Goal: Task Accomplishment & Management: Complete application form

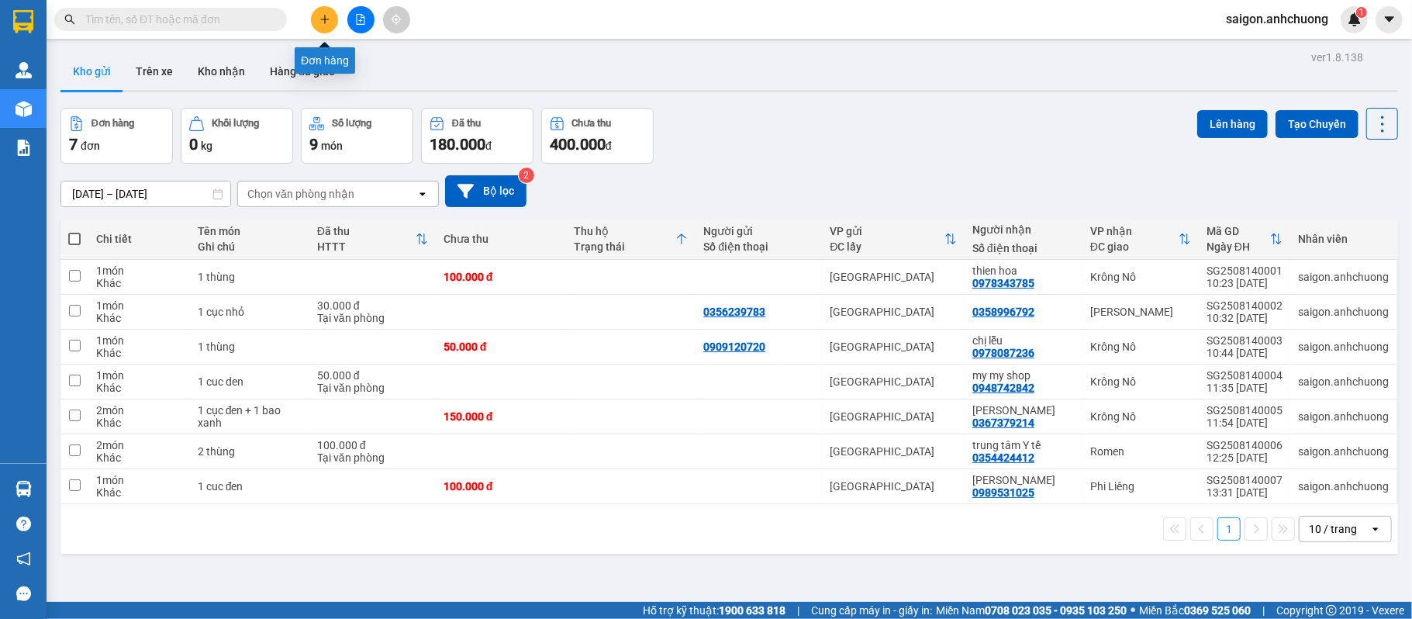
click at [327, 28] on button at bounding box center [324, 19] width 27 height 27
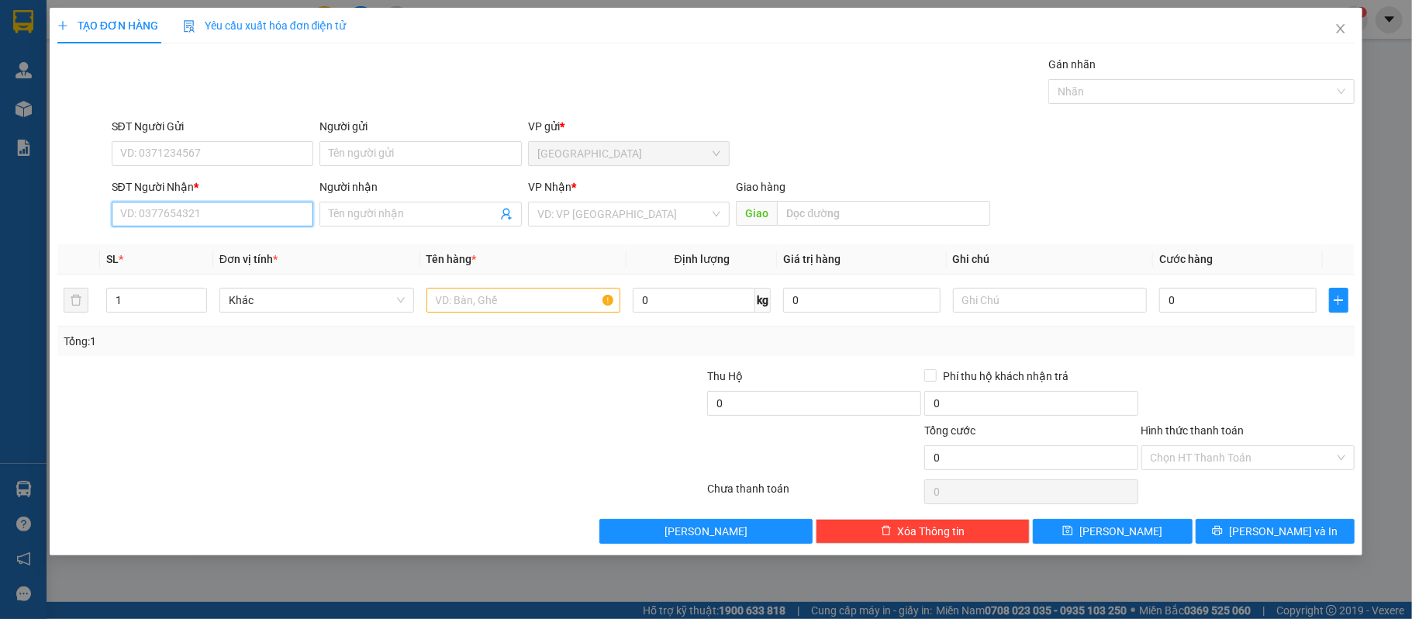
click at [239, 220] on input "SĐT Người Nhận *" at bounding box center [213, 214] width 202 height 25
type input "0978977738"
click at [220, 246] on div "0978977738 - minh ky" at bounding box center [213, 246] width 184 height 17
type input "[PERSON_NAME]"
type input "0978977738"
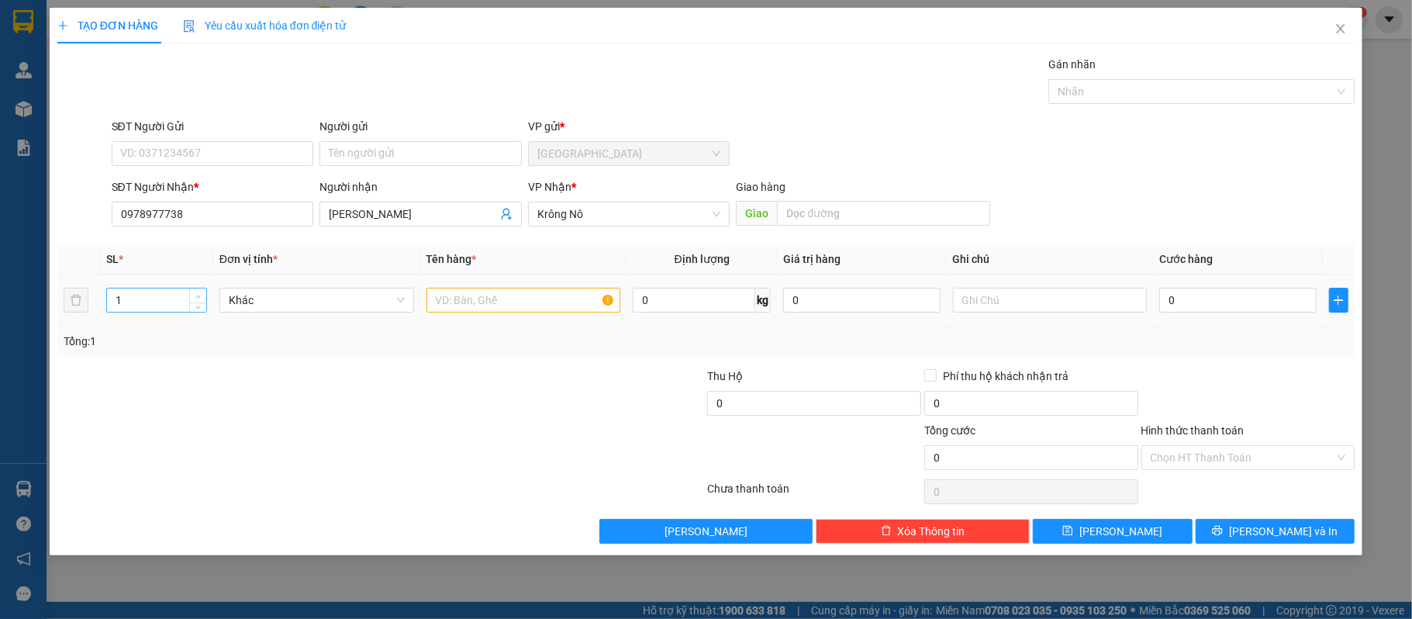
click at [188, 299] on div "1" at bounding box center [156, 300] width 101 height 25
type input "2"
click at [193, 295] on span "Increase Value" at bounding box center [197, 295] width 17 height 14
drag, startPoint x: 593, startPoint y: 299, endPoint x: 580, endPoint y: 244, distance: 57.4
click at [592, 299] on input "text" at bounding box center [524, 300] width 195 height 25
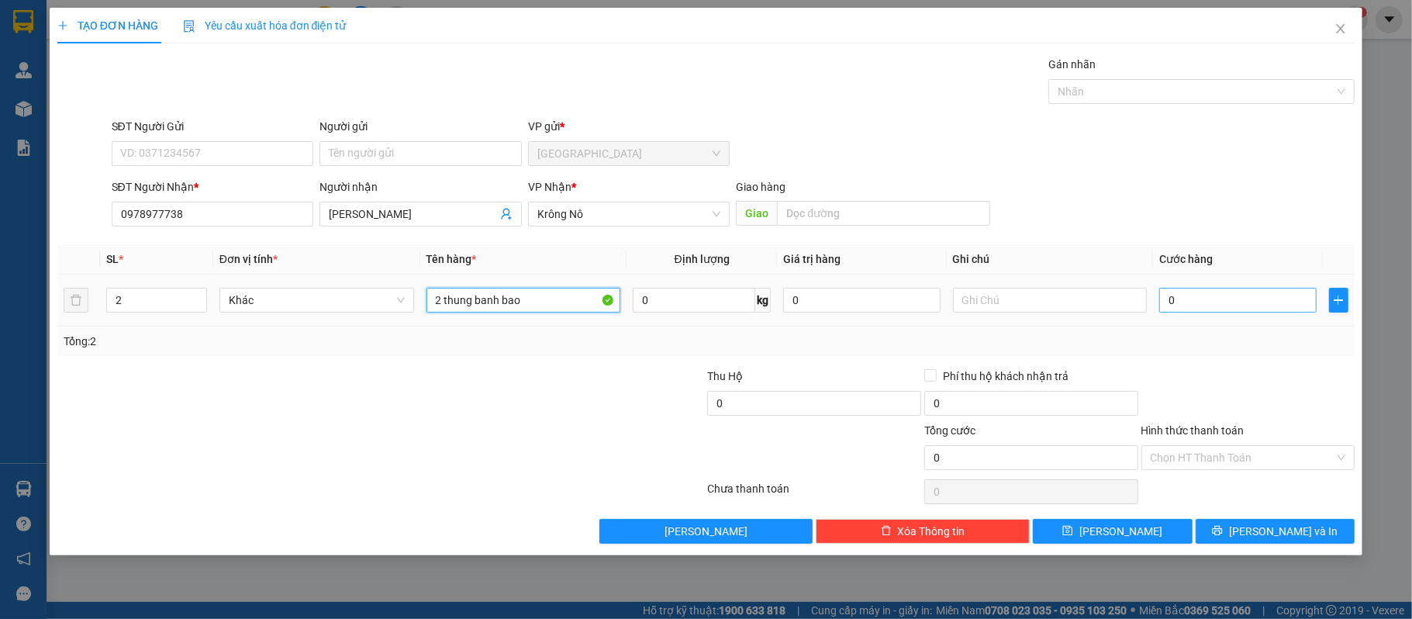
type input "2 thung banh bao"
click at [1259, 299] on input "0" at bounding box center [1237, 300] width 157 height 25
type input "1"
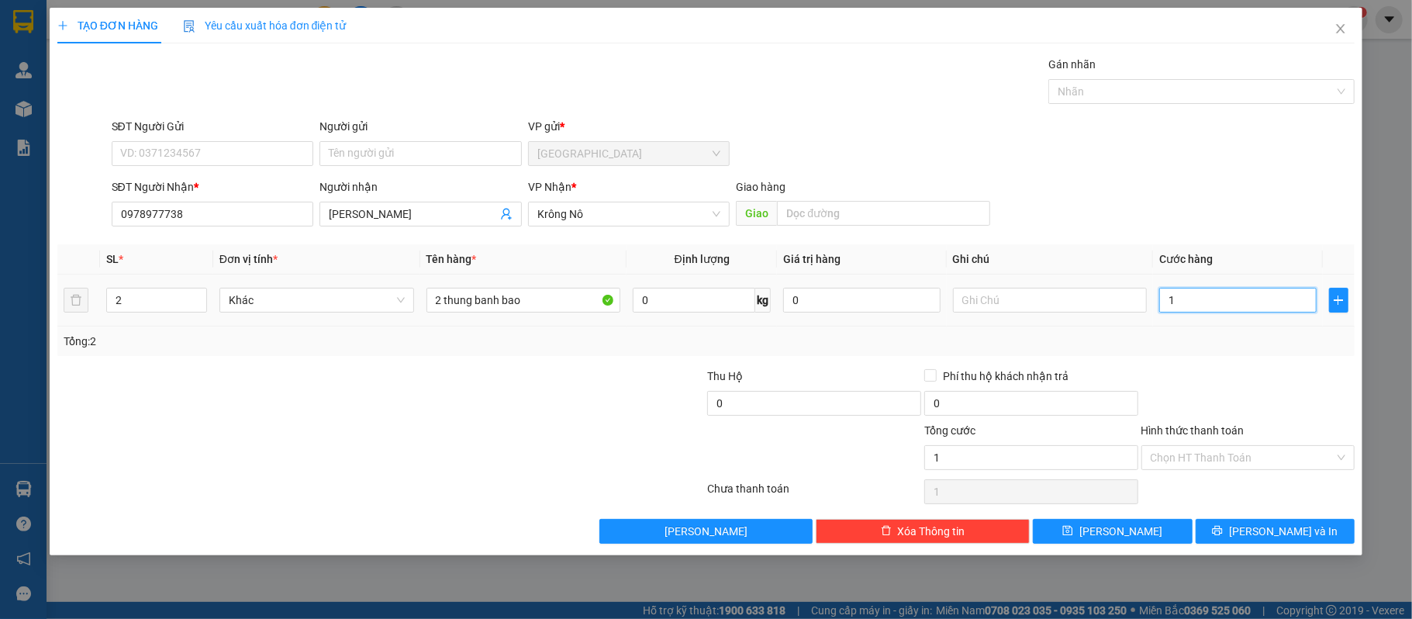
click at [1213, 301] on input "1" at bounding box center [1237, 300] width 157 height 25
type input "10"
type input "100"
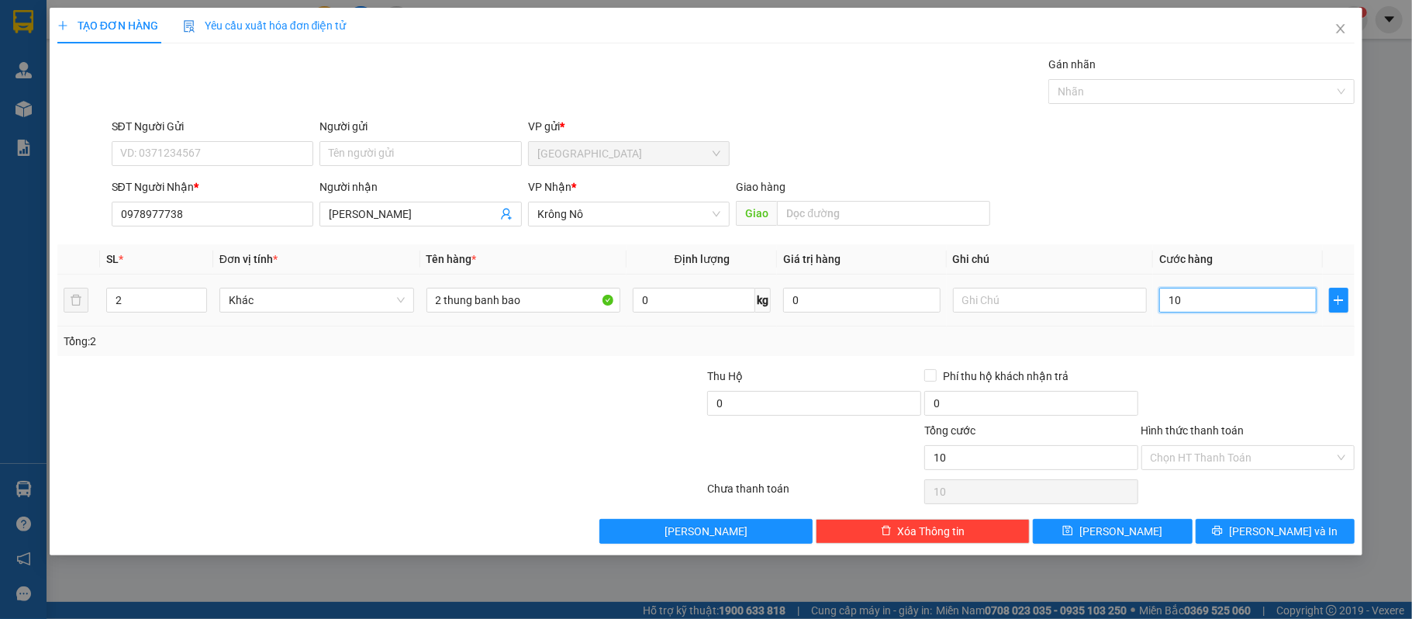
type input "100"
type input "100.000"
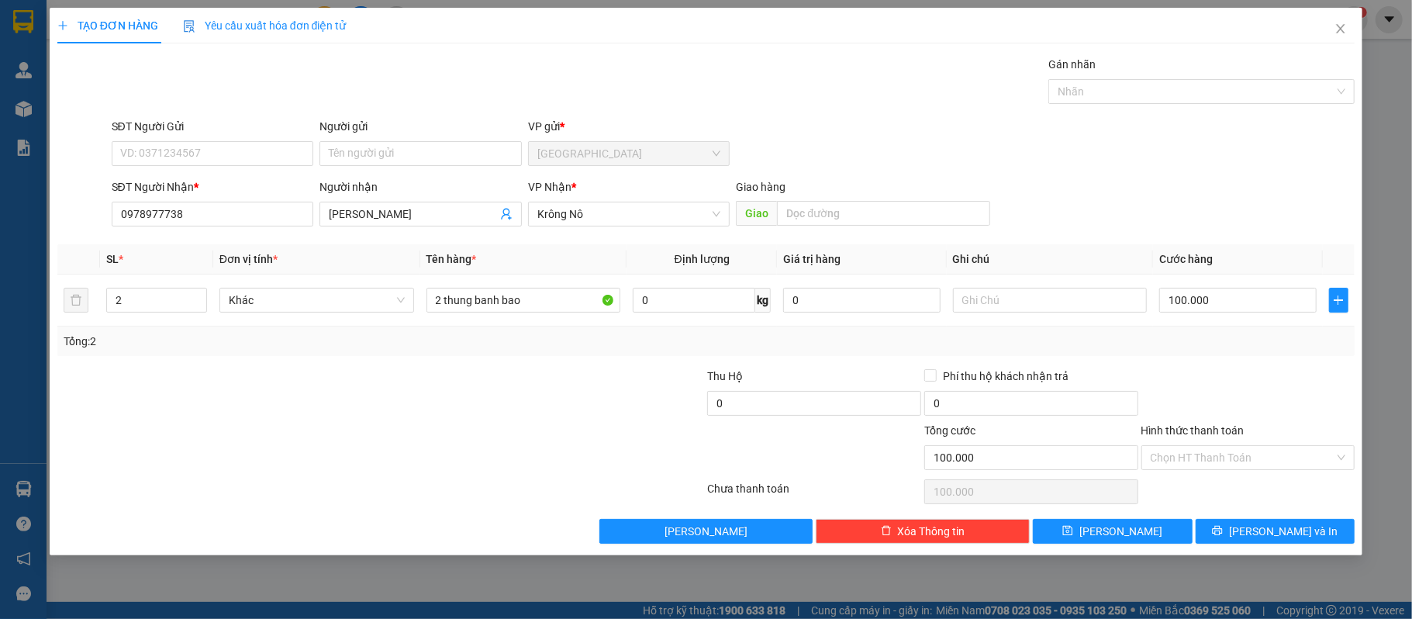
click at [1238, 335] on div "Tổng: 2" at bounding box center [707, 341] width 1286 height 17
click at [1252, 527] on button "Lưu và In" at bounding box center [1276, 531] width 160 height 25
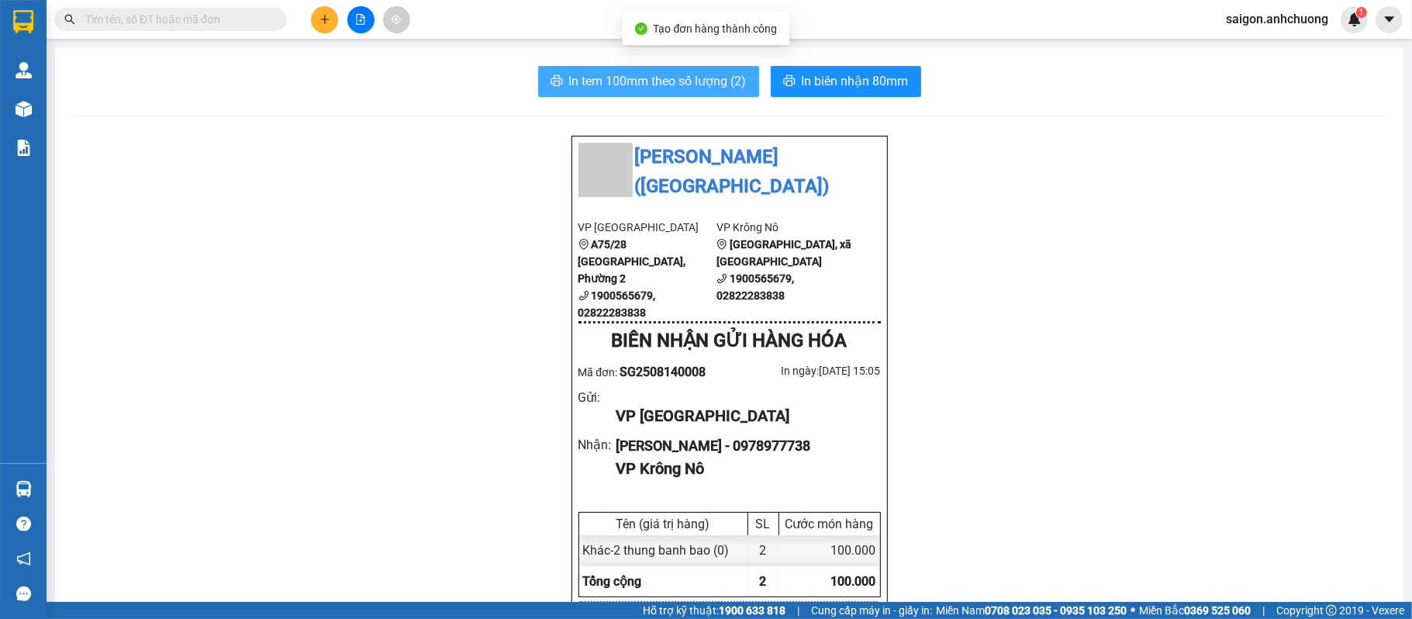
click at [705, 73] on span "In tem 100mm theo số lượng (2)" at bounding box center [658, 80] width 178 height 19
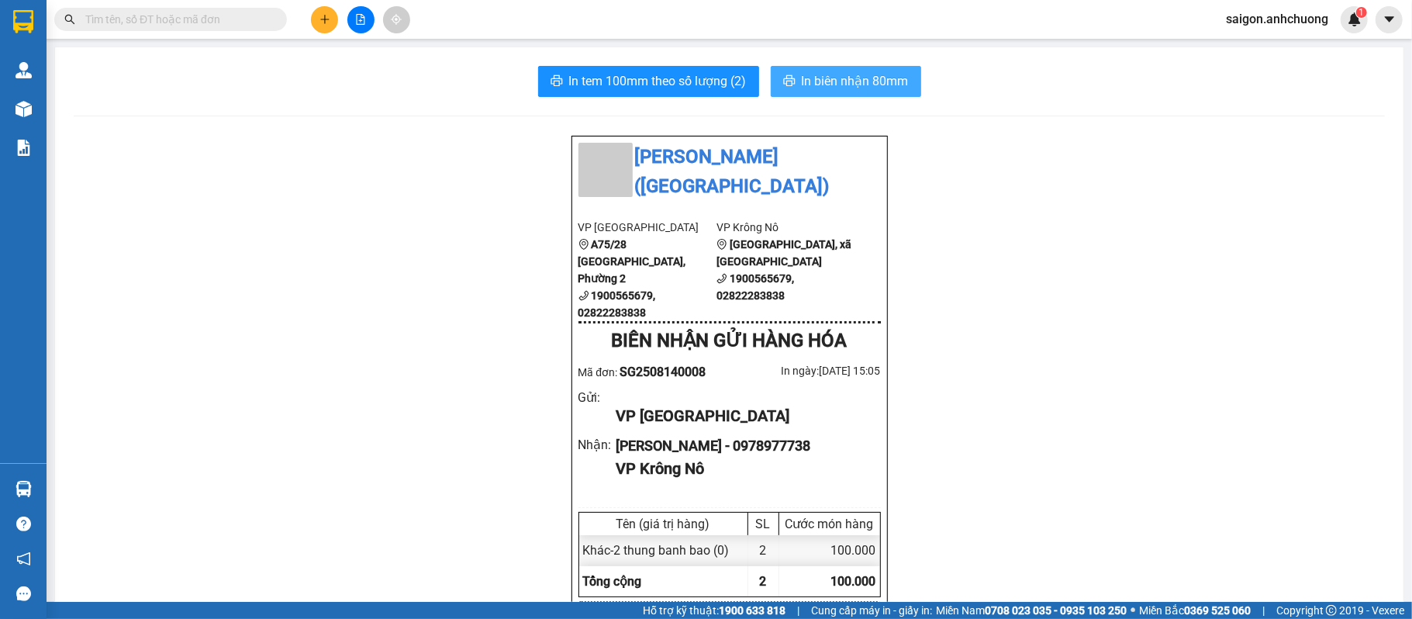
click at [839, 78] on span "In biên nhận 80mm" at bounding box center [855, 80] width 107 height 19
click at [326, 29] on button at bounding box center [324, 19] width 27 height 27
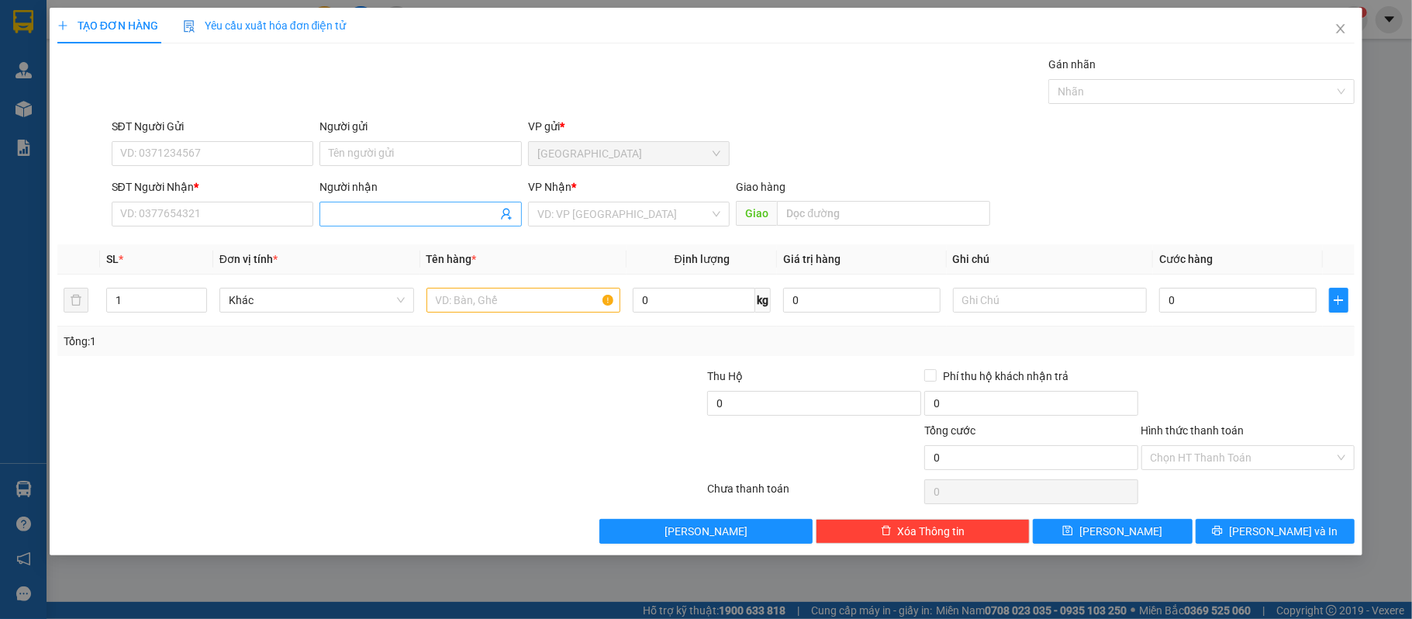
click at [419, 218] on input "Người nhận" at bounding box center [413, 214] width 168 height 17
type input "n"
click at [360, 218] on input "Người nhận" at bounding box center [413, 214] width 168 height 17
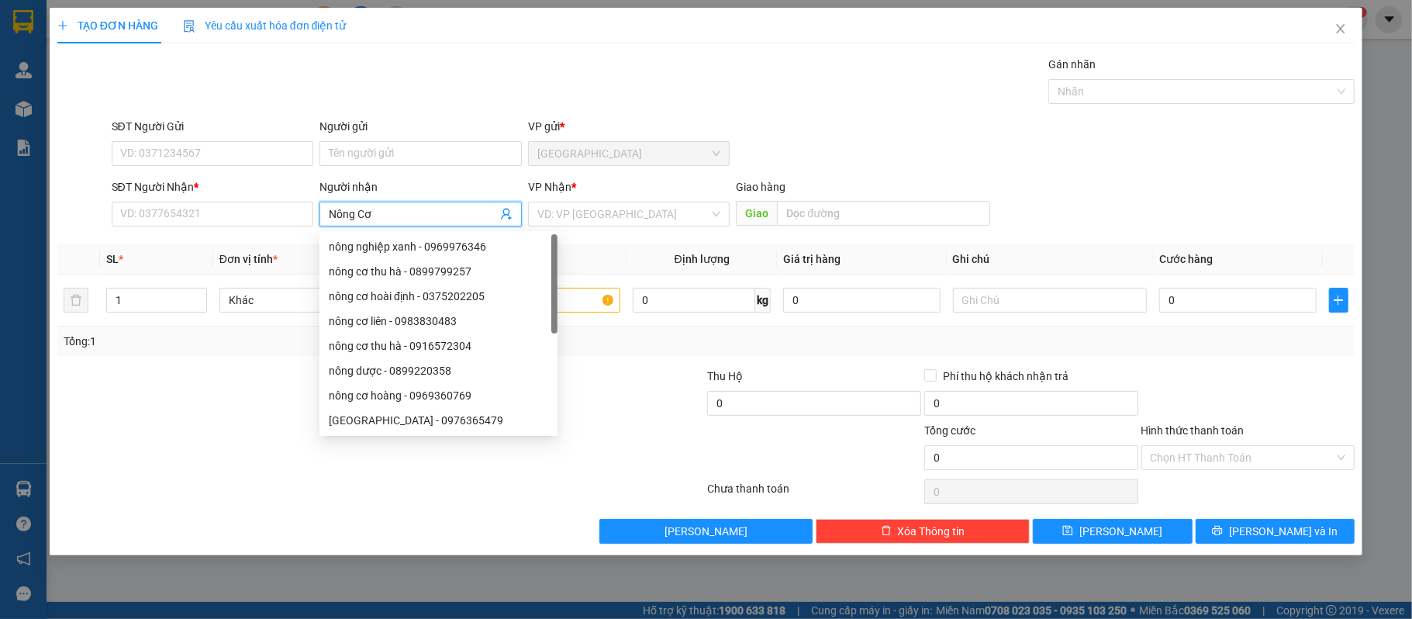
type input "Nông Cơ H"
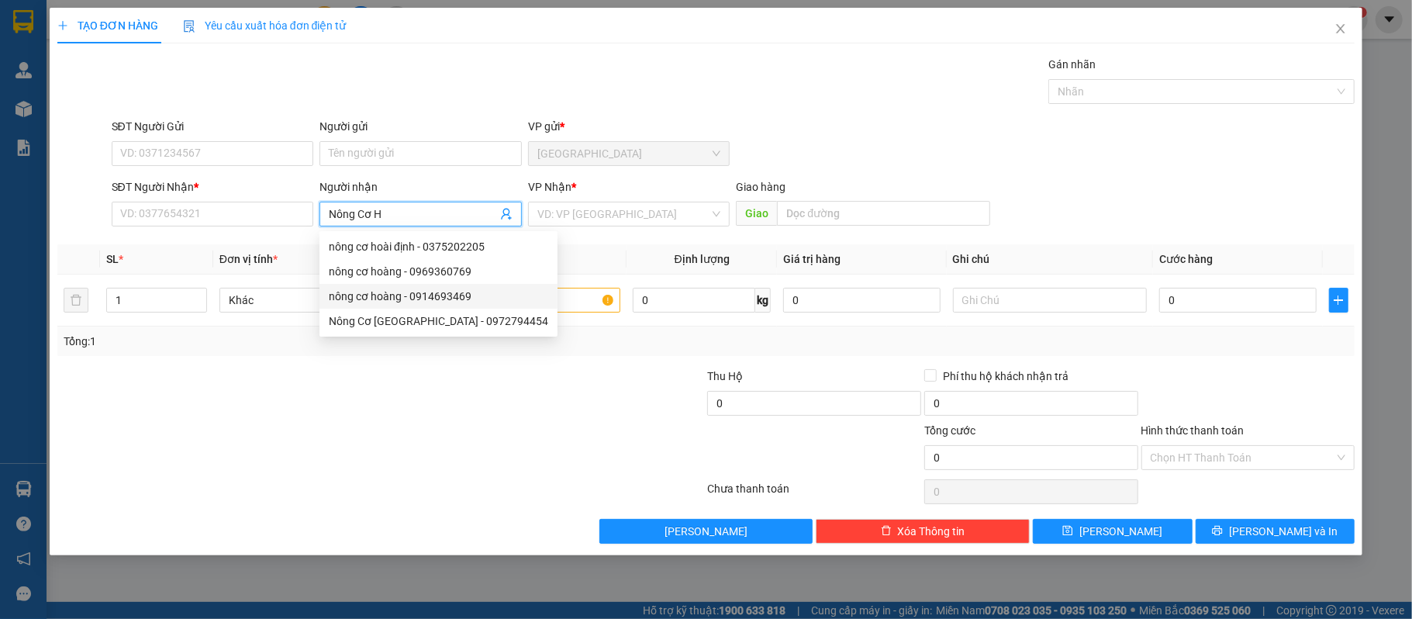
click at [479, 292] on div "nông cơ hoàng - 0914693469" at bounding box center [438, 296] width 219 height 17
type input "0914693469"
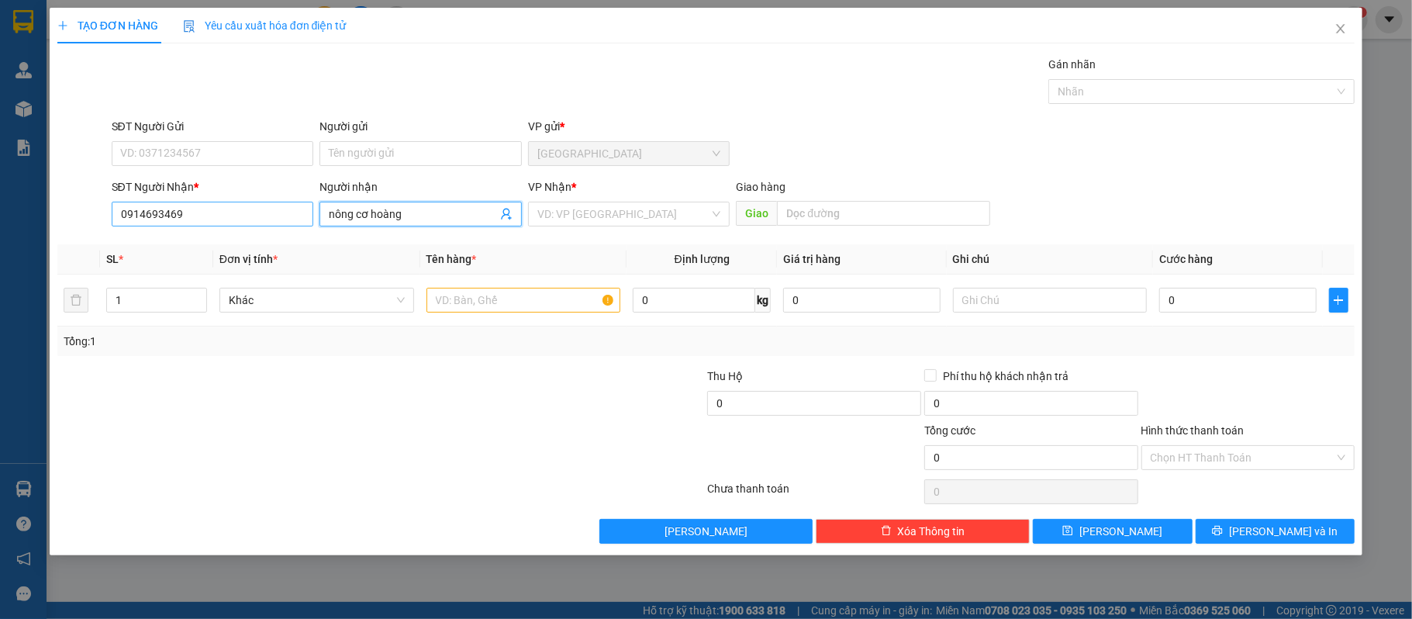
type input "nông cơ hoàng"
click at [281, 208] on input "0914693469" at bounding box center [213, 214] width 202 height 25
type input "0914693469"
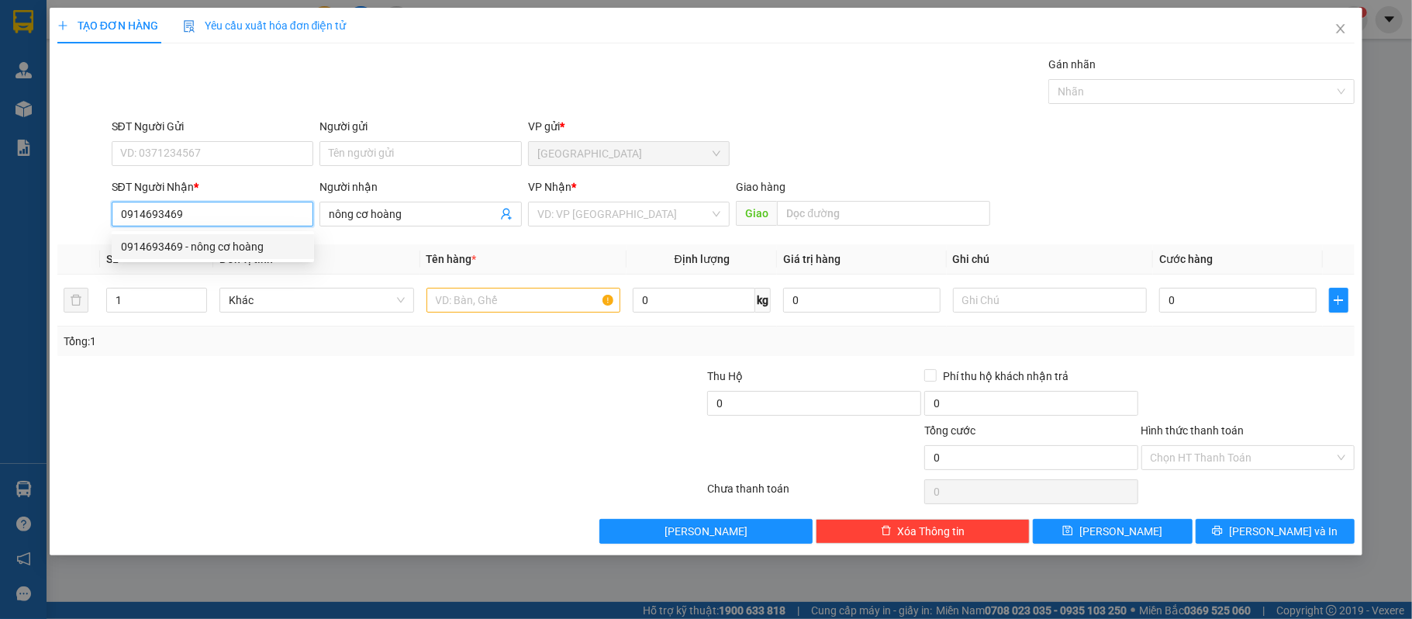
click at [230, 247] on div "0914693469 - nông cơ hoàng" at bounding box center [213, 246] width 184 height 17
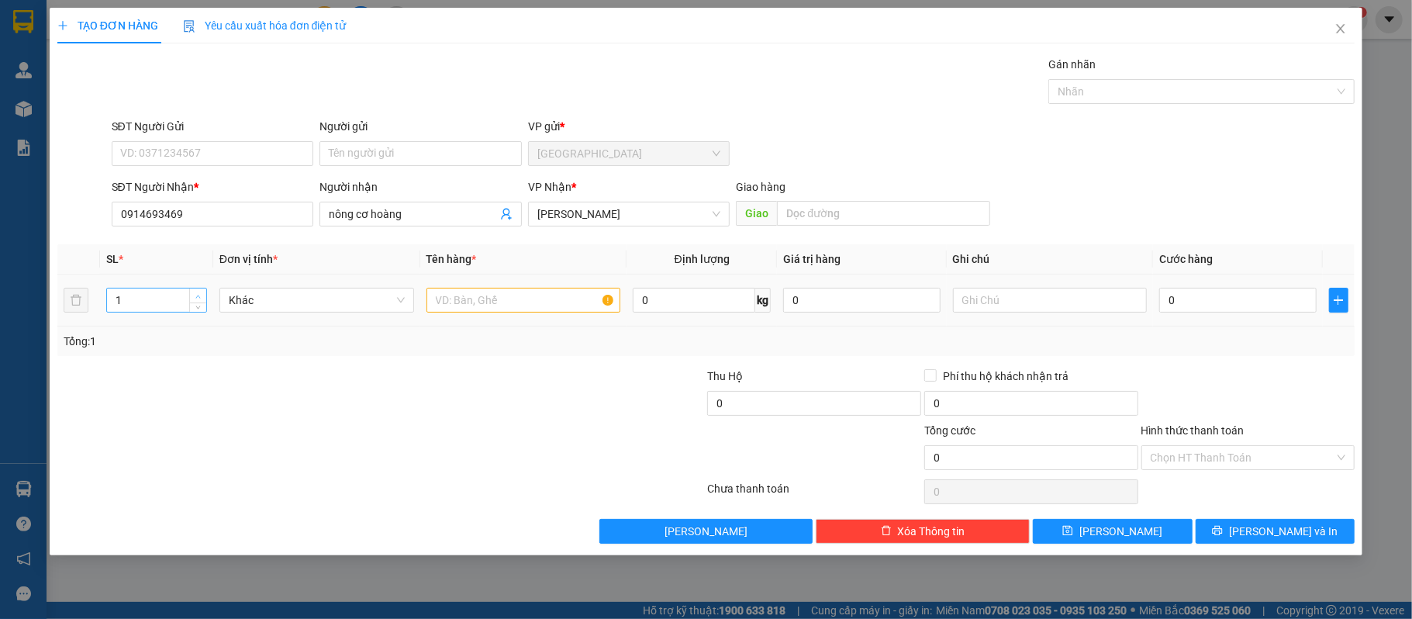
click at [192, 292] on span "Increase Value" at bounding box center [197, 295] width 17 height 14
type input "3"
click at [192, 292] on span "Increase Value" at bounding box center [197, 295] width 17 height 14
click at [488, 298] on input "text" at bounding box center [524, 300] width 195 height 25
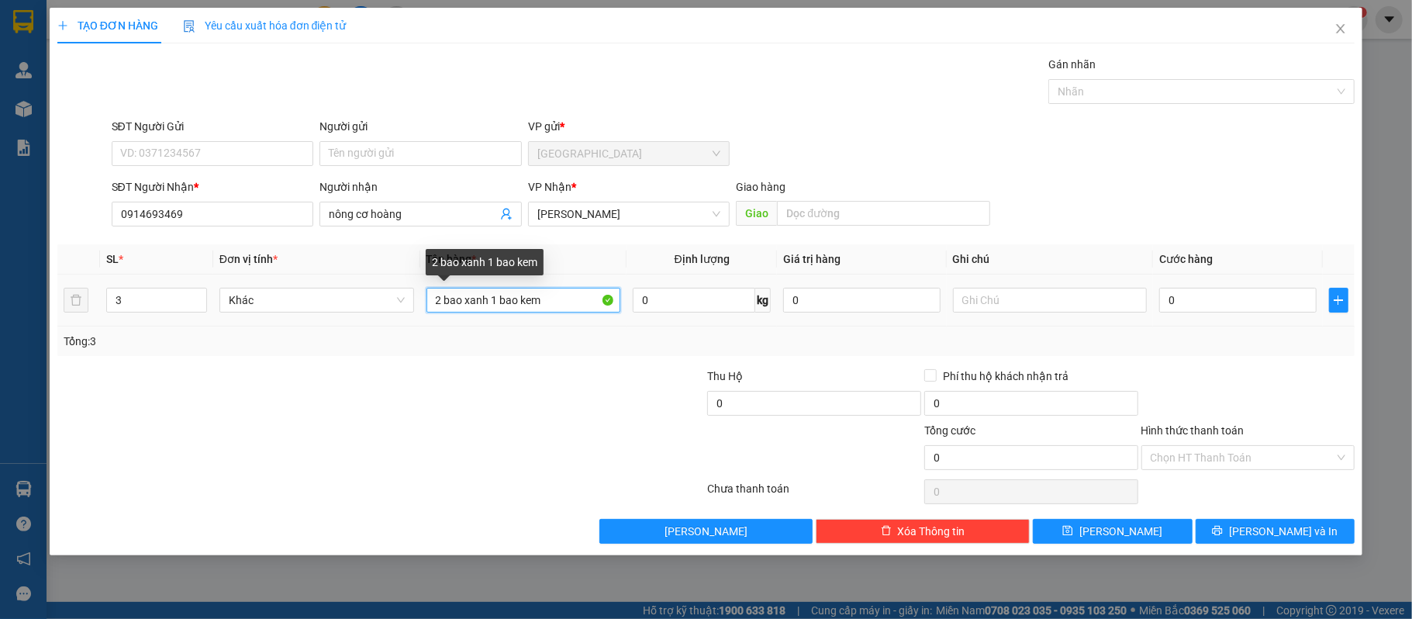
click at [556, 313] on input "2 bao xanh 1 bao kem" at bounding box center [524, 300] width 195 height 25
type input "3 bao"
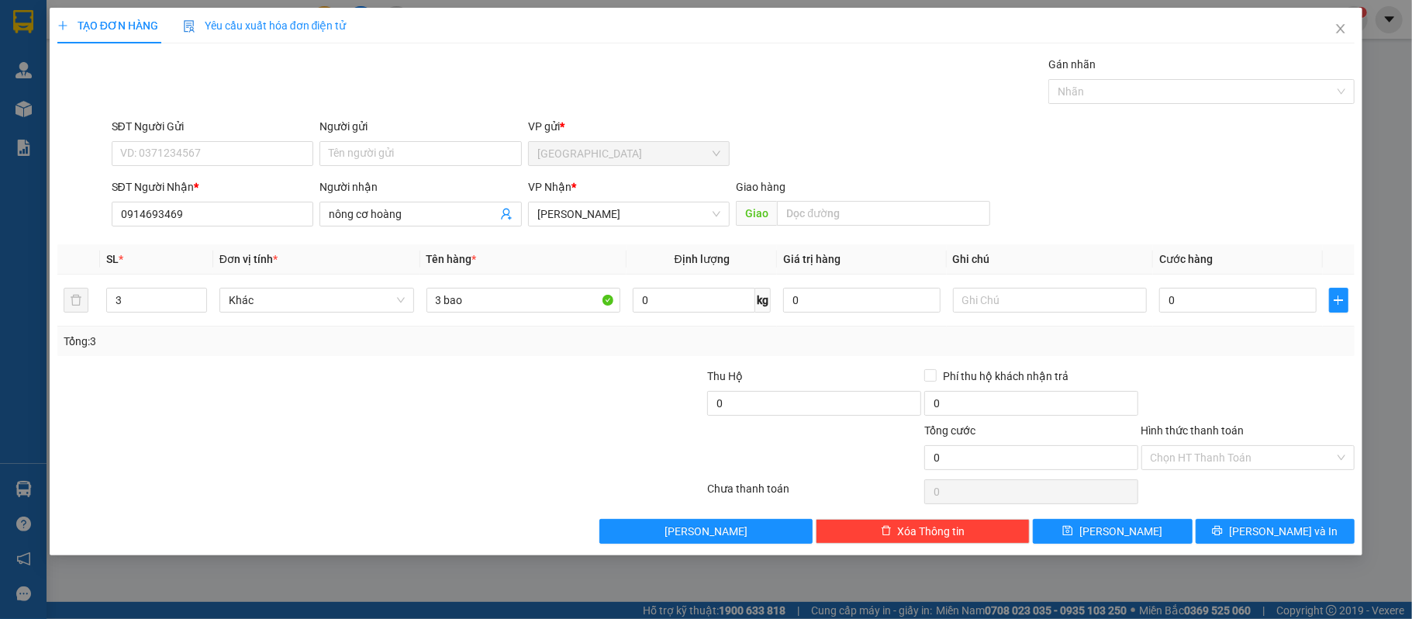
click at [575, 342] on div "Tổng: 3" at bounding box center [707, 341] width 1286 height 17
click at [1284, 532] on span "Lưu và In" at bounding box center [1283, 531] width 109 height 17
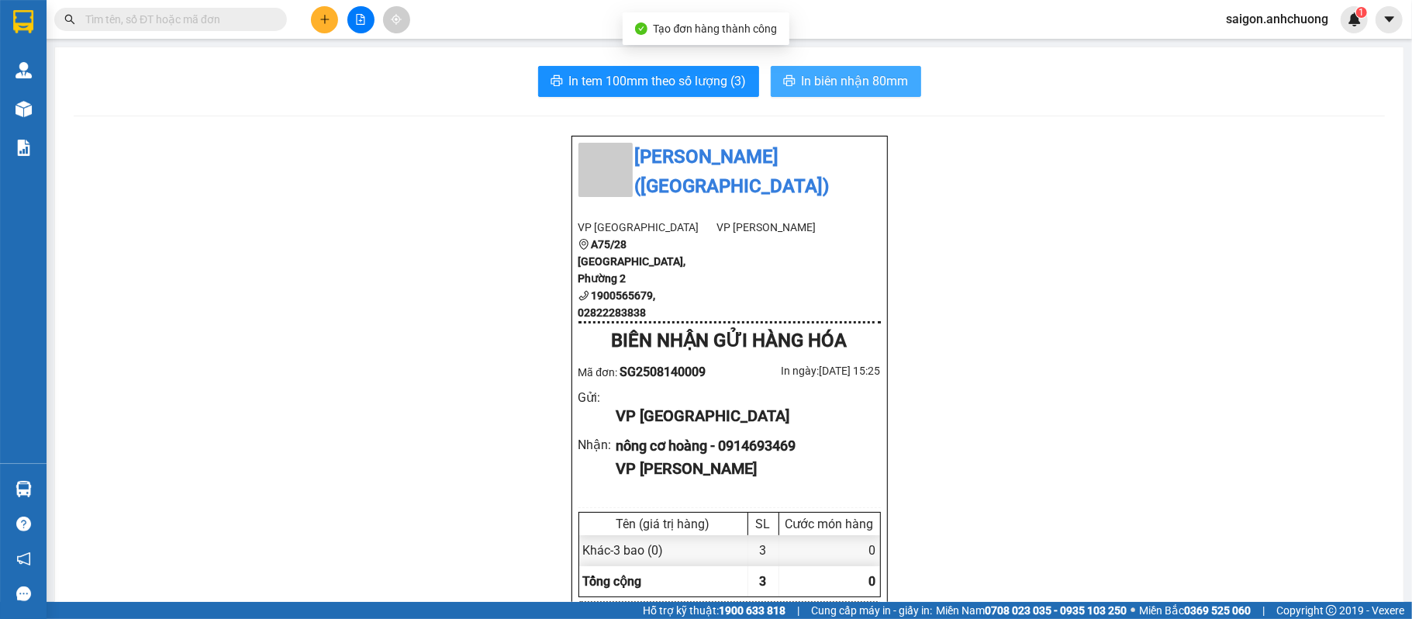
click at [890, 70] on button "In biên nhận 80mm" at bounding box center [846, 81] width 150 height 31
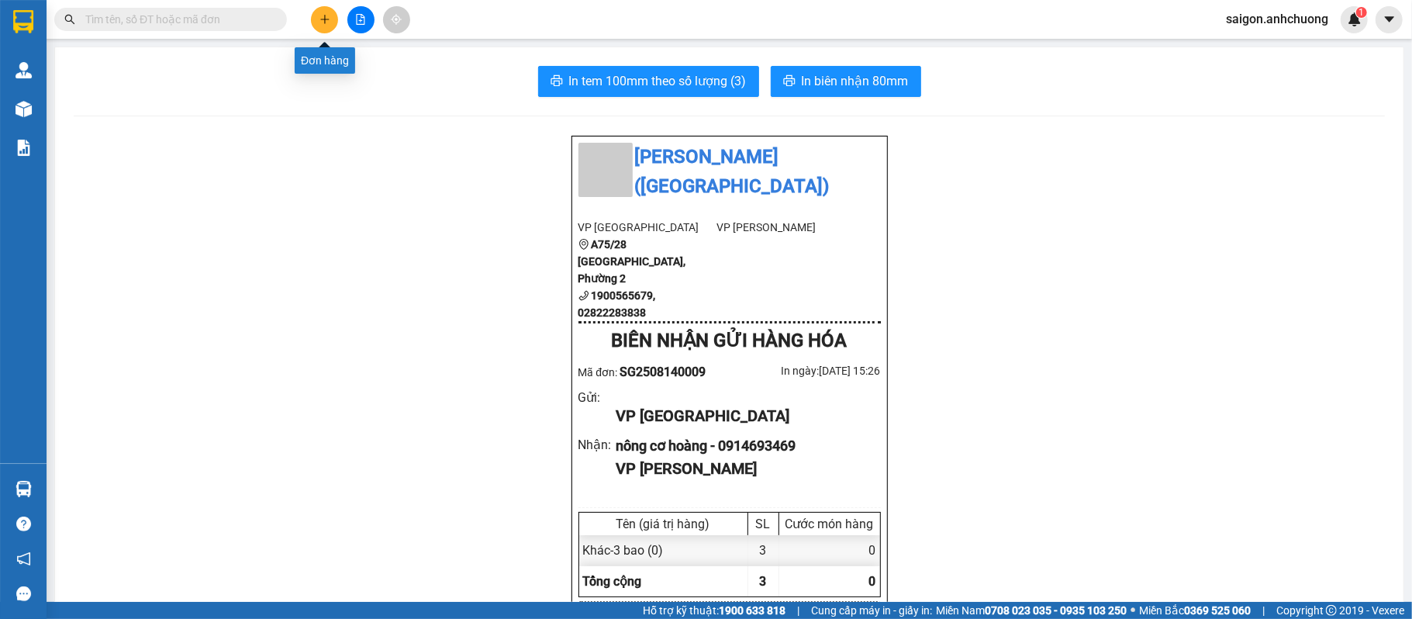
click at [323, 26] on button at bounding box center [324, 19] width 27 height 27
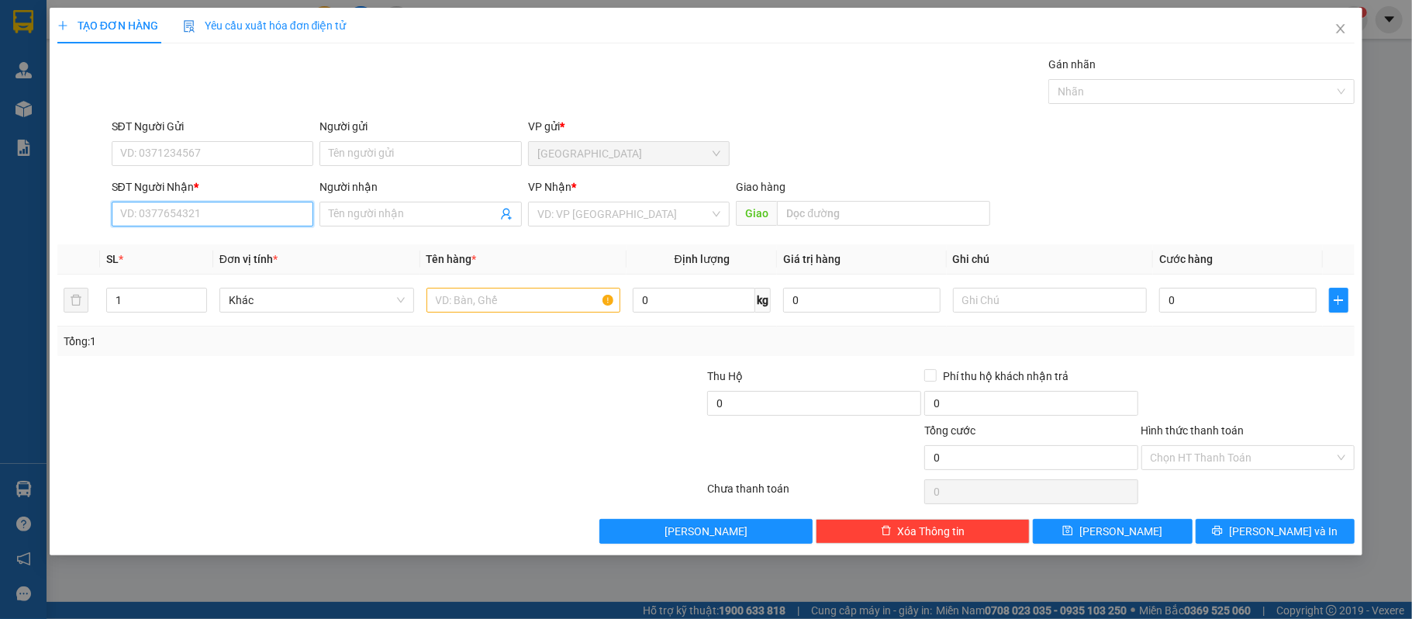
click at [271, 226] on input "SĐT Người Nhận *" at bounding box center [213, 214] width 202 height 25
type input "0967575979"
click at [206, 248] on div "0967575979 - thanh tùng" at bounding box center [213, 246] width 184 height 17
type input "[PERSON_NAME]"
click at [196, 299] on span "Decrease Value" at bounding box center [197, 305] width 17 height 14
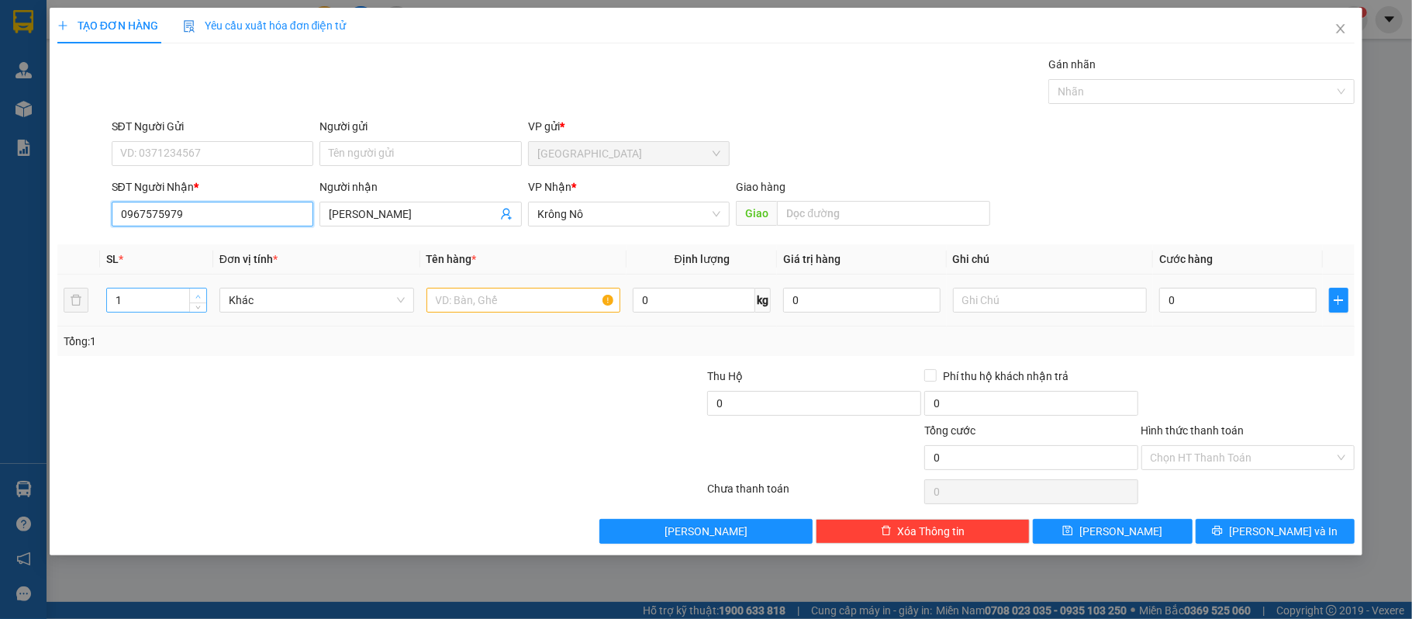
type input "0967575979"
click at [196, 295] on icon "up" at bounding box center [197, 296] width 5 height 5
type input "3"
click at [196, 293] on span "up" at bounding box center [198, 296] width 9 height 9
click at [509, 309] on input "text" at bounding box center [524, 300] width 195 height 25
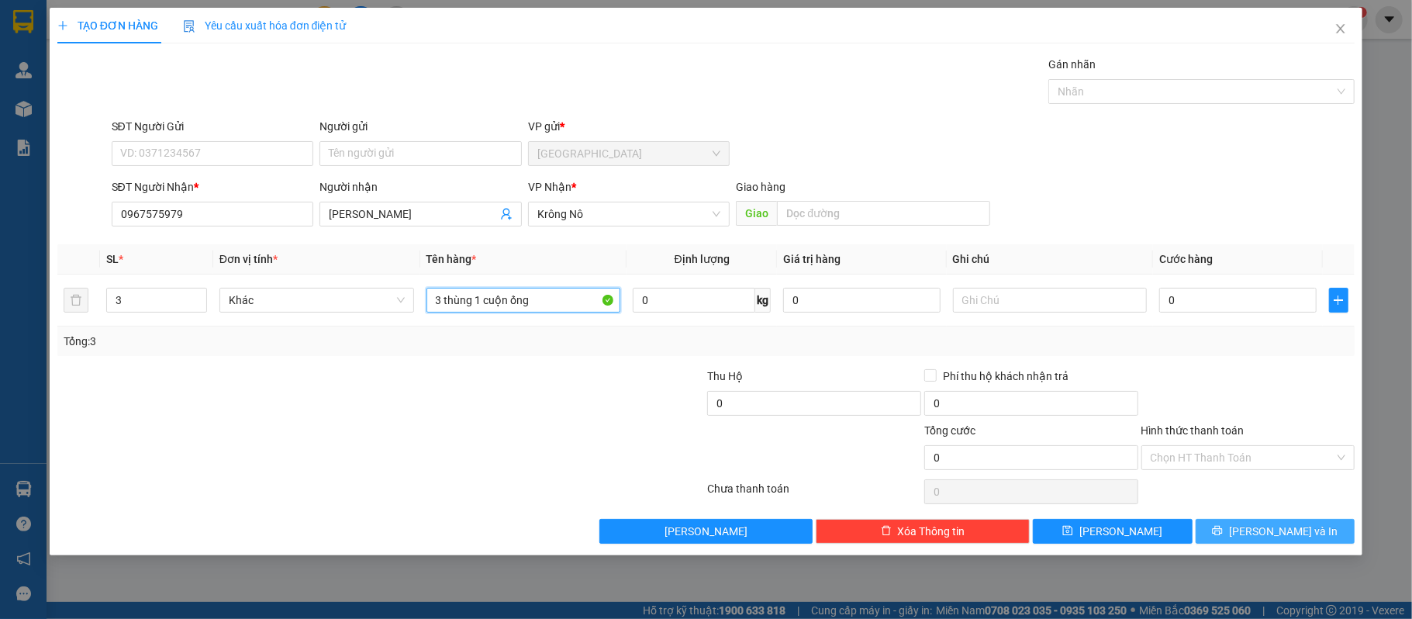
type input "3 thùng 1 cuộn ống"
click at [1227, 526] on button "Lưu và In" at bounding box center [1276, 531] width 160 height 25
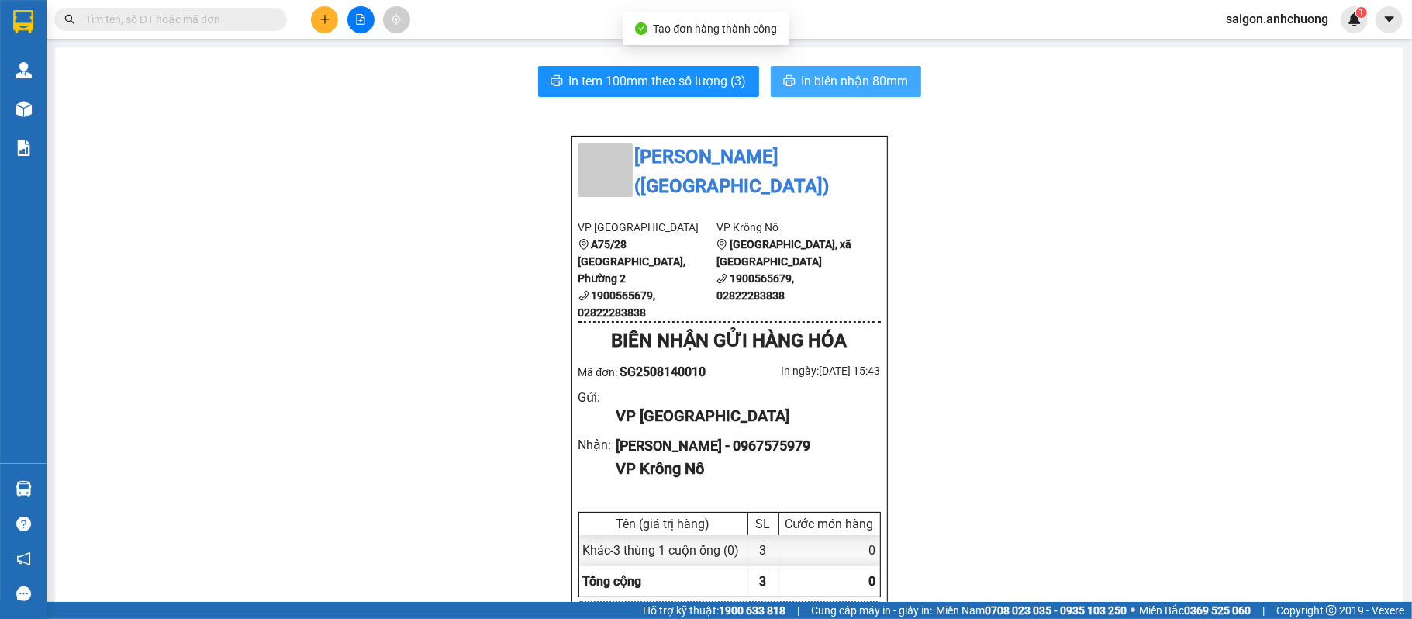
click at [879, 75] on span "In biên nhận 80mm" at bounding box center [855, 80] width 107 height 19
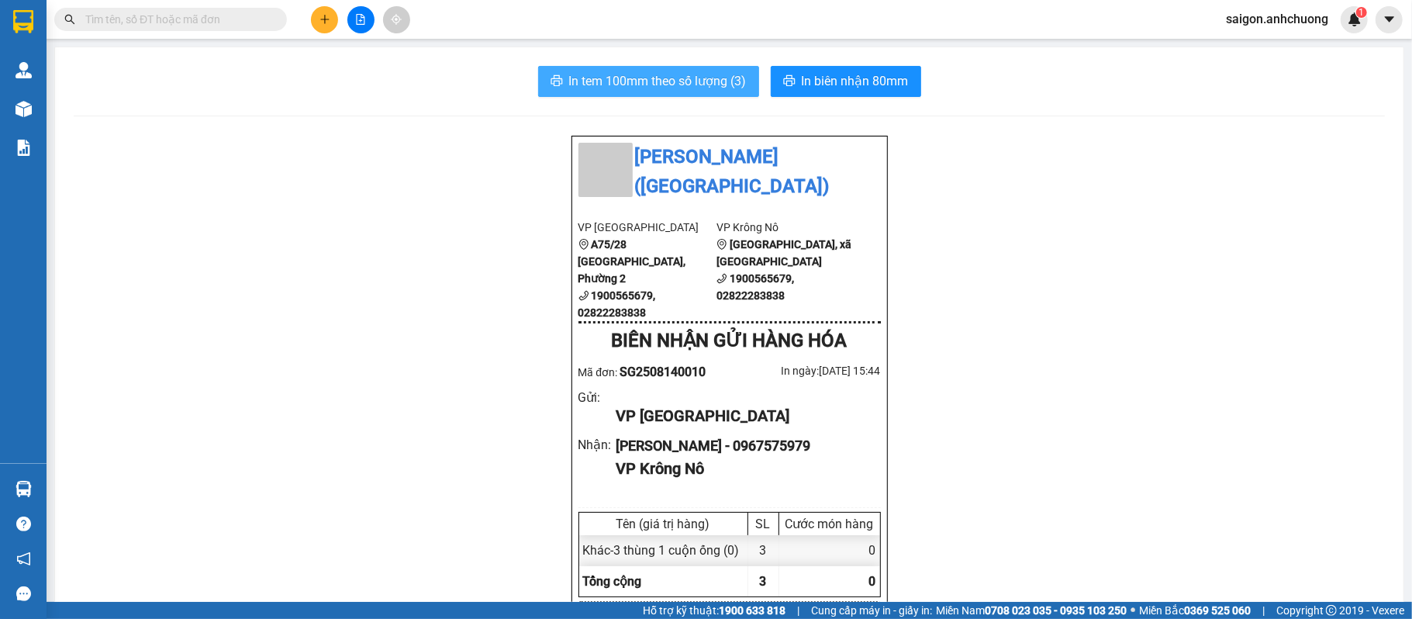
click at [631, 79] on span "In tem 100mm theo số lượng (3)" at bounding box center [658, 80] width 178 height 19
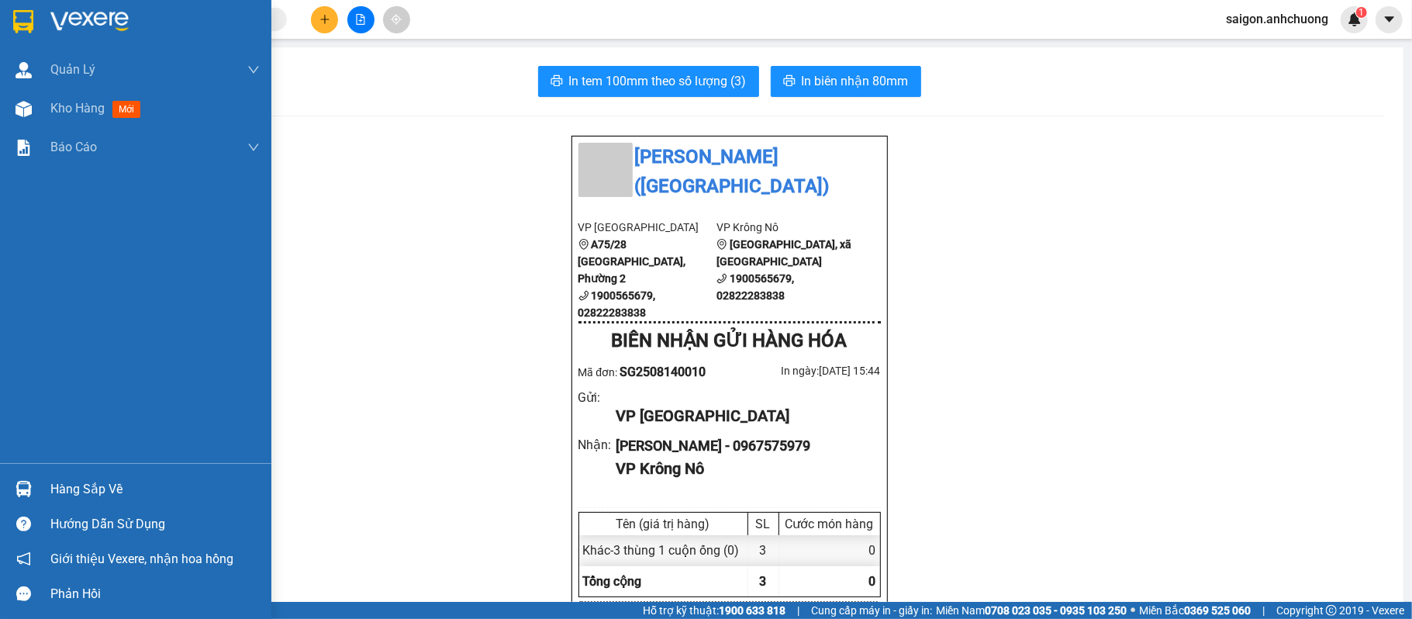
click at [64, 14] on img at bounding box center [89, 21] width 78 height 23
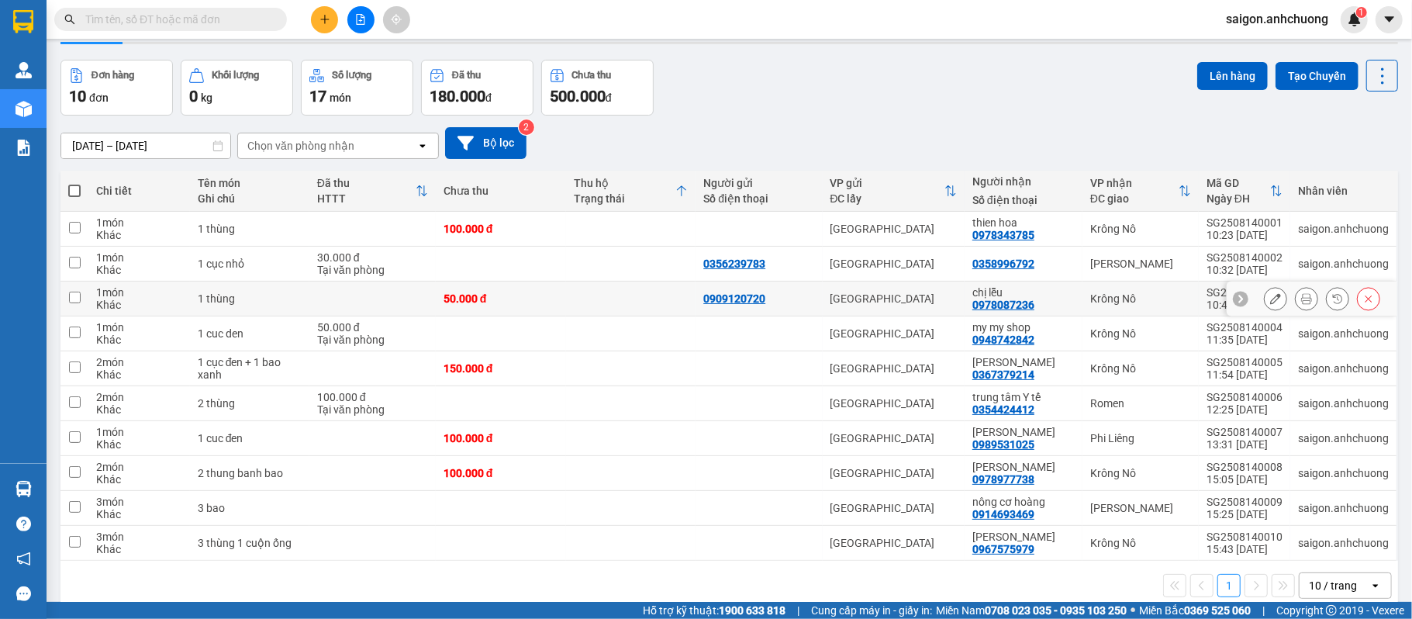
scroll to position [74, 0]
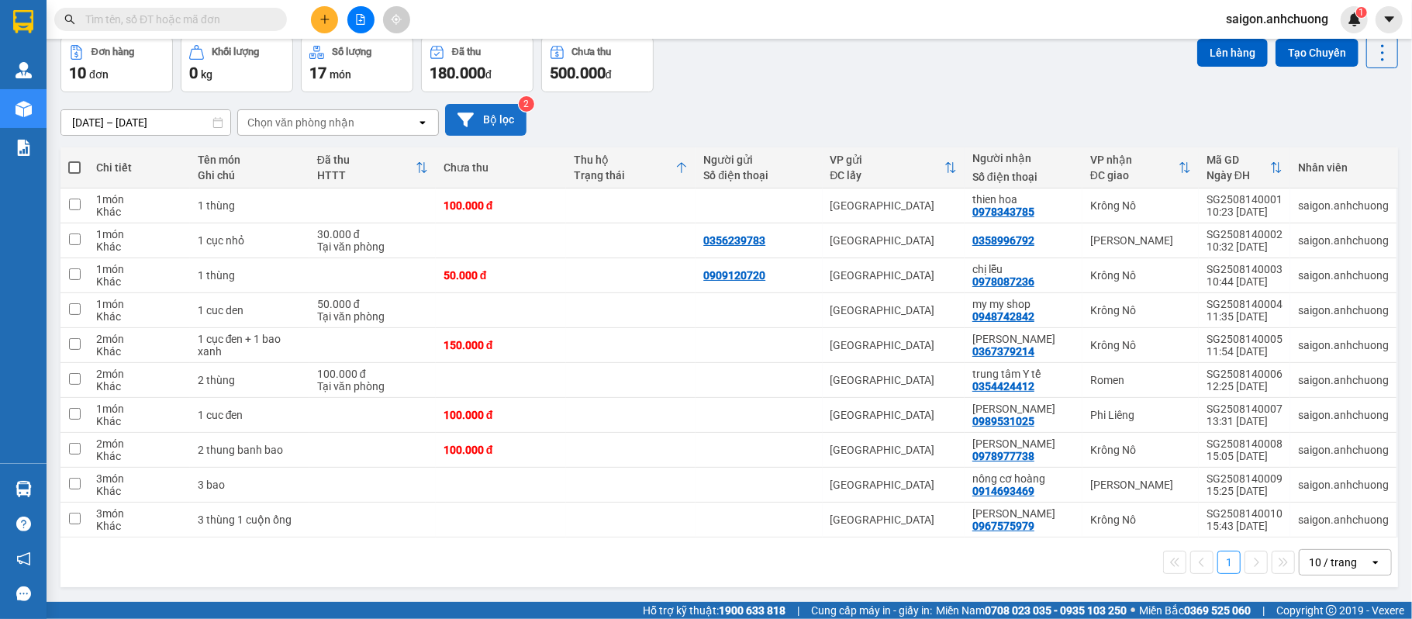
click at [489, 119] on button "Bộ lọc" at bounding box center [485, 120] width 81 height 32
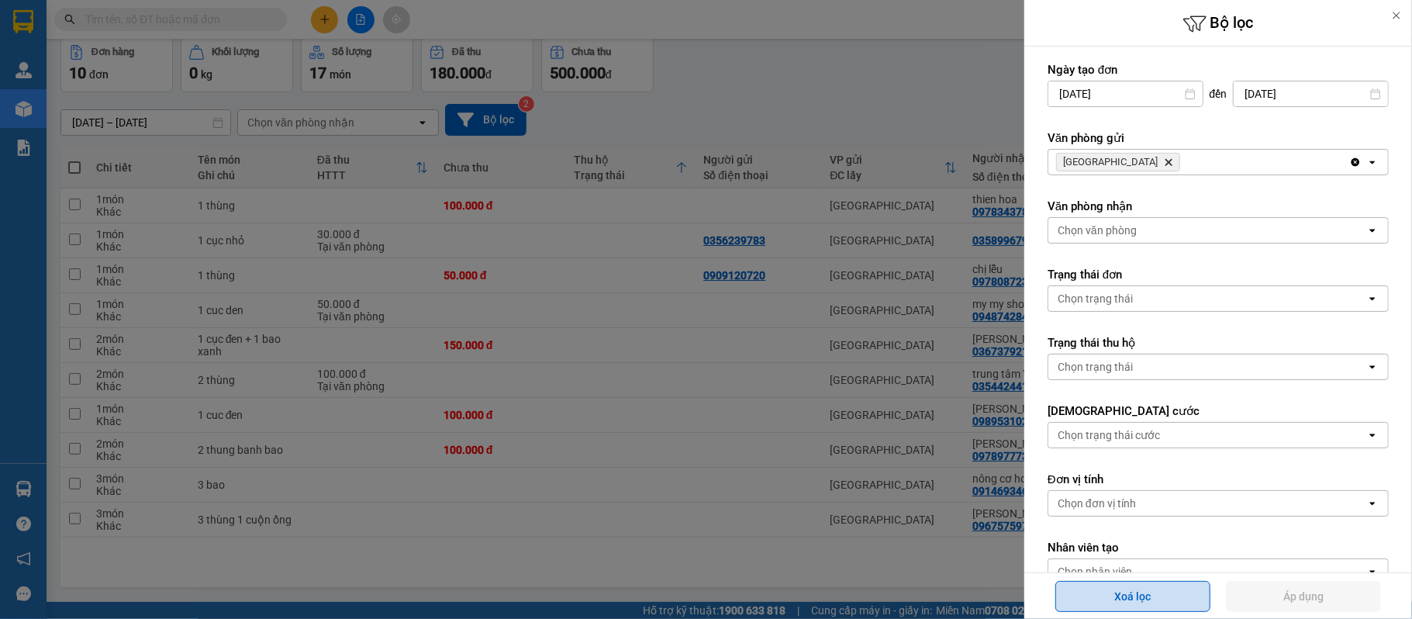
click at [1097, 596] on button "Xoá lọc" at bounding box center [1132, 596] width 155 height 31
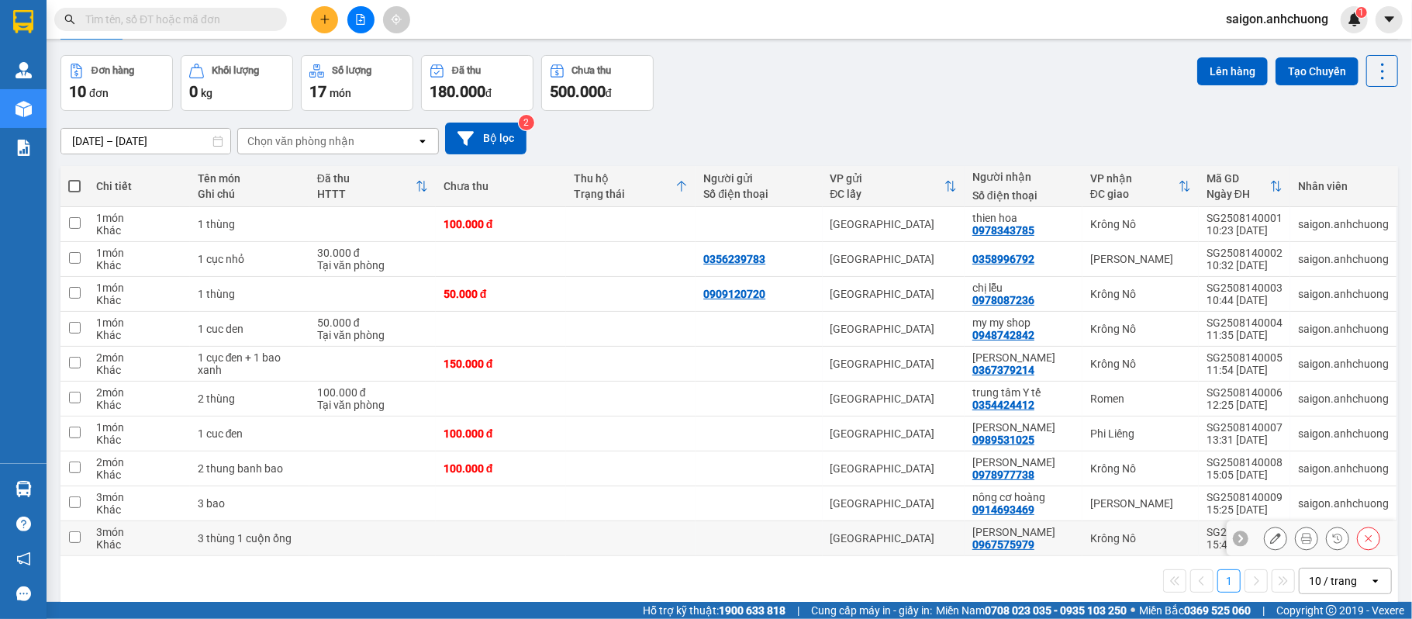
scroll to position [0, 0]
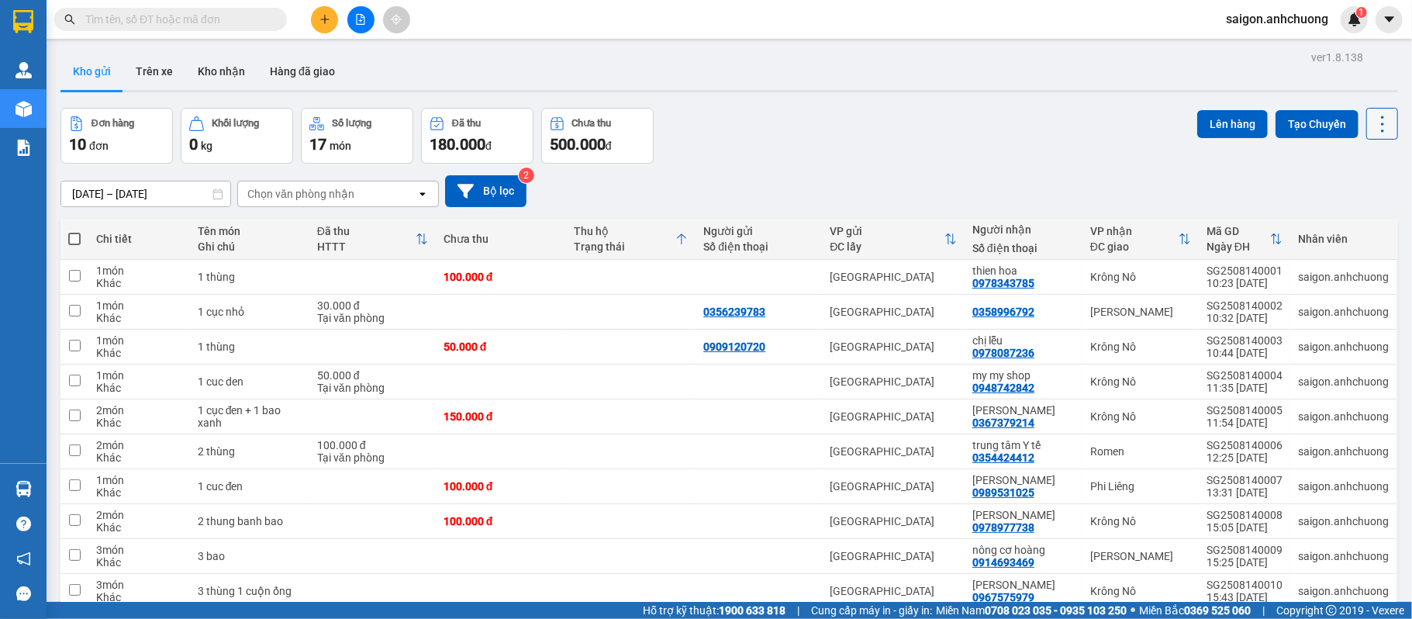
click at [1375, 134] on icon at bounding box center [1383, 124] width 22 height 22
click at [1372, 124] on icon at bounding box center [1383, 124] width 22 height 22
click at [506, 192] on button "Bộ lọc" at bounding box center [485, 191] width 81 height 32
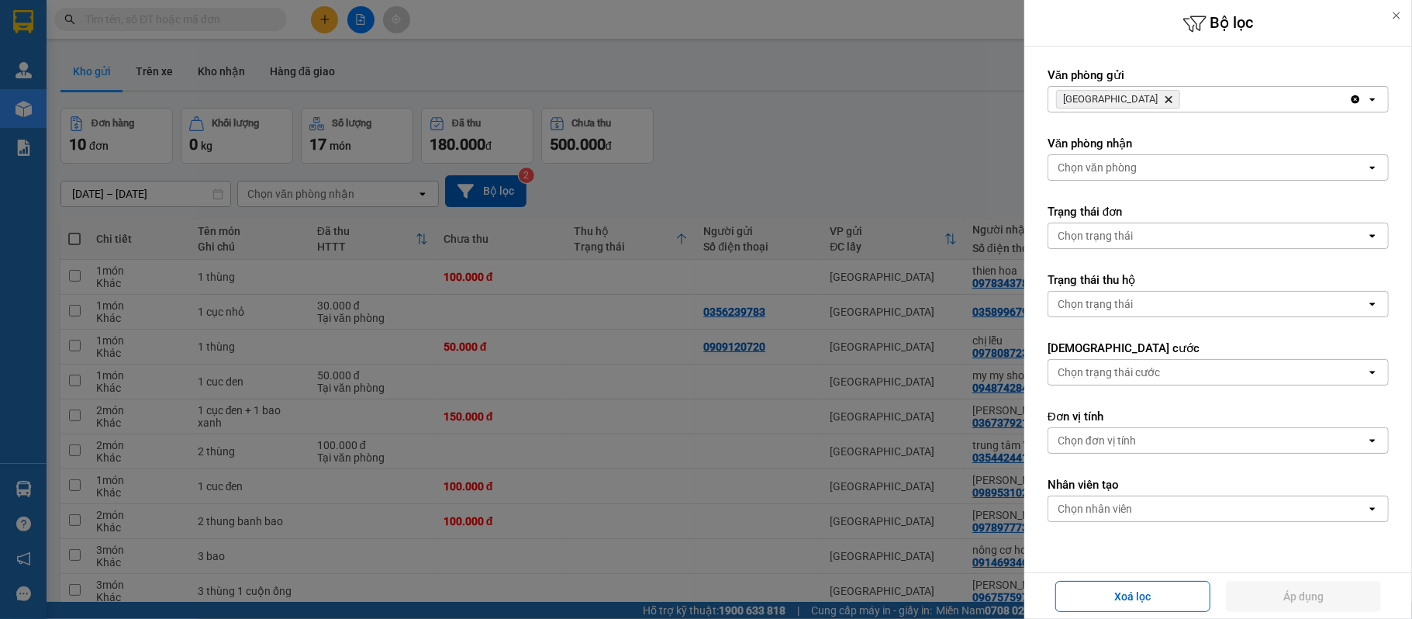
scroll to position [125, 0]
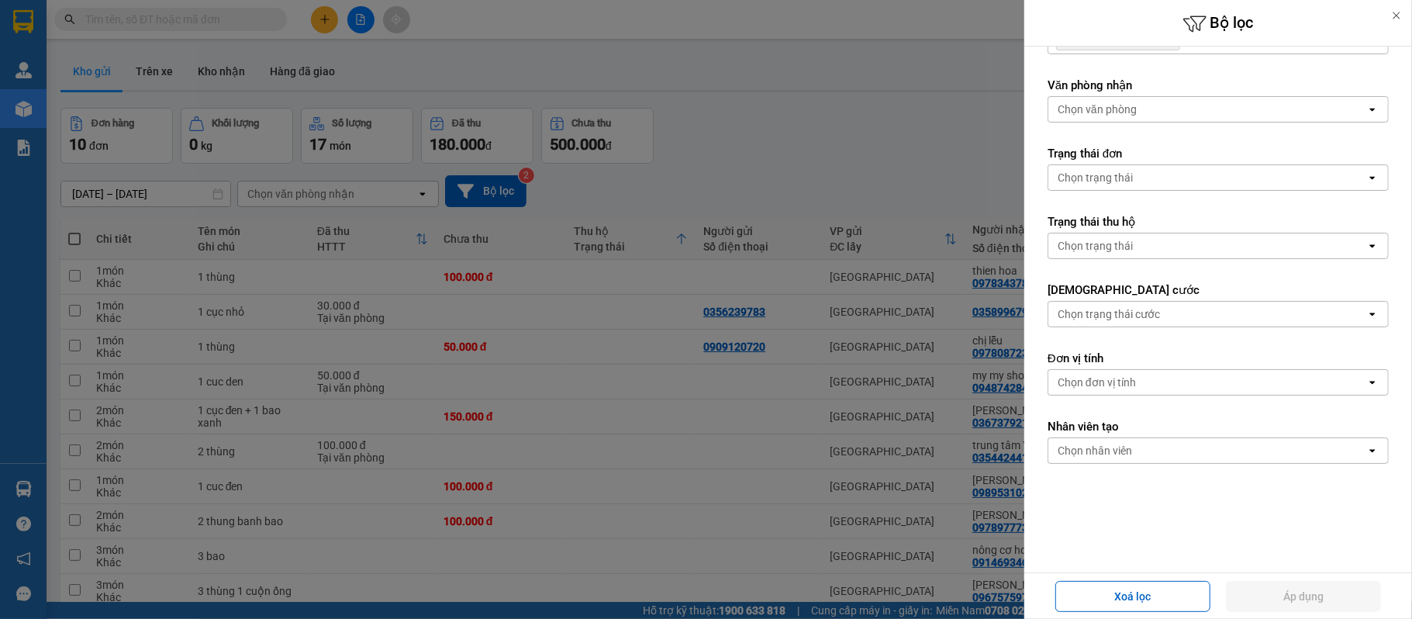
click at [1226, 174] on div "Chọn trạng thái" at bounding box center [1207, 177] width 318 height 25
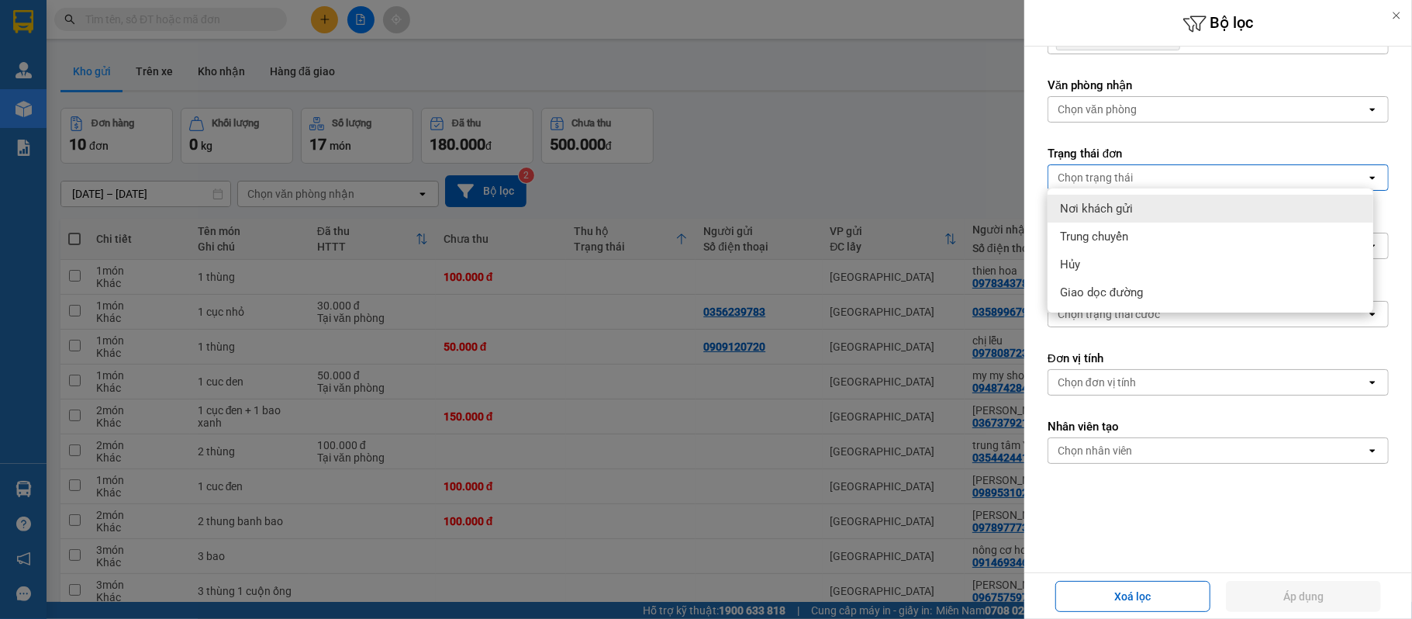
click at [1143, 178] on div "Chọn trạng thái" at bounding box center [1207, 177] width 318 height 25
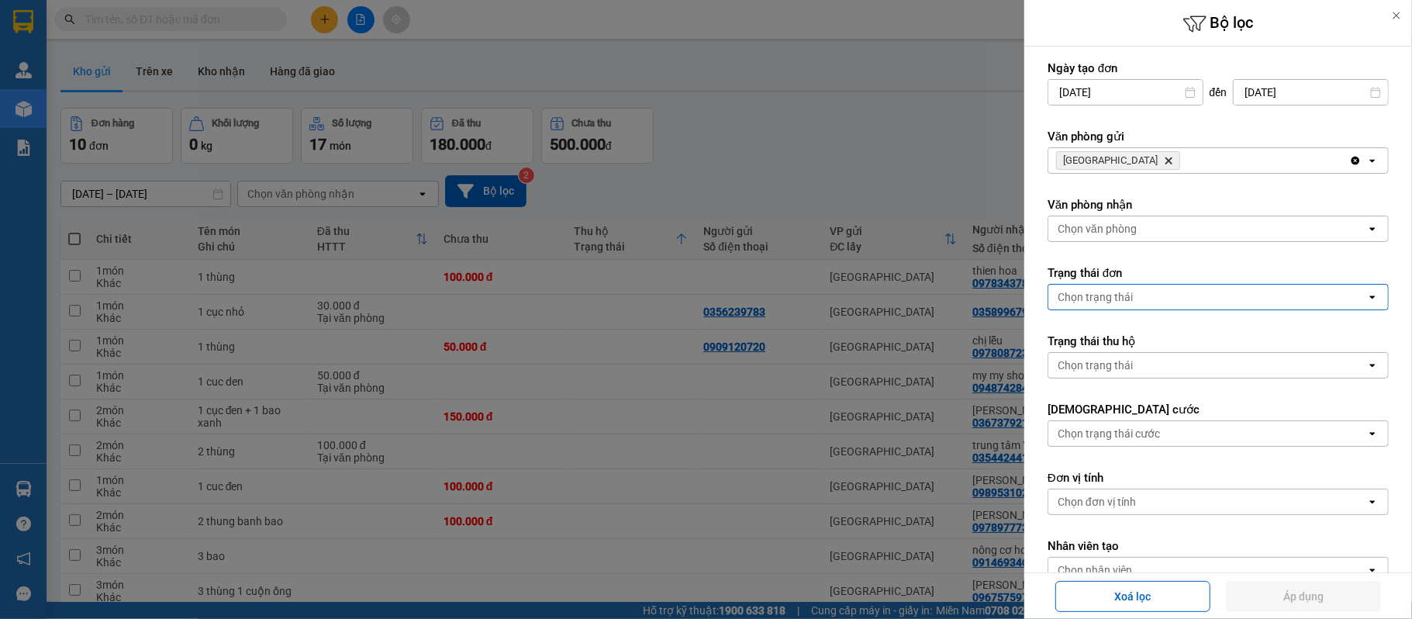
scroll to position [0, 0]
click at [1391, 22] on div at bounding box center [1396, 15] width 31 height 31
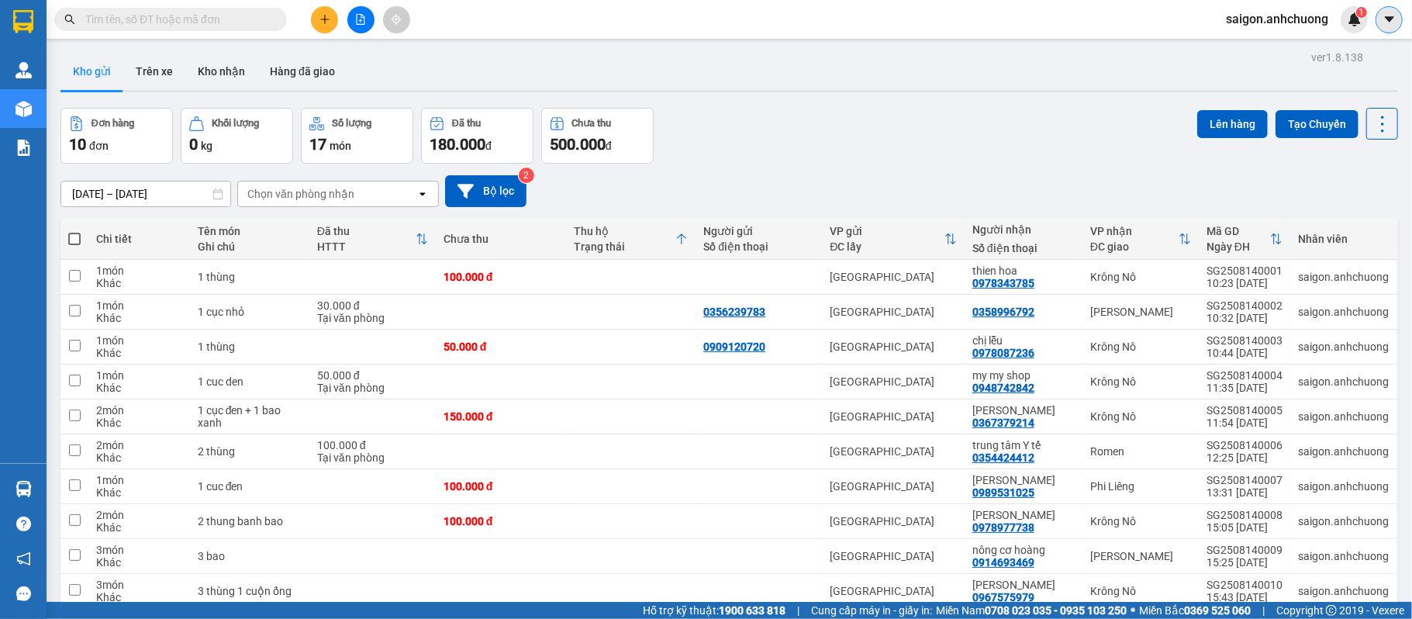
click at [1400, 19] on button at bounding box center [1389, 19] width 27 height 27
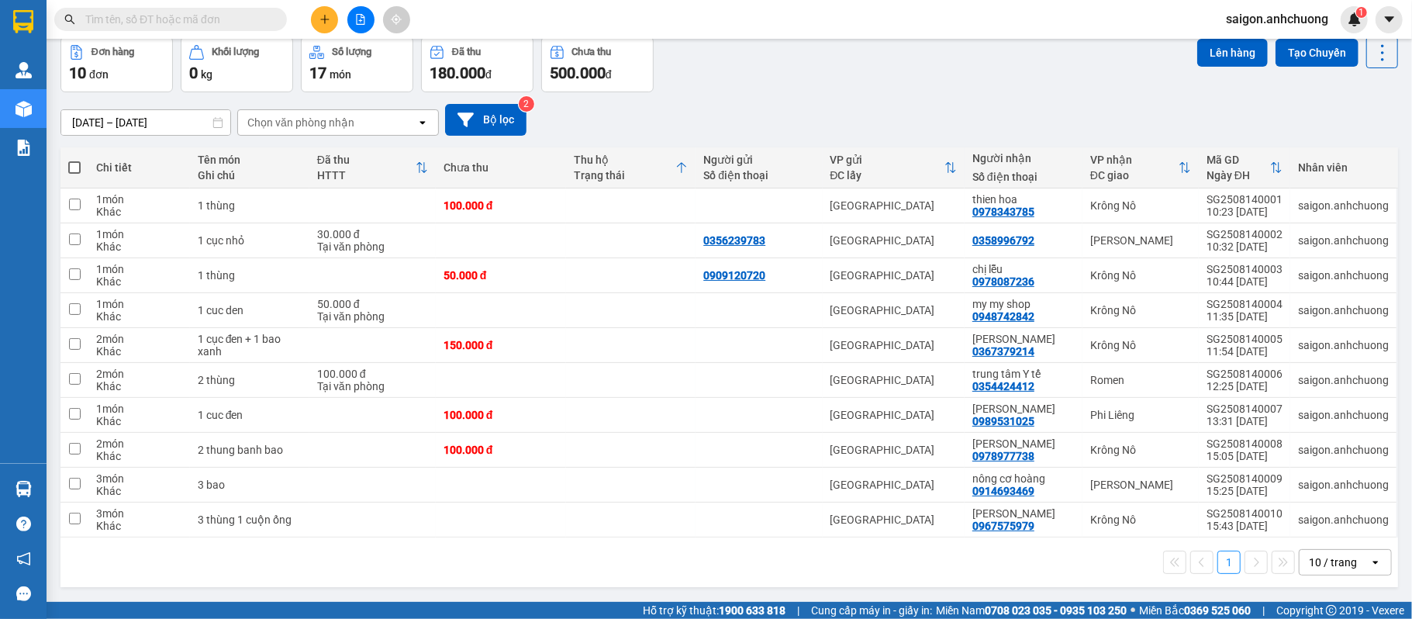
click at [1319, 572] on div "10 / trang" at bounding box center [1335, 562] width 70 height 25
click at [1316, 537] on span "100 / trang" at bounding box center [1324, 533] width 56 height 16
click at [1270, 524] on icon at bounding box center [1275, 519] width 11 height 11
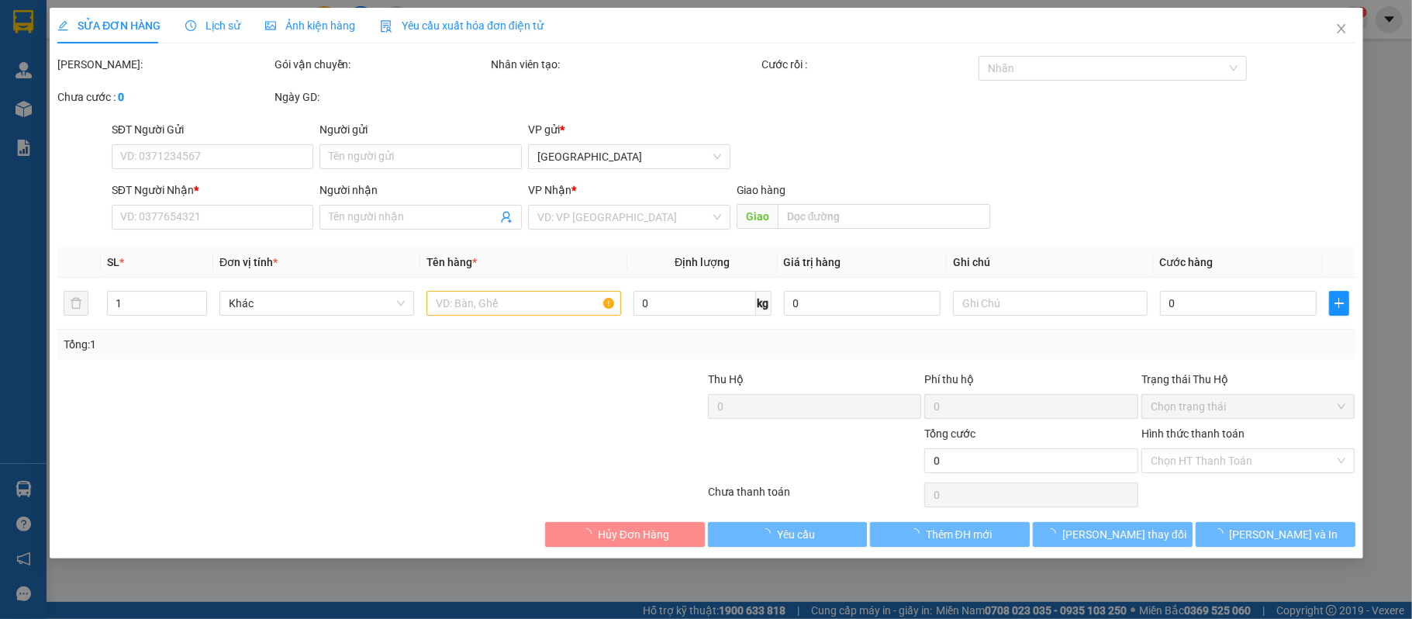
type input "0967575979"
type input "[PERSON_NAME]"
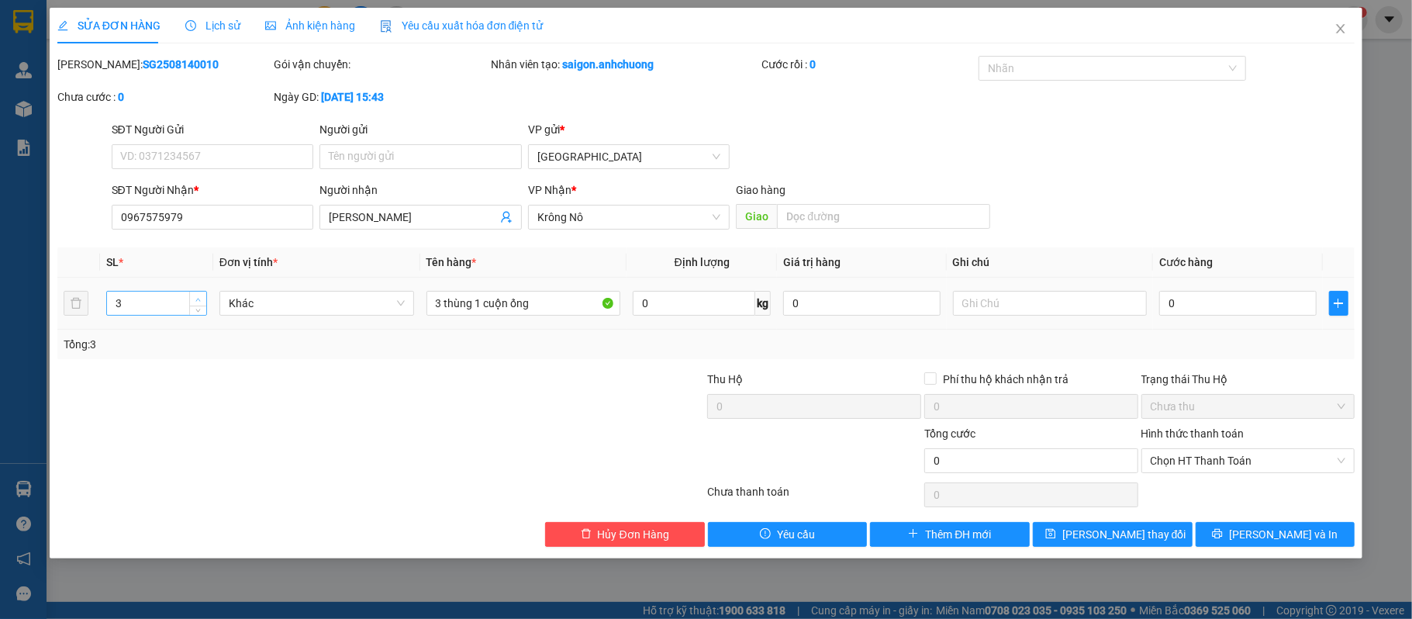
type input "4"
click at [194, 295] on span "Increase Value" at bounding box center [197, 299] width 17 height 14
click at [1239, 540] on button "Lưu và In" at bounding box center [1276, 534] width 160 height 25
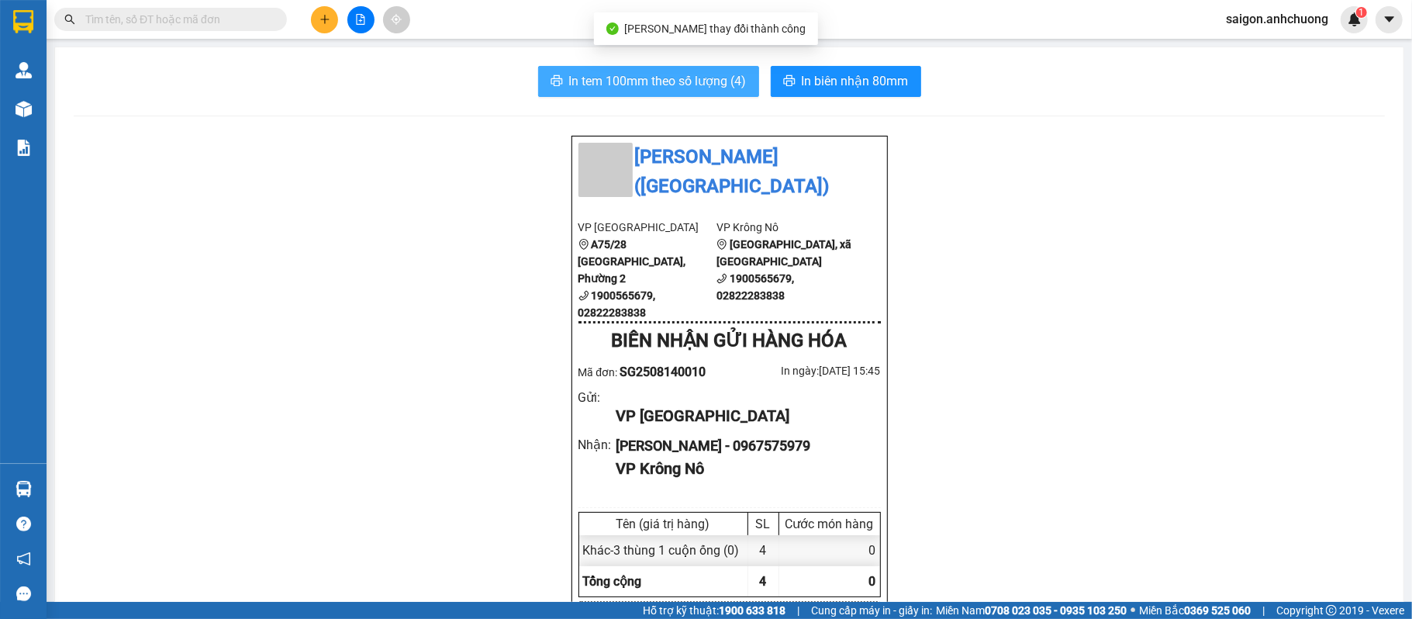
click at [652, 85] on span "In tem 100mm theo số lượng (4)" at bounding box center [658, 80] width 178 height 19
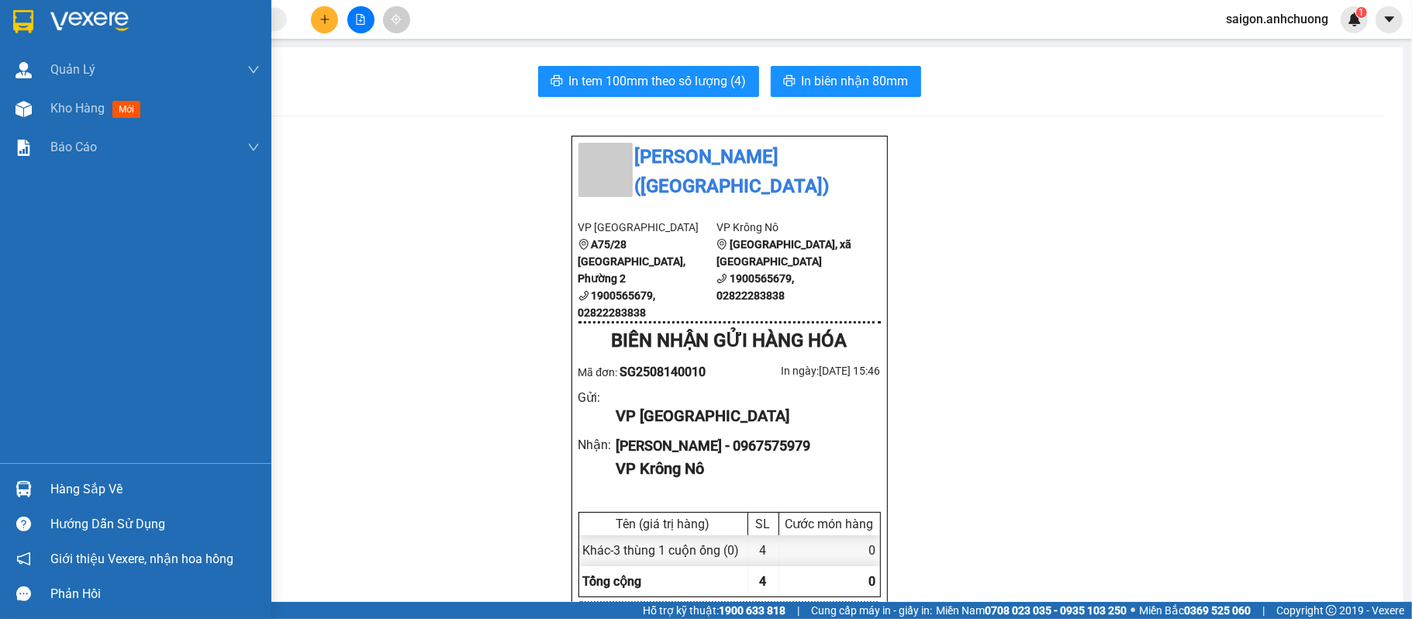
click at [36, 14] on div at bounding box center [23, 21] width 27 height 27
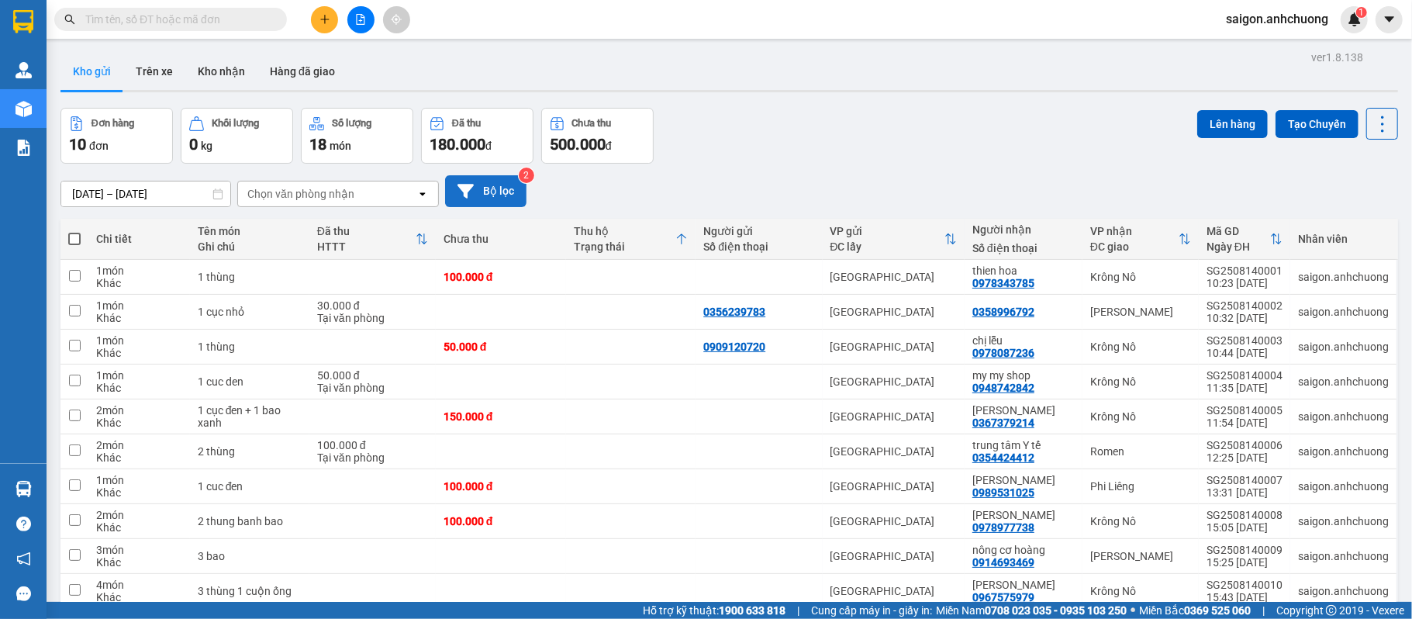
click at [506, 190] on button "Bộ lọc" at bounding box center [485, 191] width 81 height 32
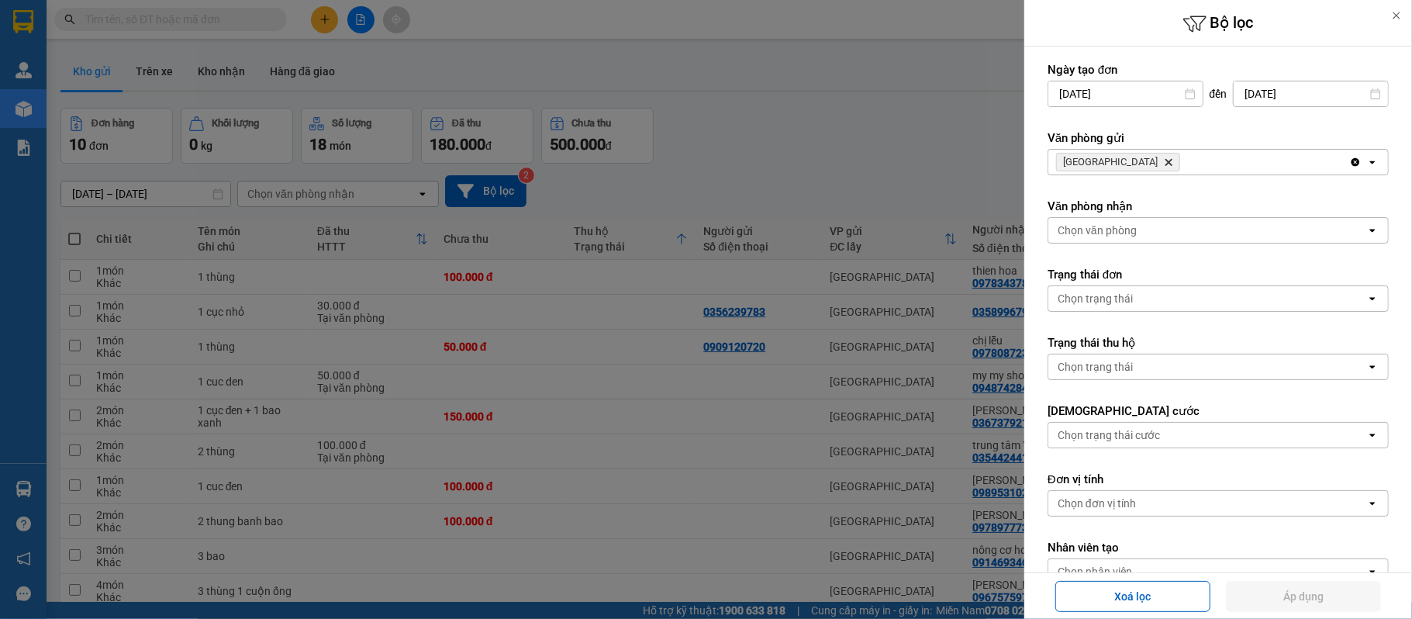
click at [1394, 6] on div at bounding box center [1396, 15] width 31 height 31
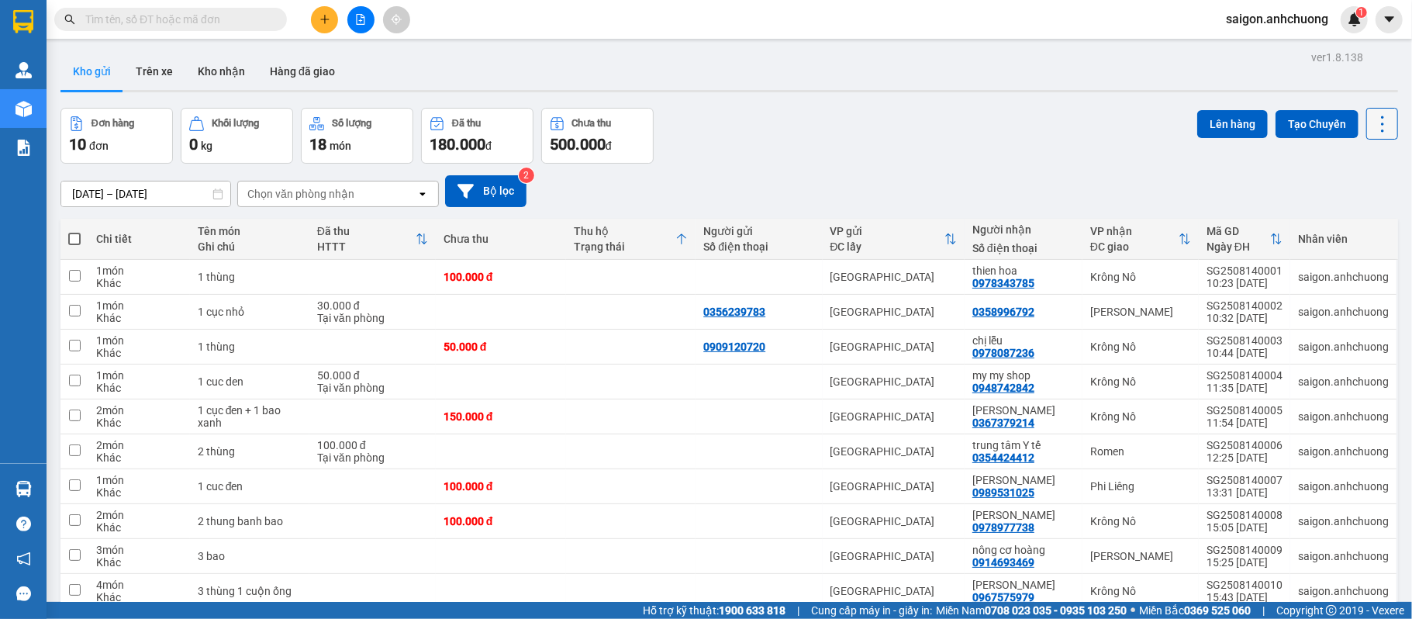
click at [1366, 112] on button at bounding box center [1382, 124] width 32 height 32
click at [1356, 161] on span "Quét đơn" at bounding box center [1346, 165] width 45 height 16
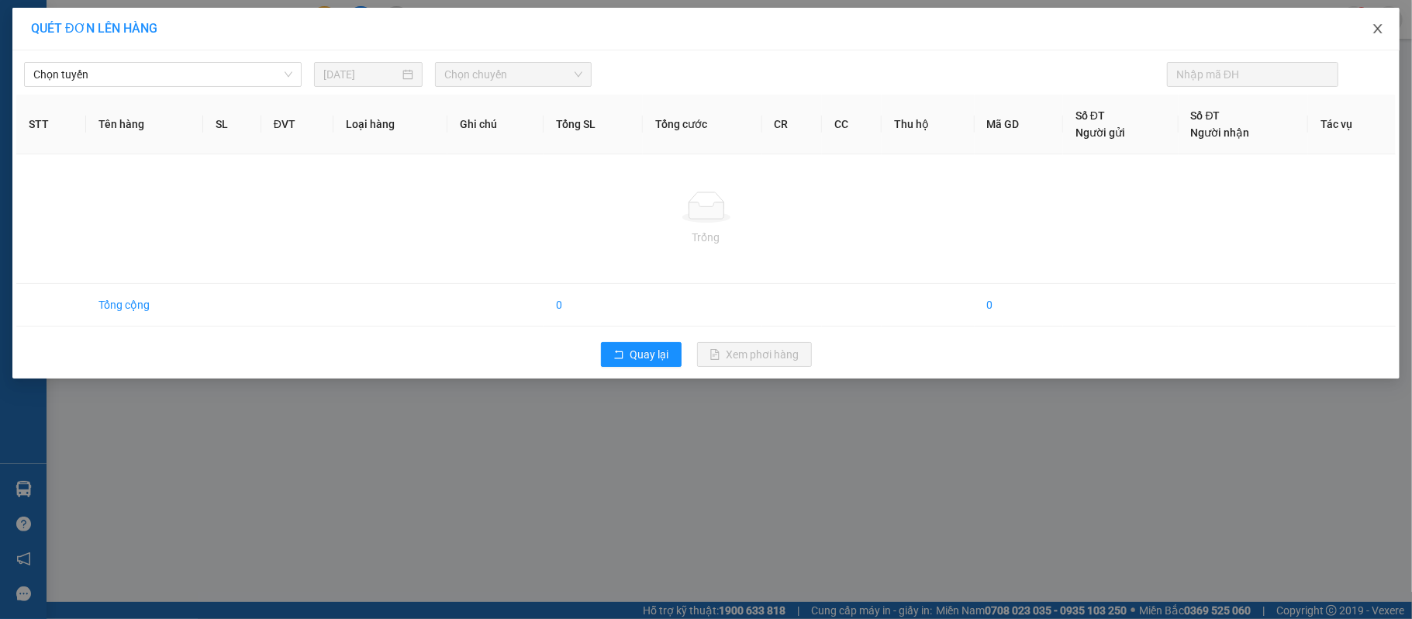
click at [1381, 19] on span "Close" at bounding box center [1377, 29] width 43 height 43
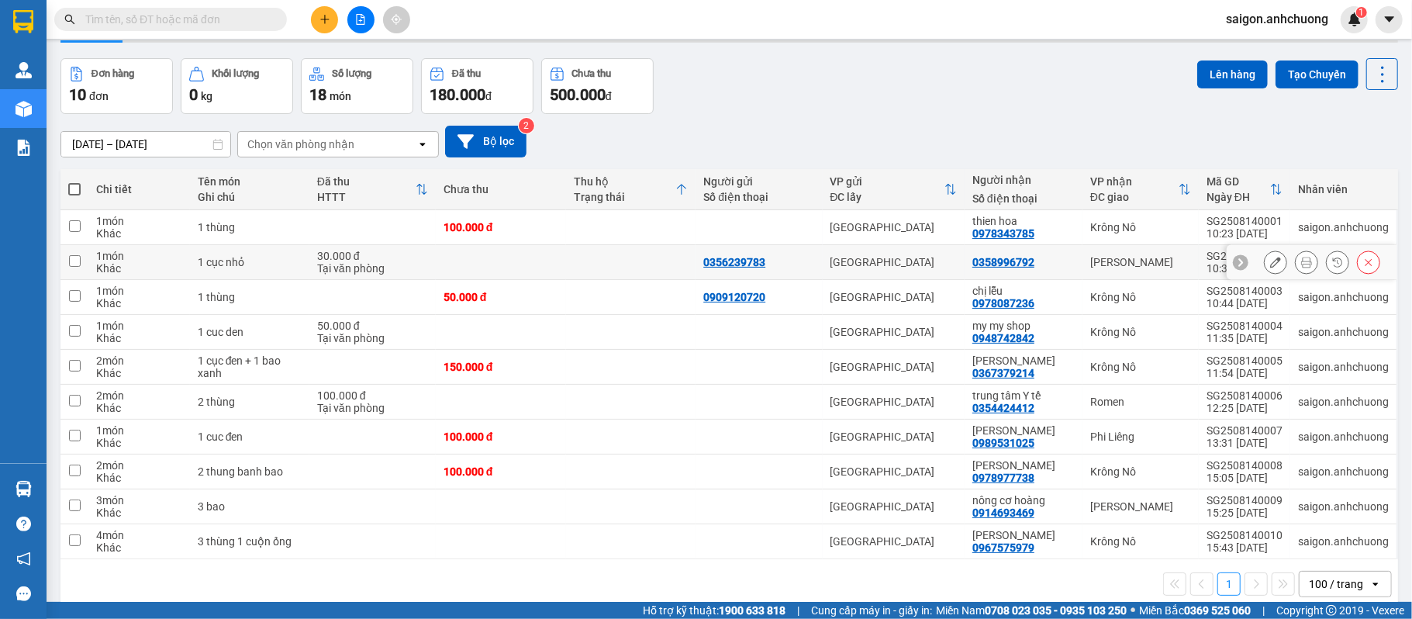
scroll to position [74, 0]
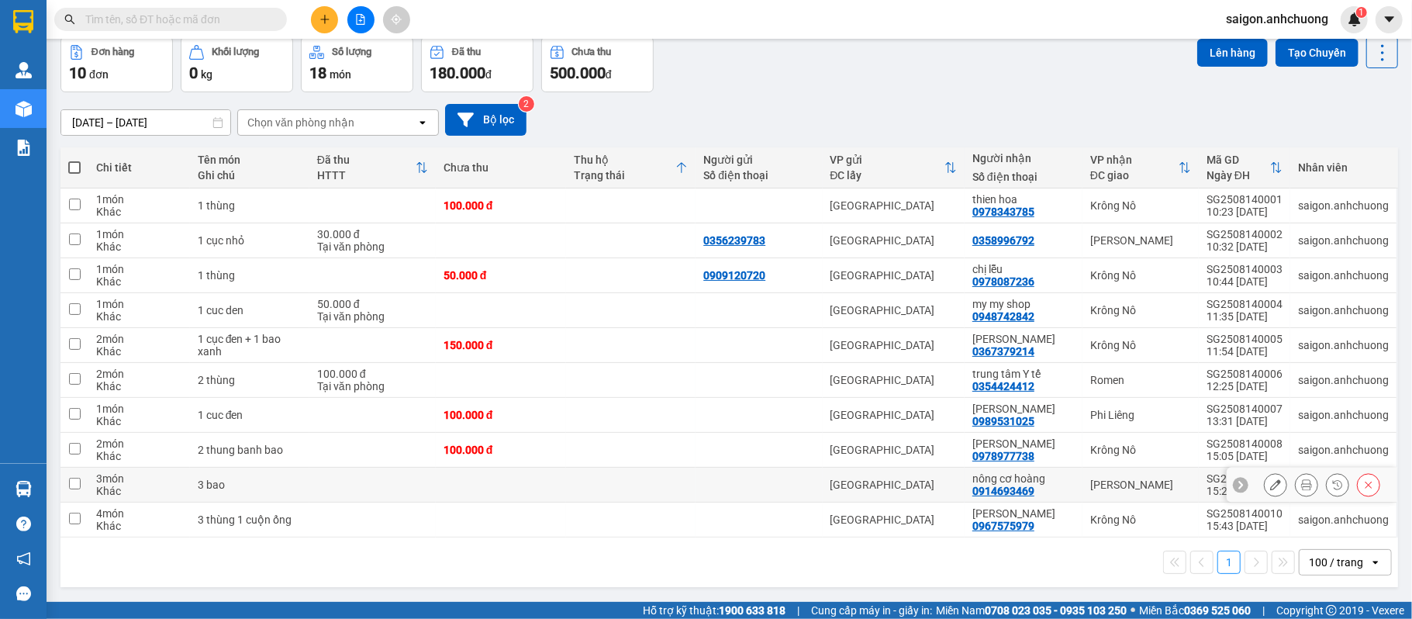
click at [329, 478] on td at bounding box center [372, 485] width 126 height 35
checkbox input "true"
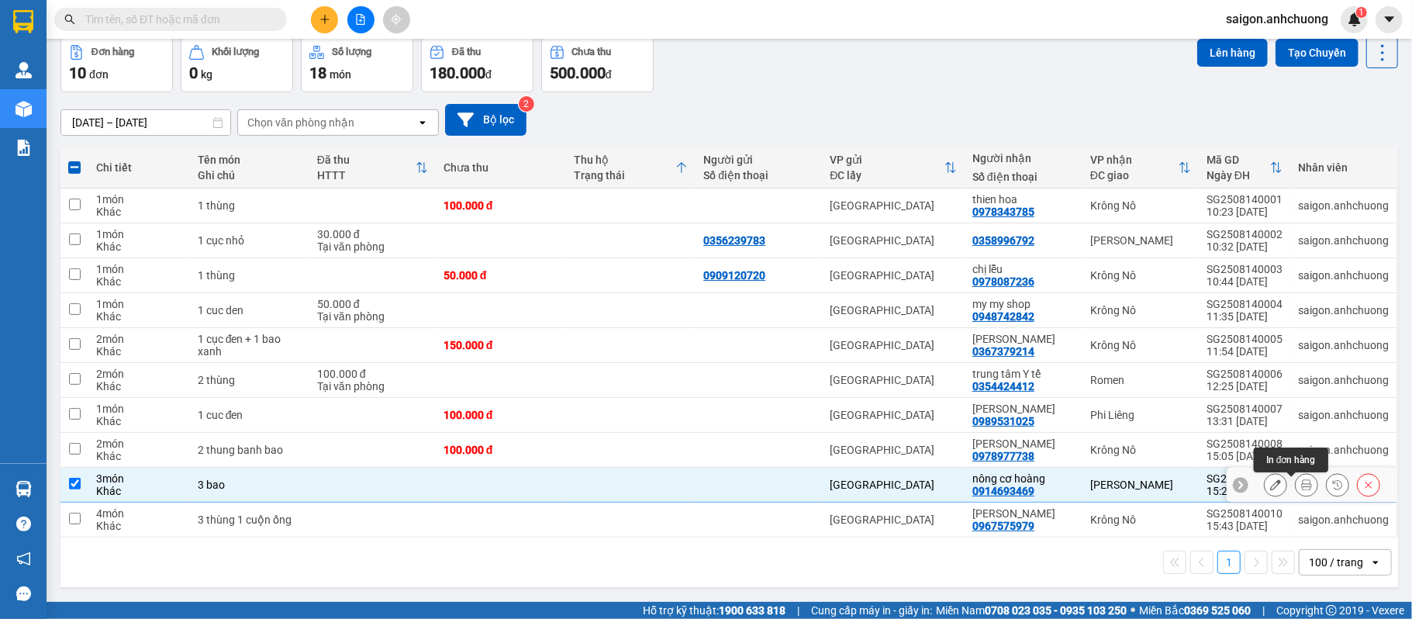
click at [1301, 482] on icon at bounding box center [1306, 484] width 11 height 11
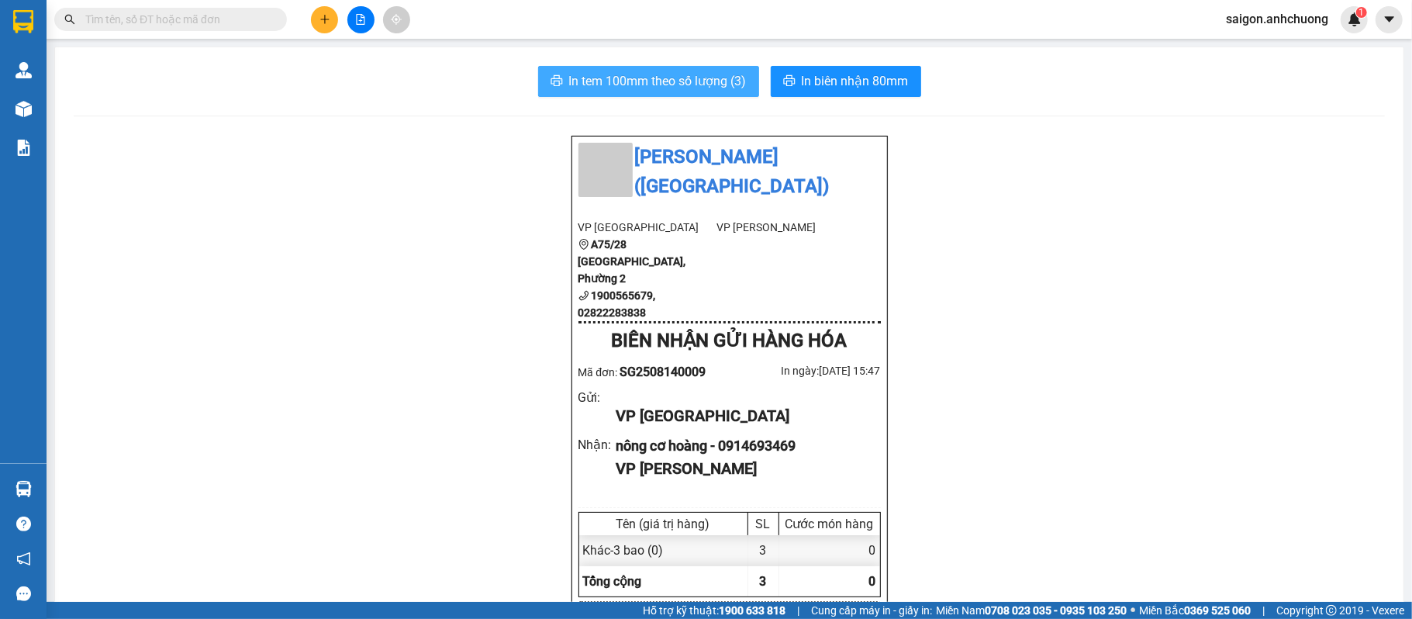
click at [630, 84] on span "In tem 100mm theo số lượng (3)" at bounding box center [658, 80] width 178 height 19
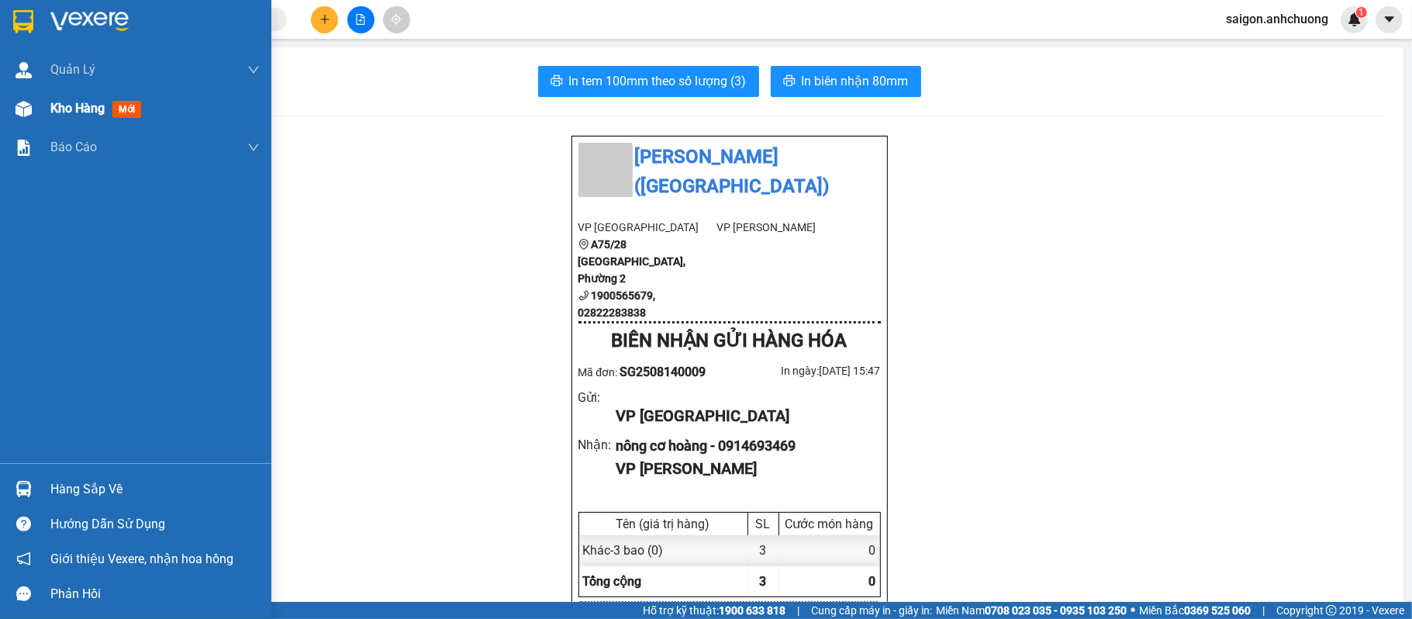
click at [72, 109] on span "Kho hàng" at bounding box center [77, 108] width 54 height 15
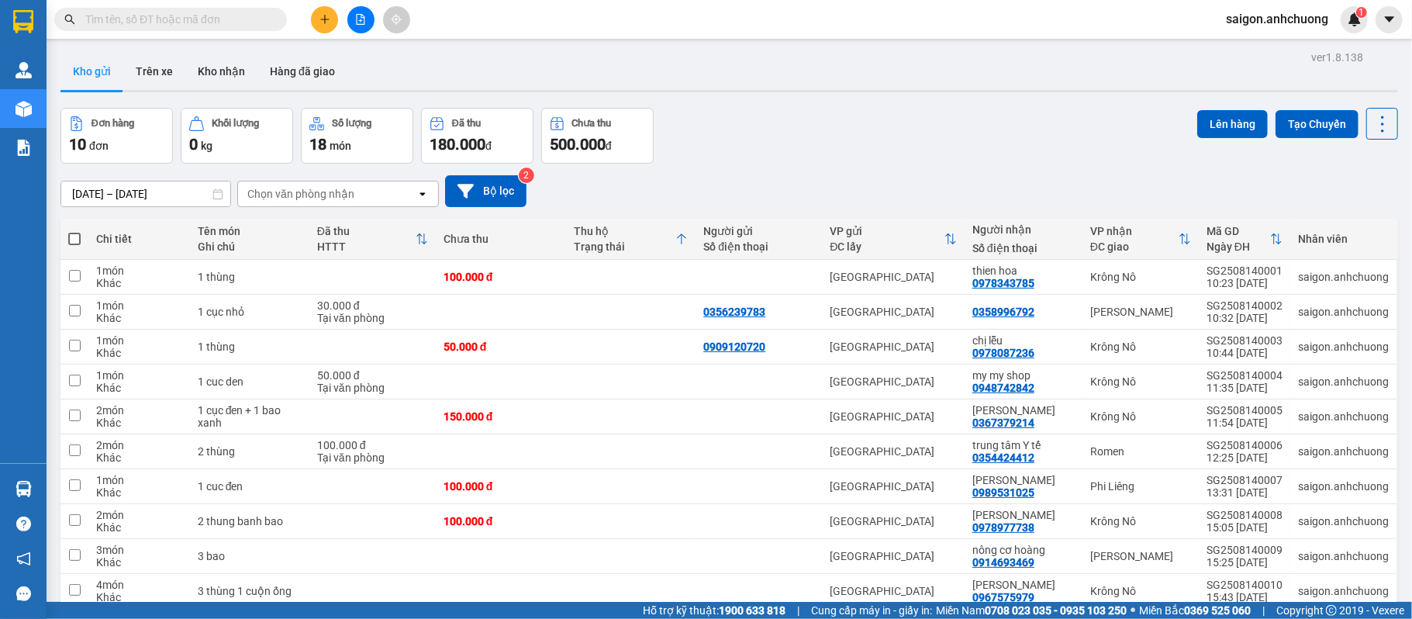
click at [952, 240] on icon at bounding box center [951, 239] width 12 height 12
click at [1270, 237] on icon at bounding box center [1276, 239] width 12 height 12
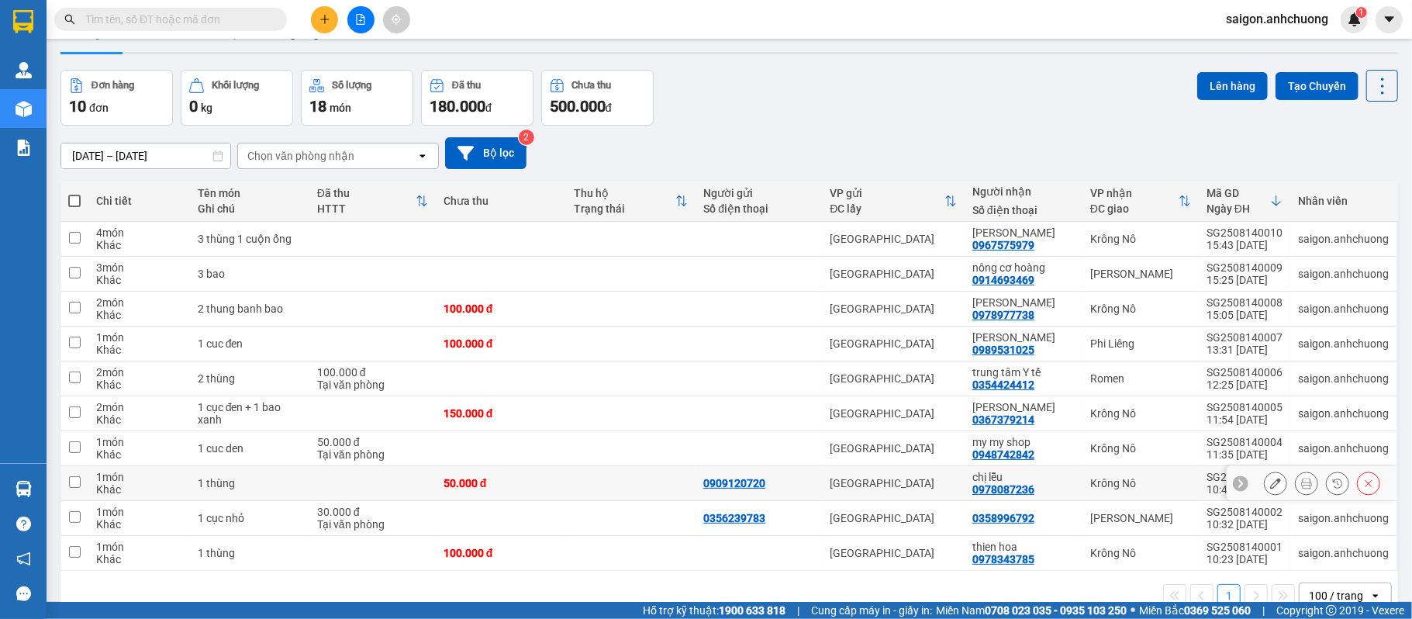
scroll to position [74, 0]
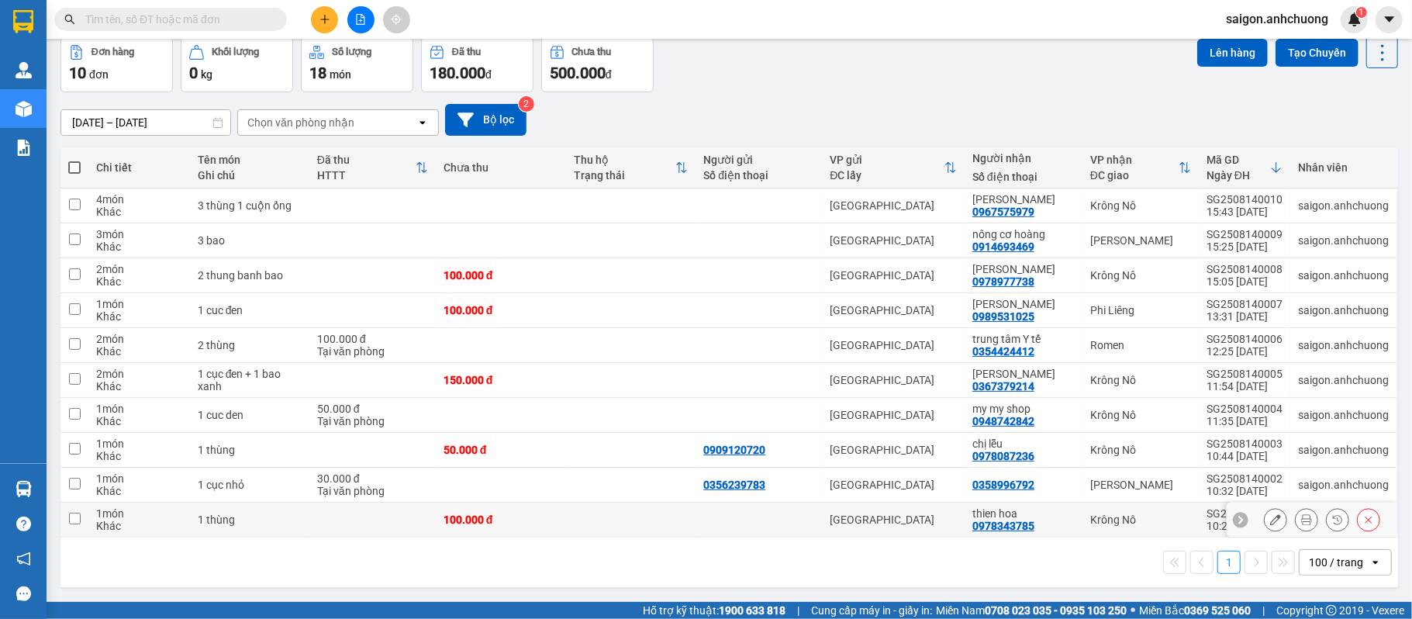
click at [1050, 521] on div "thien hoa 0978343785" at bounding box center [1023, 519] width 102 height 25
checkbox input "true"
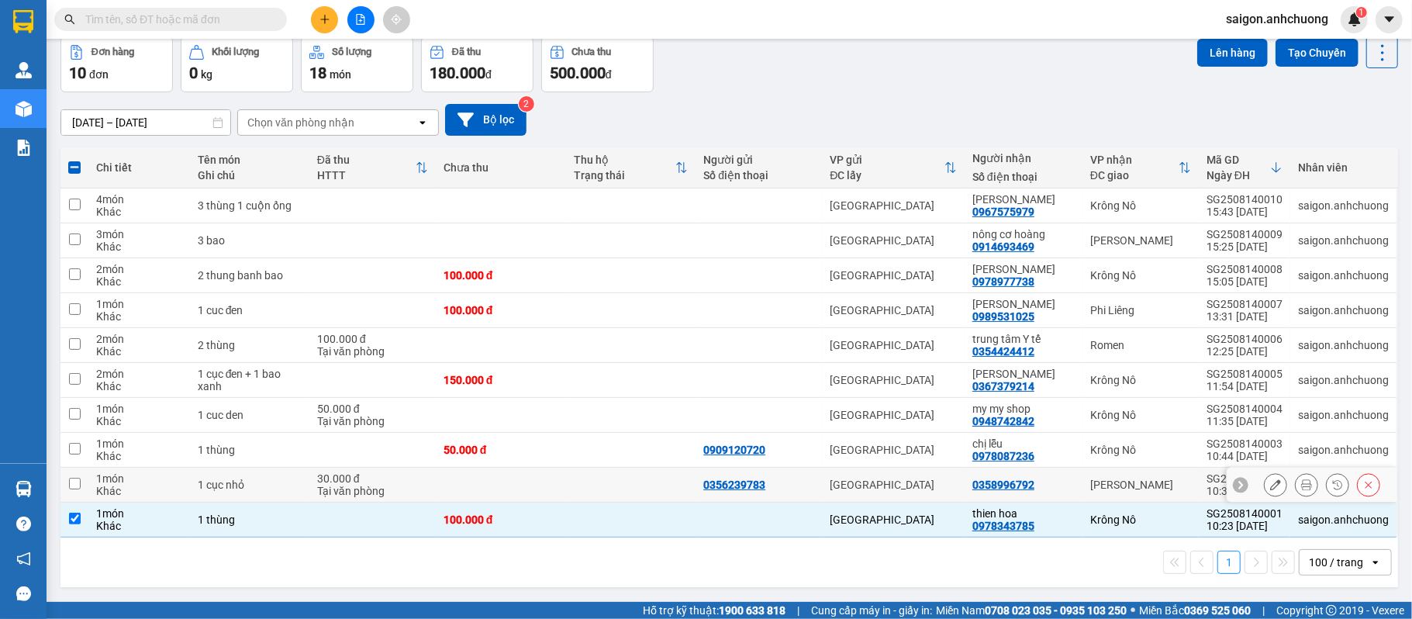
click at [1062, 478] on div "0358996792" at bounding box center [1023, 484] width 102 height 12
checkbox input "true"
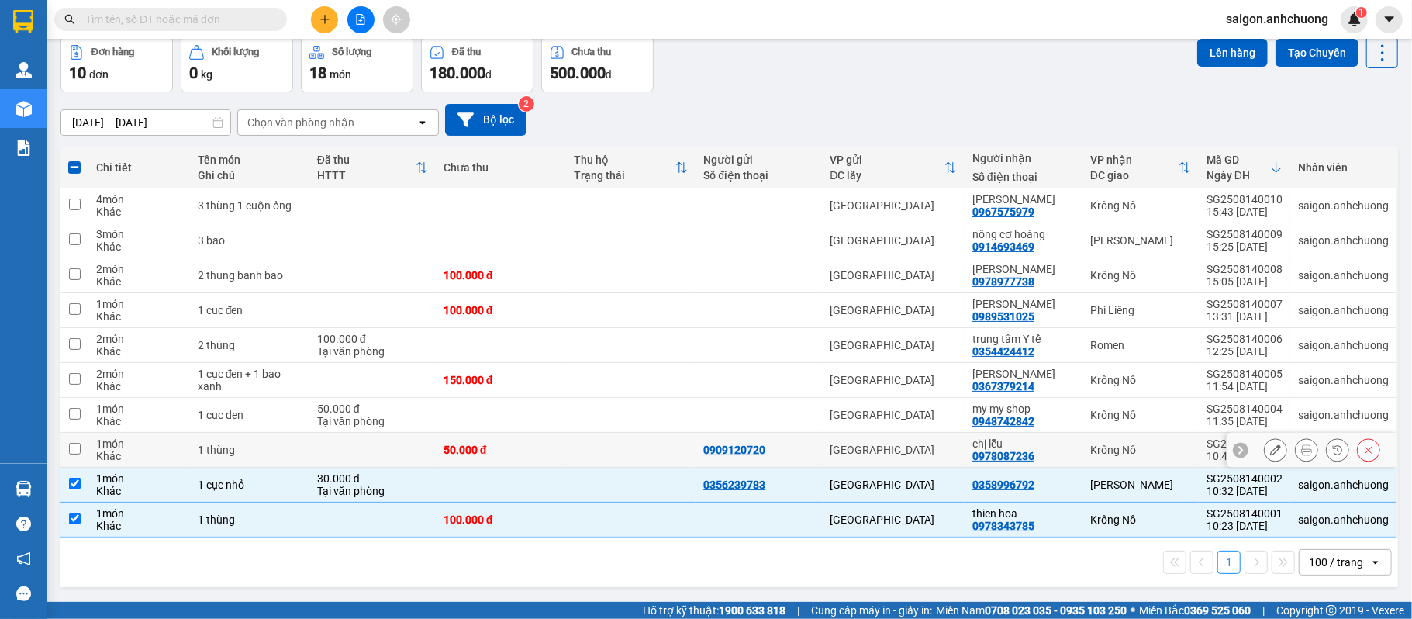
click at [1069, 444] on td "chị lễu 0978087236" at bounding box center [1024, 450] width 118 height 35
checkbox input "true"
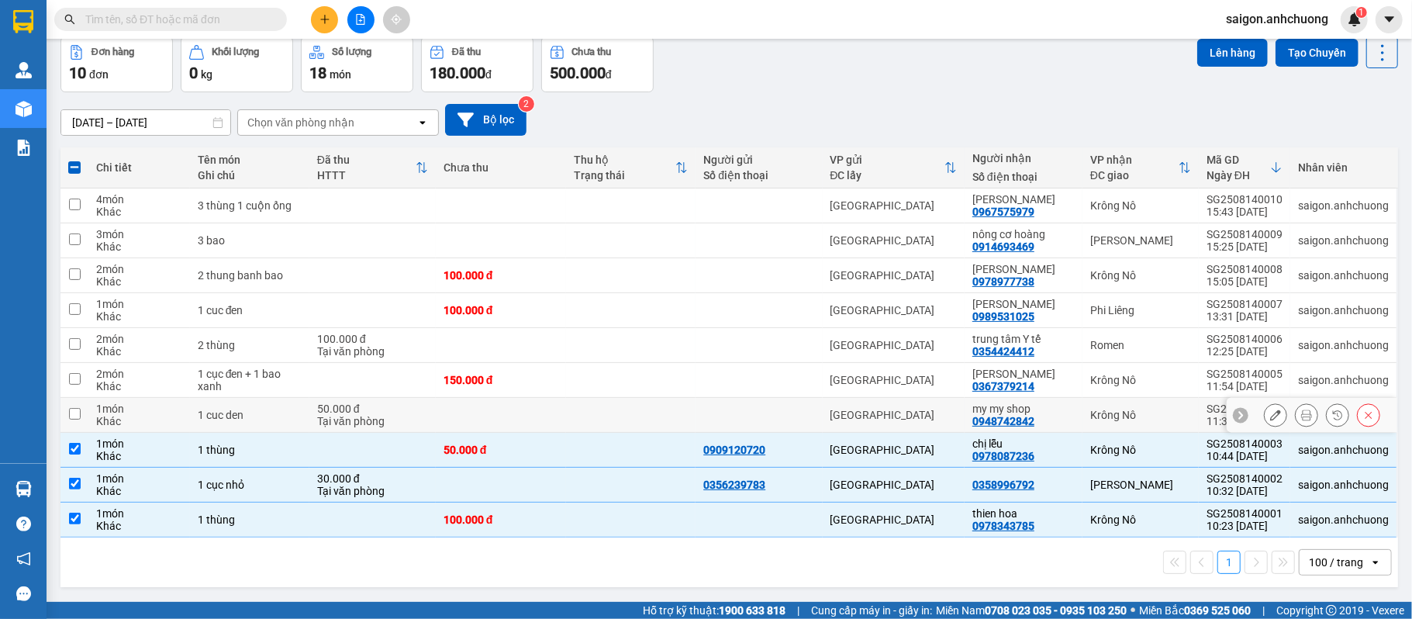
click at [1083, 411] on td "Krông Nô" at bounding box center [1141, 415] width 116 height 35
checkbox input "true"
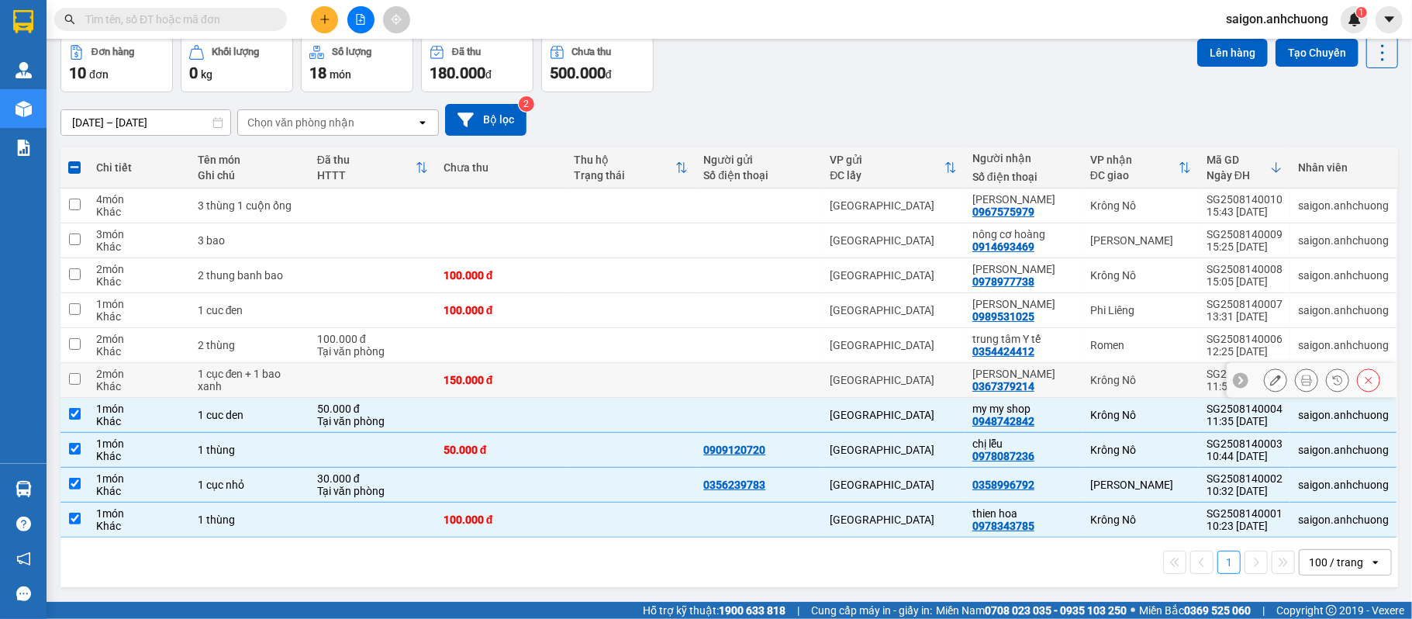
click at [1056, 382] on div "Nguyễn Minh 0367379214" at bounding box center [1023, 380] width 102 height 25
checkbox input "true"
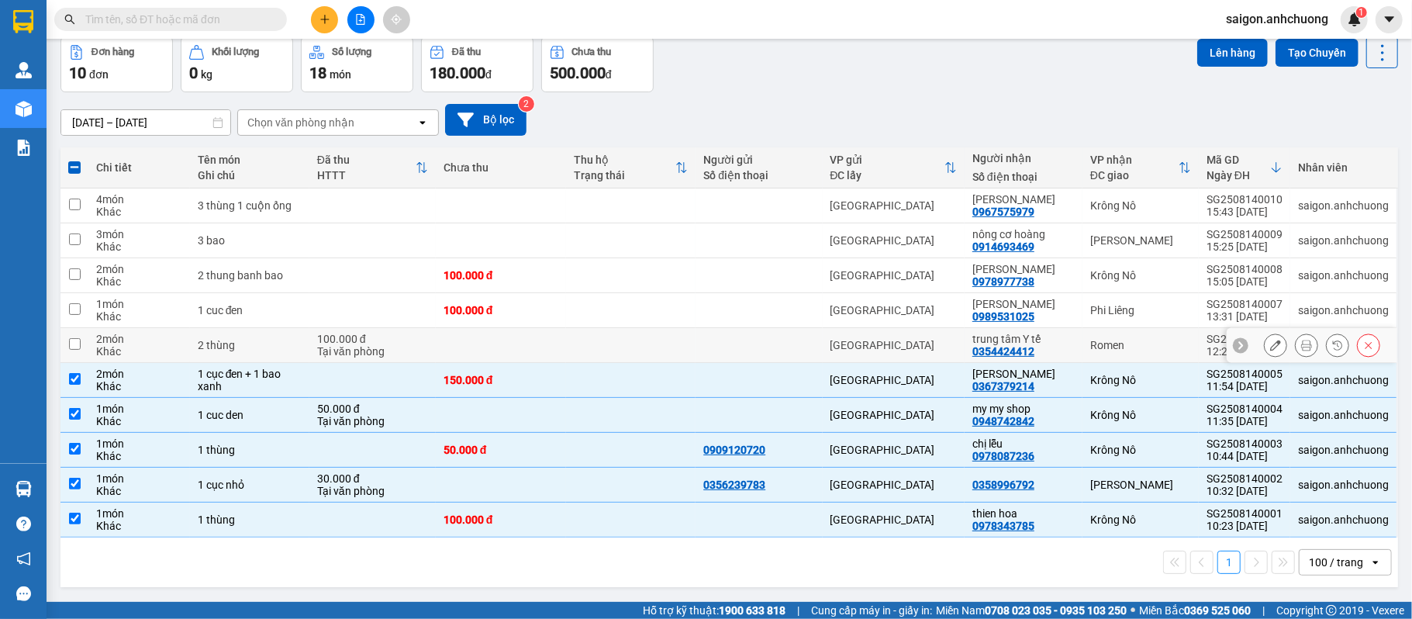
click at [1083, 340] on td "Romen" at bounding box center [1141, 345] width 116 height 35
checkbox input "true"
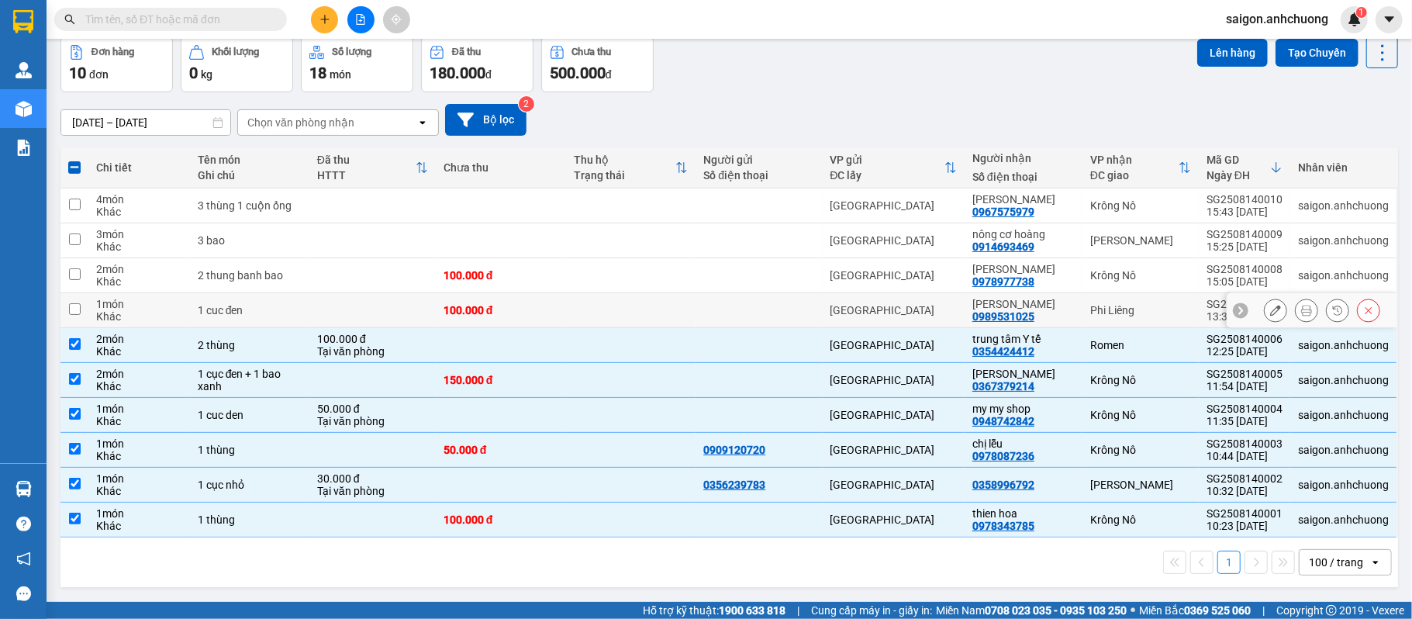
click at [1090, 309] on div "Phi Liêng" at bounding box center [1140, 310] width 101 height 12
checkbox input "true"
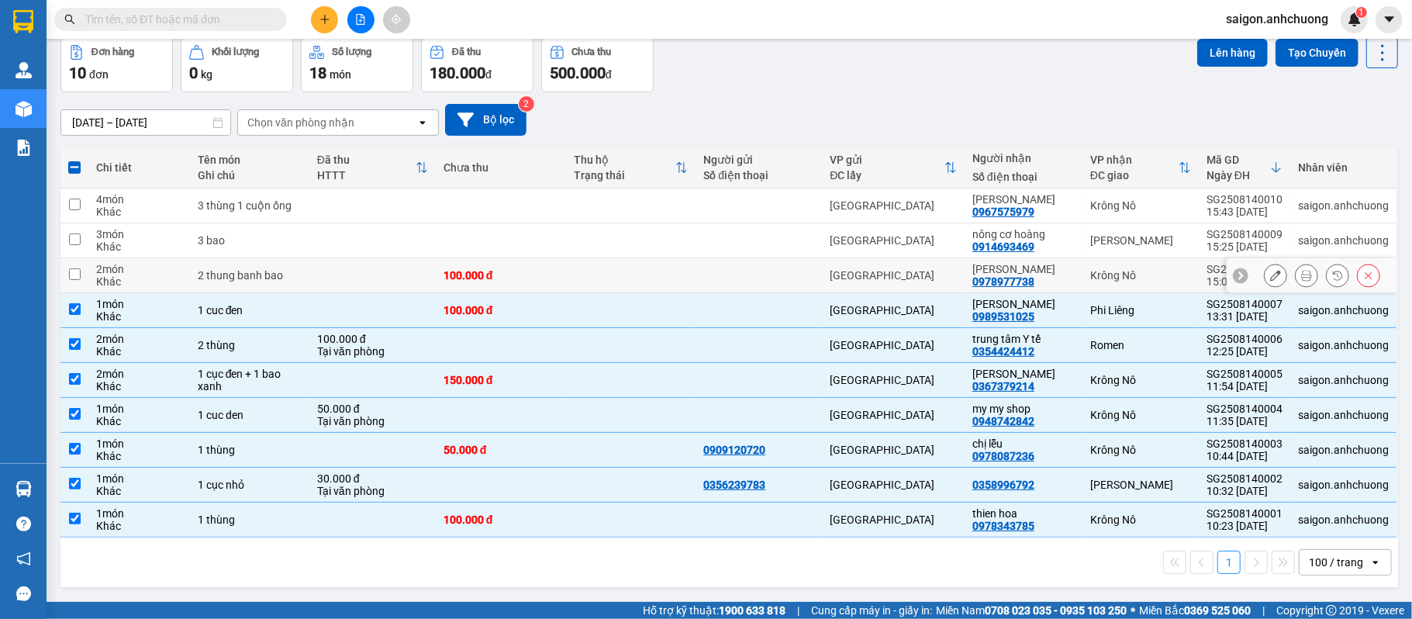
click at [1093, 270] on div "Krông Nô" at bounding box center [1140, 275] width 101 height 12
checkbox input "true"
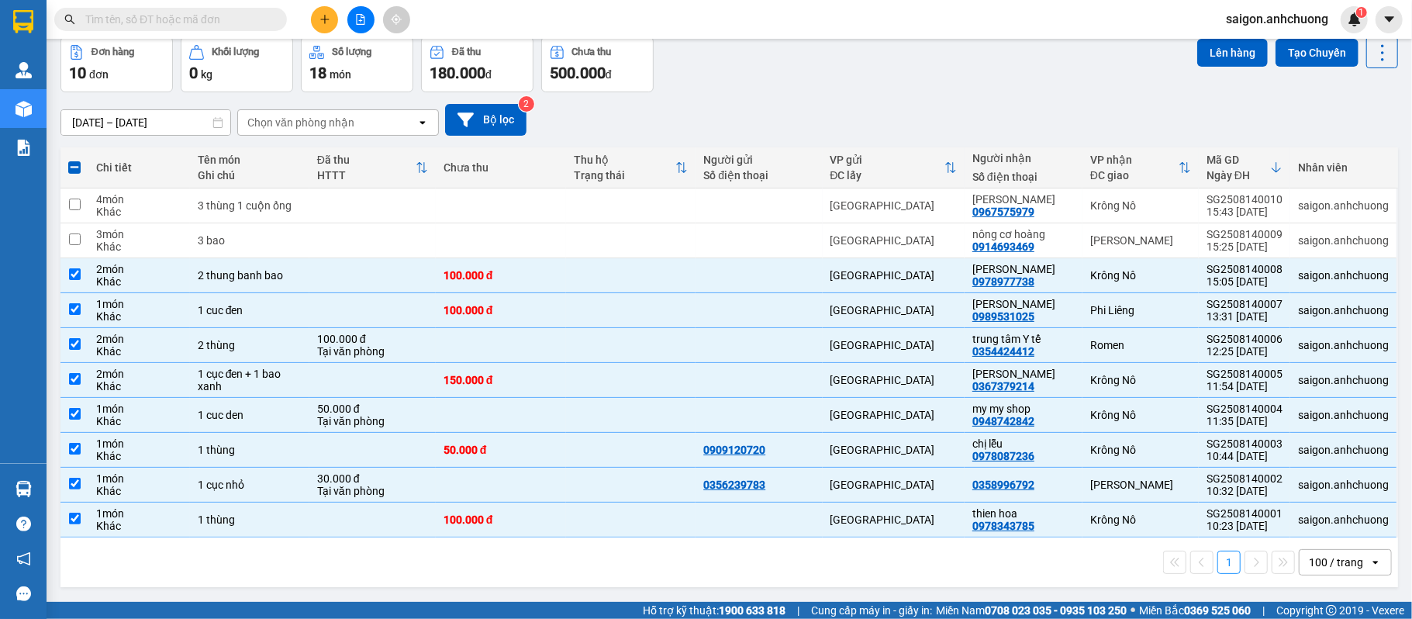
click at [320, 22] on icon "plus" at bounding box center [325, 19] width 11 height 11
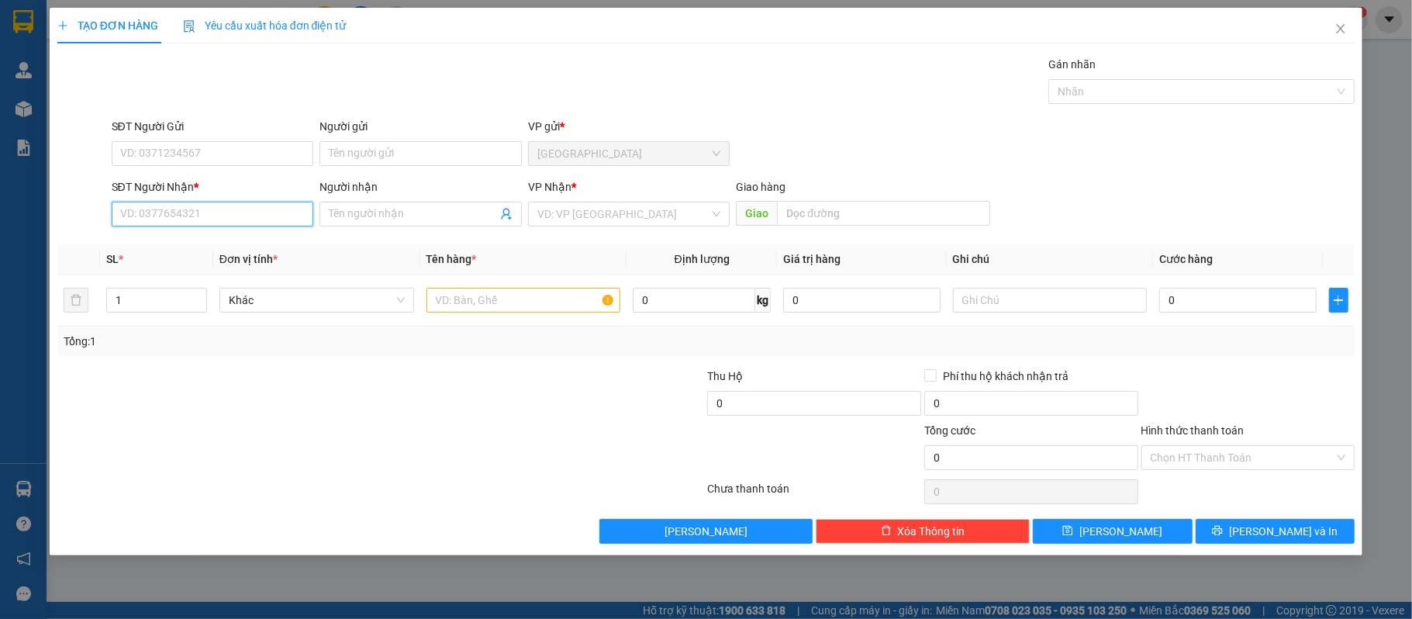
click at [233, 221] on input "SĐT Người Nhận *" at bounding box center [213, 214] width 202 height 25
type input "0348711519"
click at [242, 248] on div "0348711519 - ninh phúc" at bounding box center [213, 246] width 184 height 17
type input "ninh phúc"
type input "bop le"
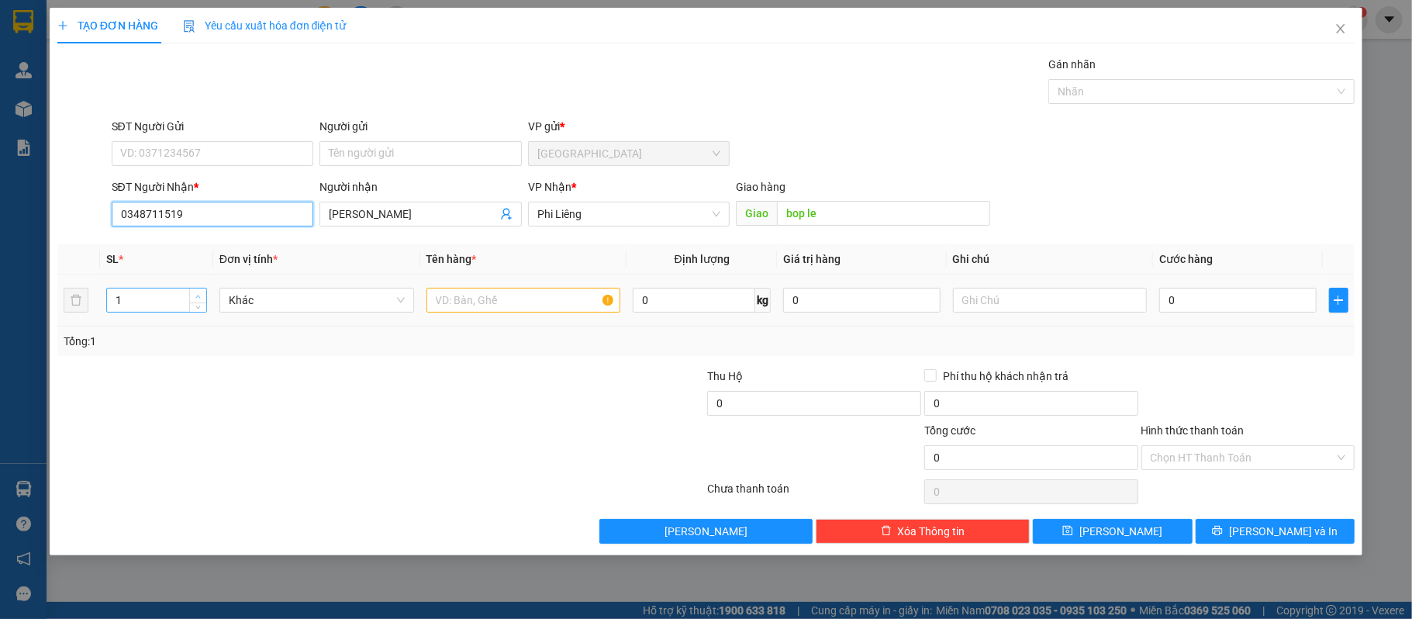
type input "0348711519"
click at [194, 292] on span "Increase Value" at bounding box center [197, 295] width 17 height 14
click at [195, 292] on span "Increase Value" at bounding box center [197, 295] width 17 height 14
type input "5"
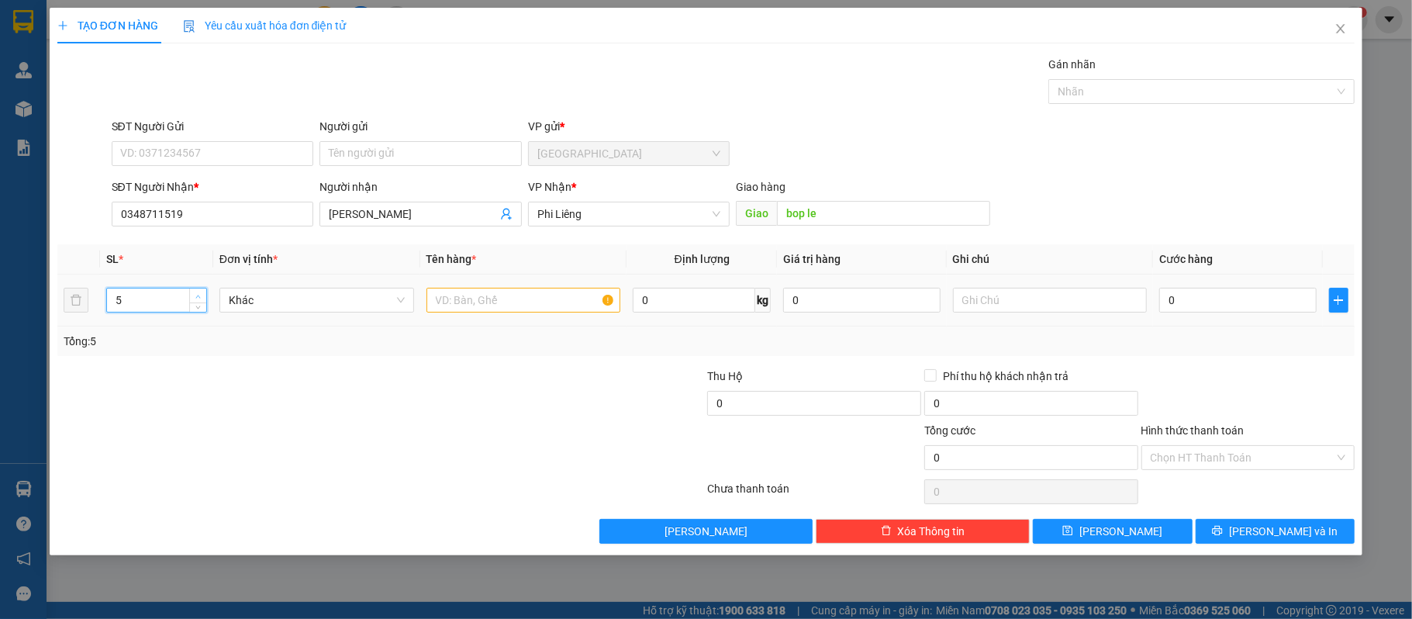
click at [195, 292] on span "Increase Value" at bounding box center [197, 295] width 17 height 14
click at [507, 299] on input "text" at bounding box center [524, 300] width 195 height 25
click at [499, 305] on input "text" at bounding box center [524, 300] width 195 height 25
type input "4 cục nhỏ 1 cục lớn"
click at [1289, 293] on input "0" at bounding box center [1237, 300] width 157 height 25
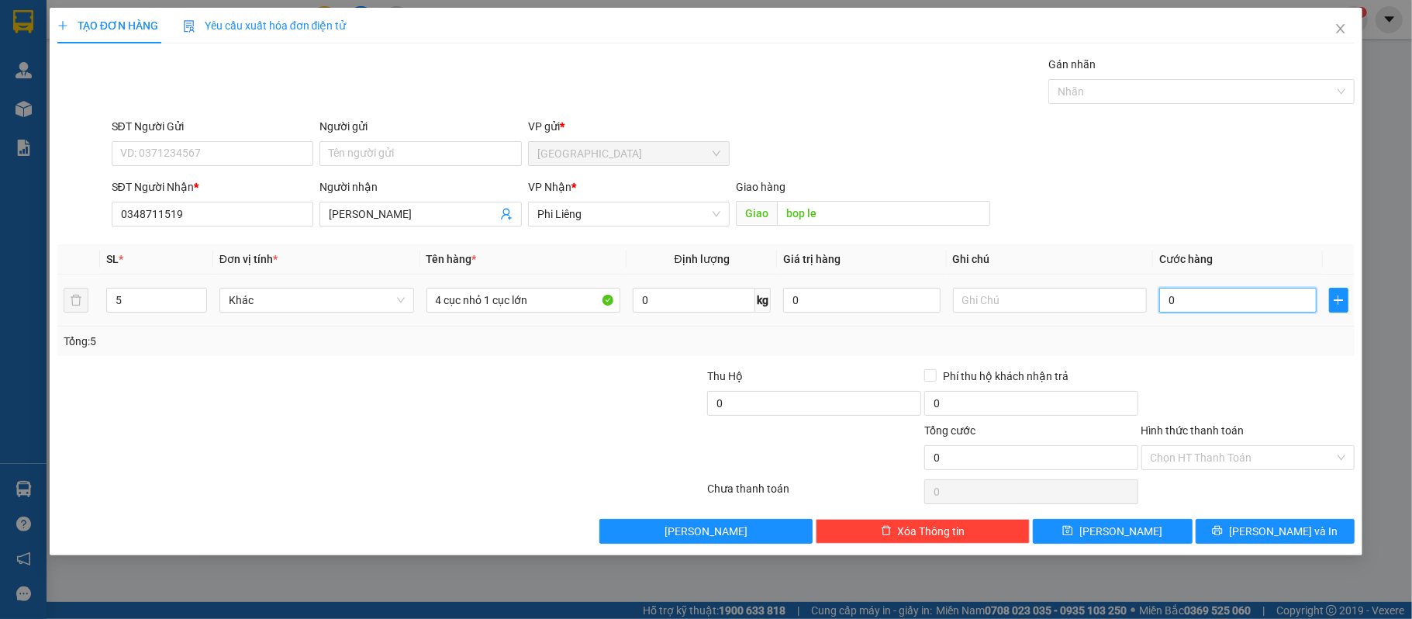
type input "2"
type input "20"
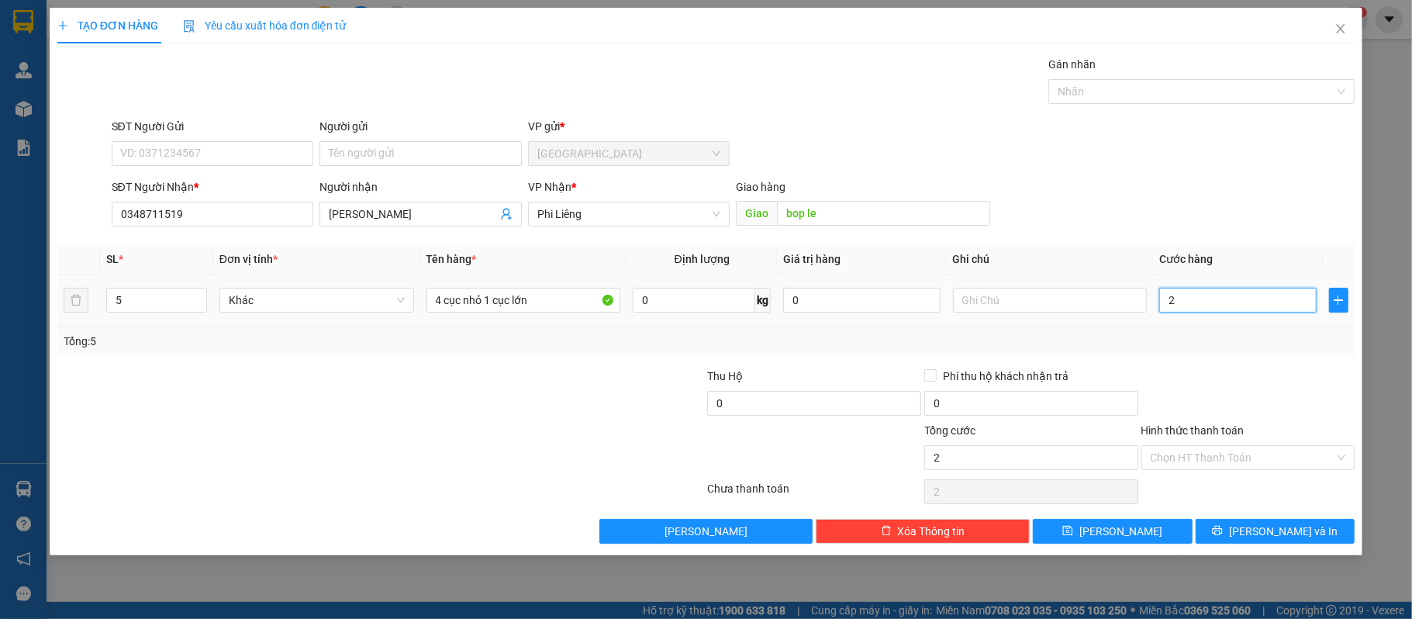
type input "20"
type input "200"
type input "200.000"
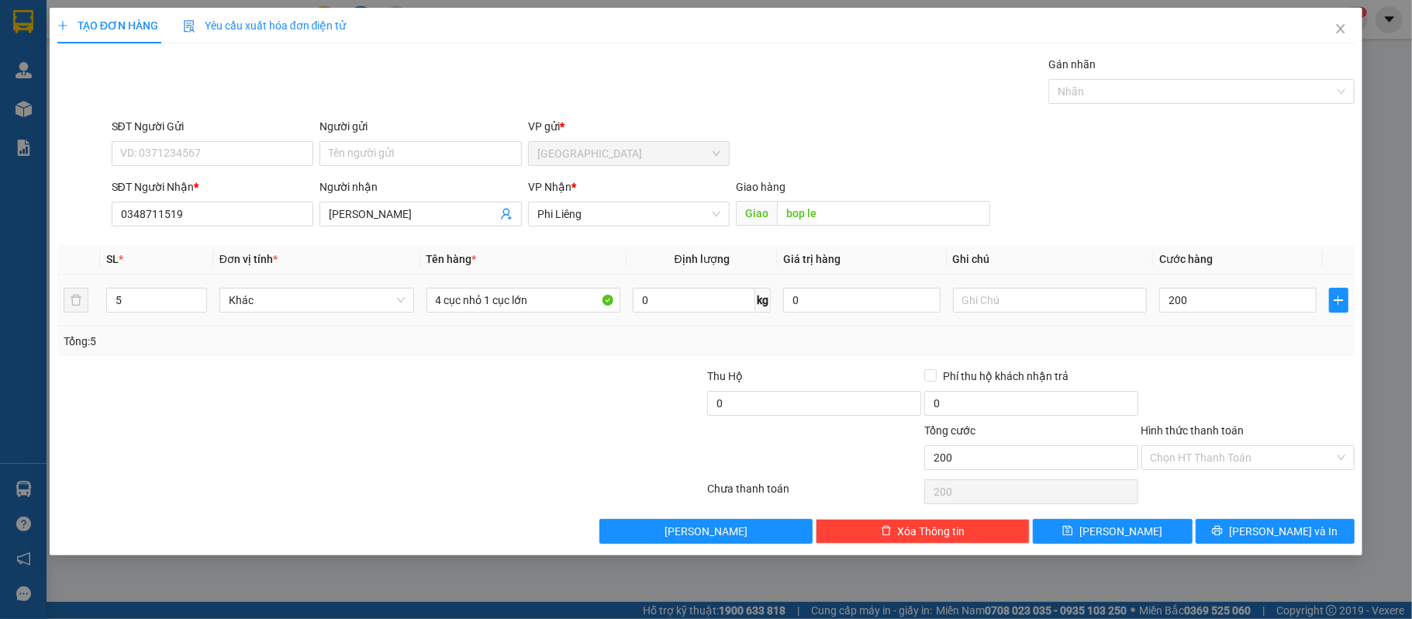
type input "200.000"
click at [1223, 407] on div at bounding box center [1248, 395] width 217 height 54
click at [1279, 532] on span "Lưu và In" at bounding box center [1283, 531] width 109 height 17
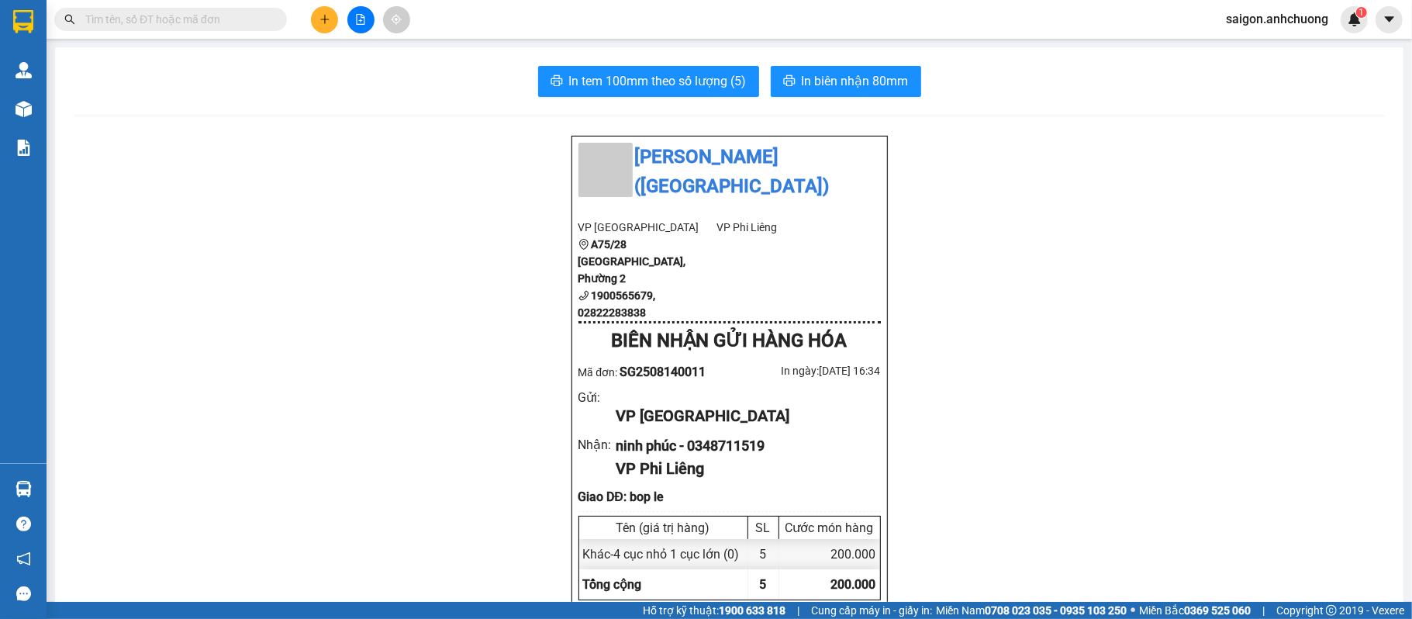
click at [137, 11] on input "text" at bounding box center [176, 19] width 183 height 17
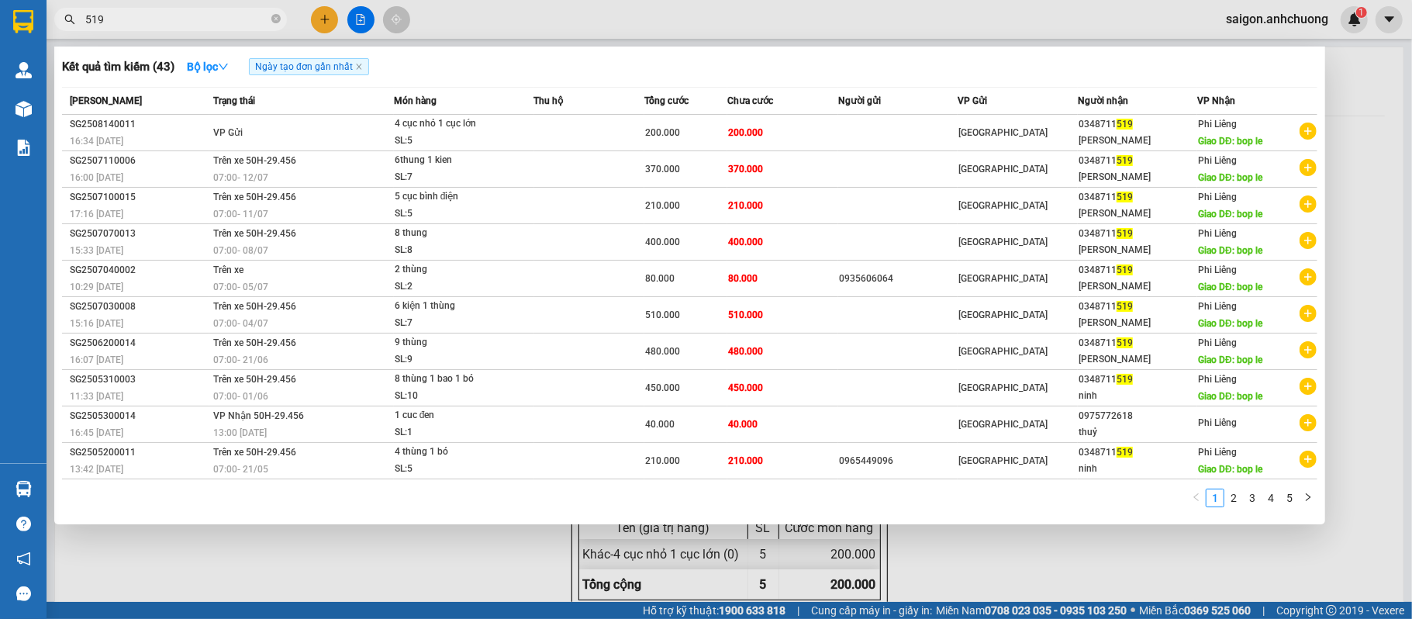
type input "519"
click at [1373, 124] on div at bounding box center [706, 309] width 1412 height 619
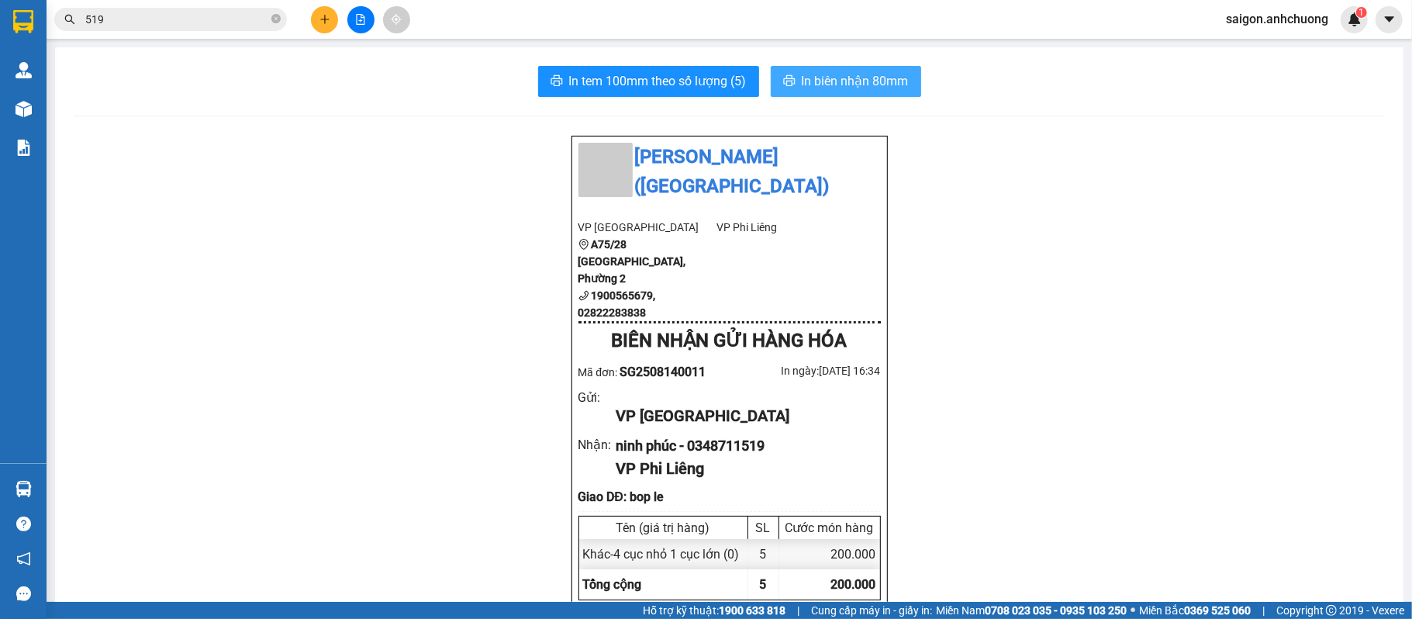
click at [845, 94] on button "In biên nhận 80mm" at bounding box center [846, 81] width 150 height 31
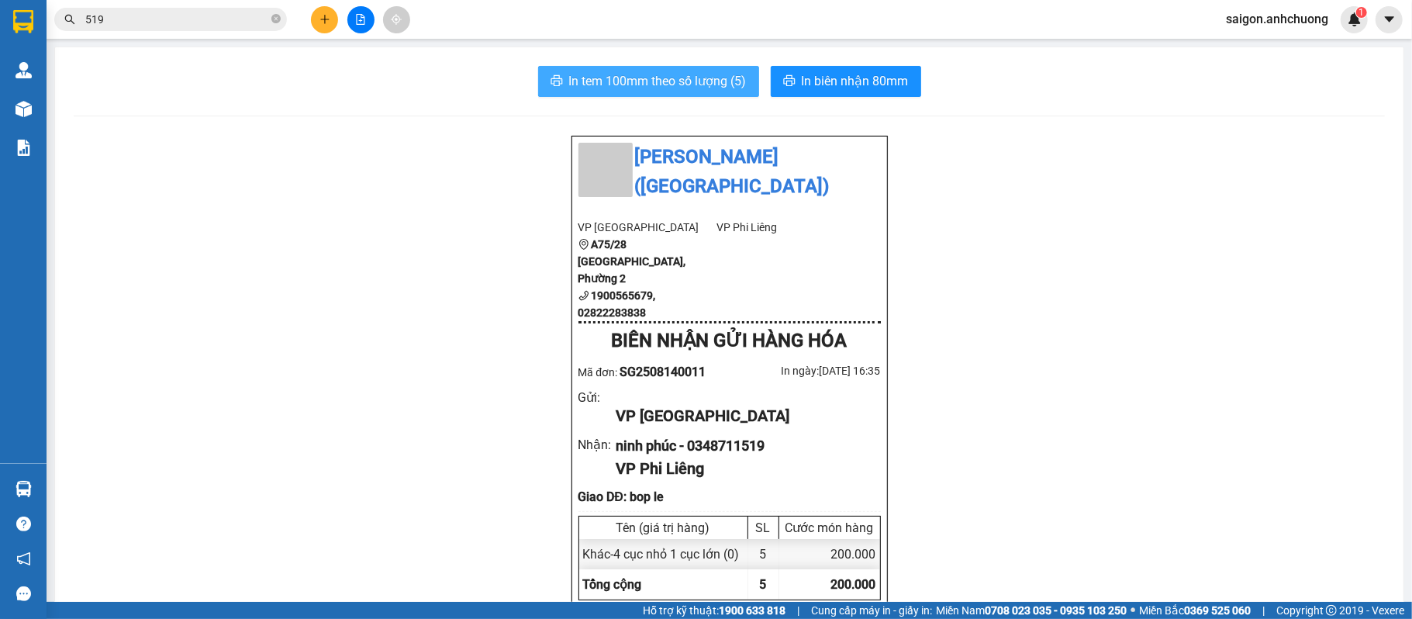
click at [683, 85] on span "In tem 100mm theo số lượng (5)" at bounding box center [658, 80] width 178 height 19
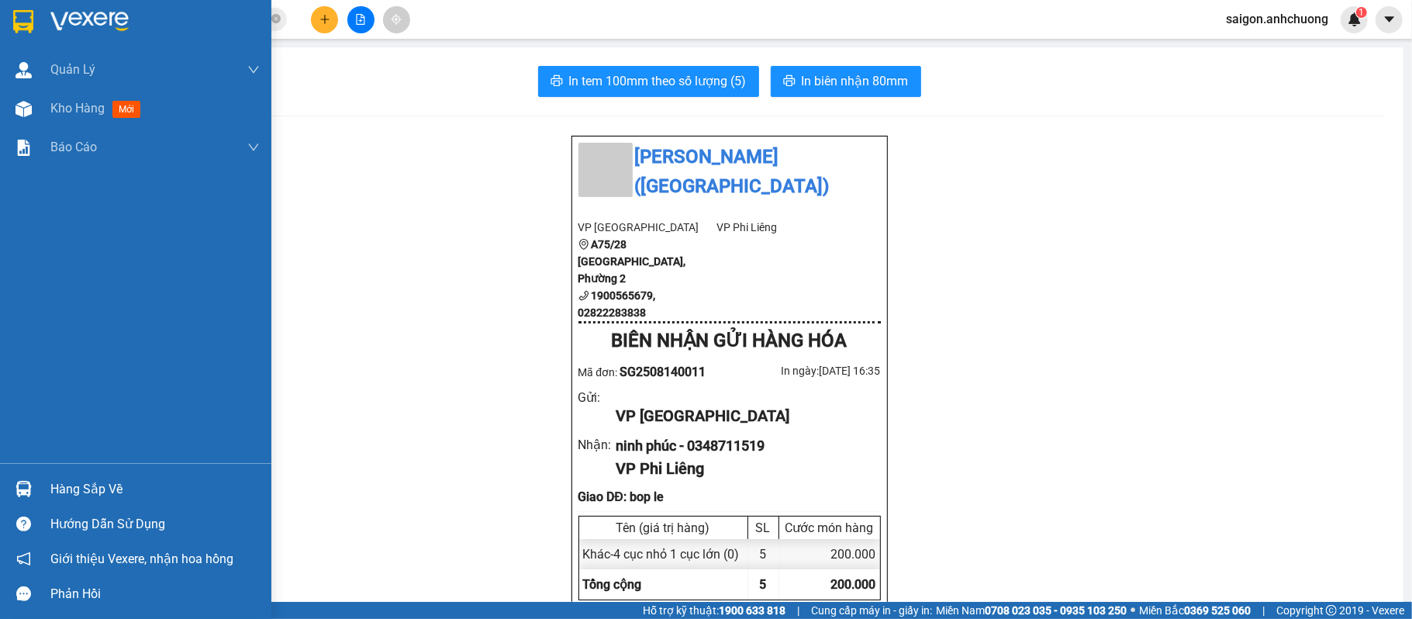
click at [35, 16] on div at bounding box center [23, 21] width 27 height 27
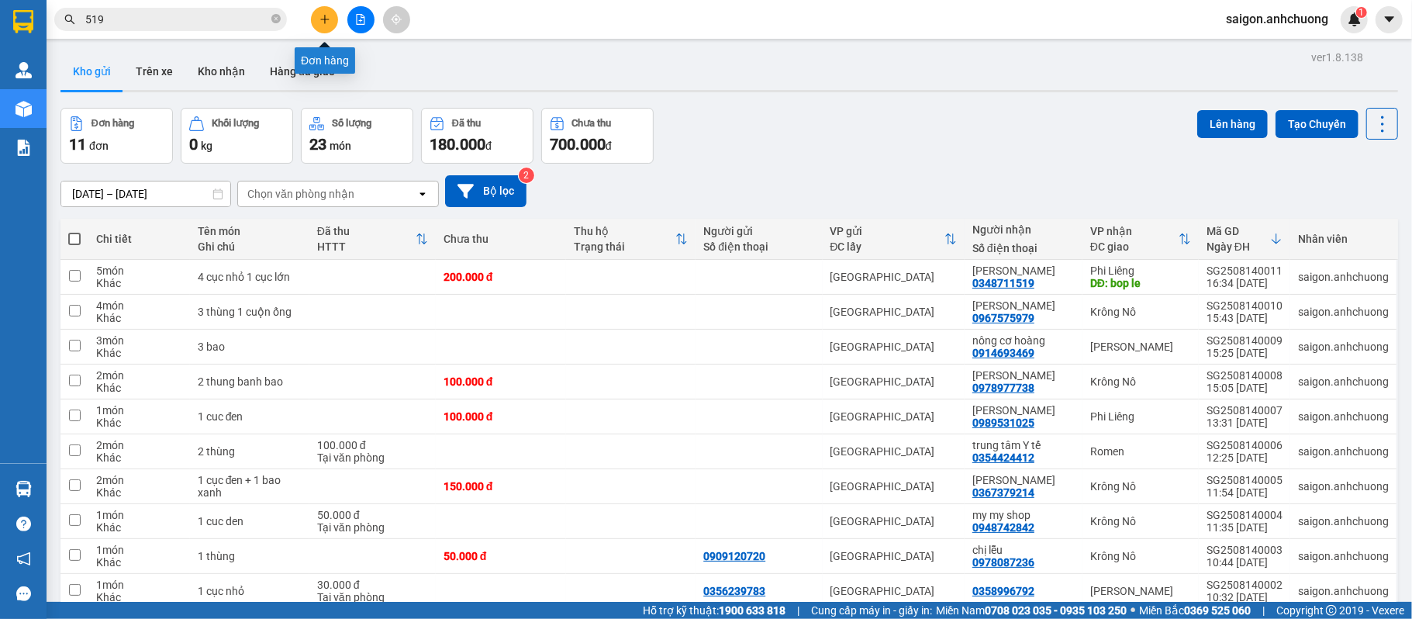
click at [332, 13] on button at bounding box center [324, 19] width 27 height 27
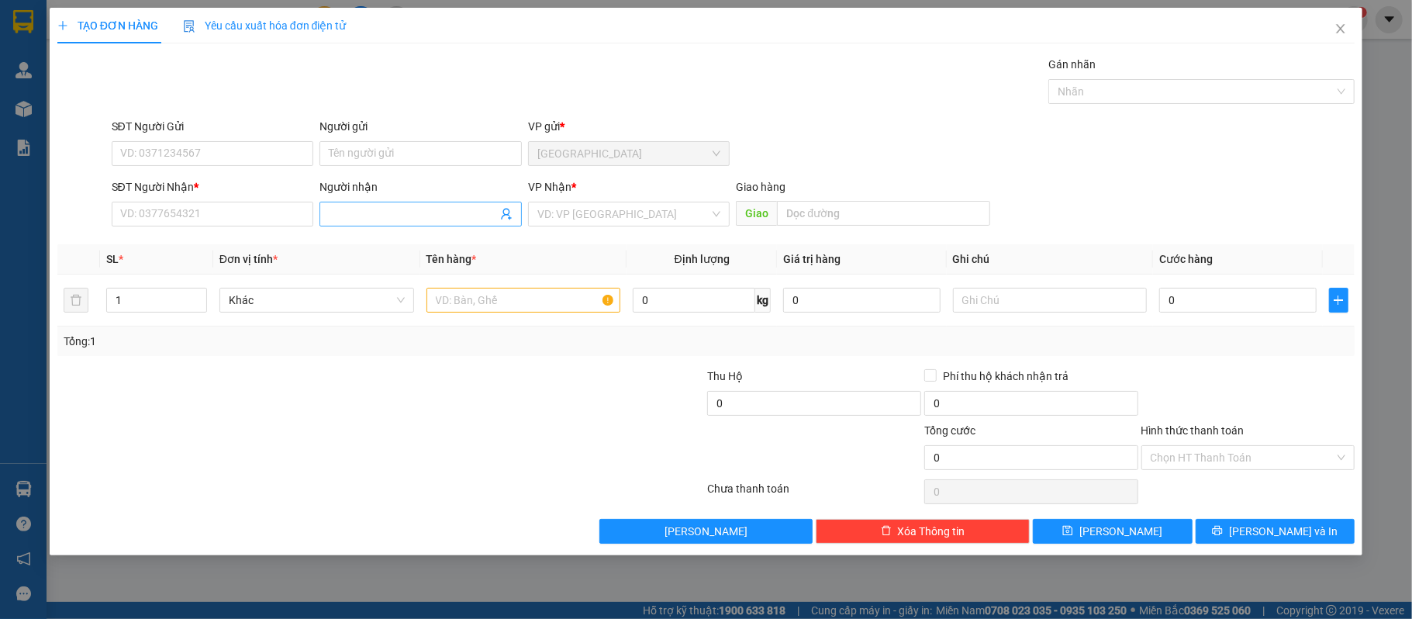
click at [363, 202] on span at bounding box center [421, 214] width 202 height 25
type input "hùng"
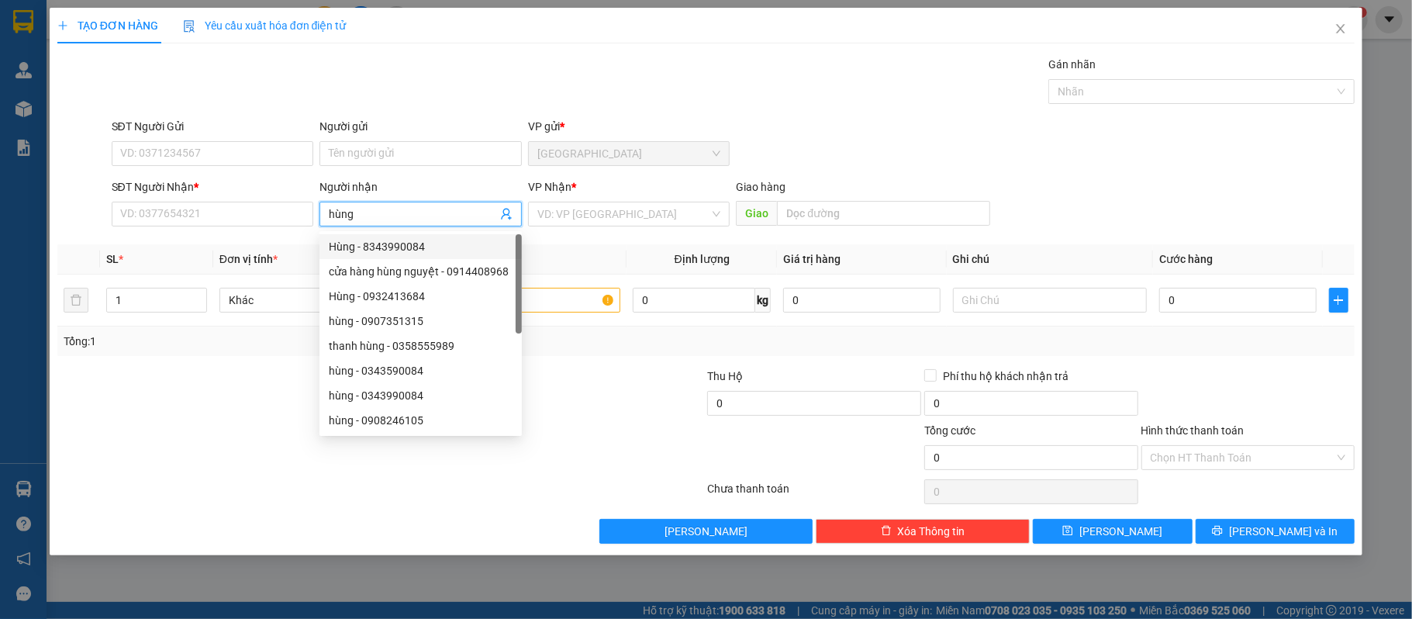
click at [436, 239] on div "Hùng - 8343990084" at bounding box center [421, 246] width 184 height 17
type input "8343990084"
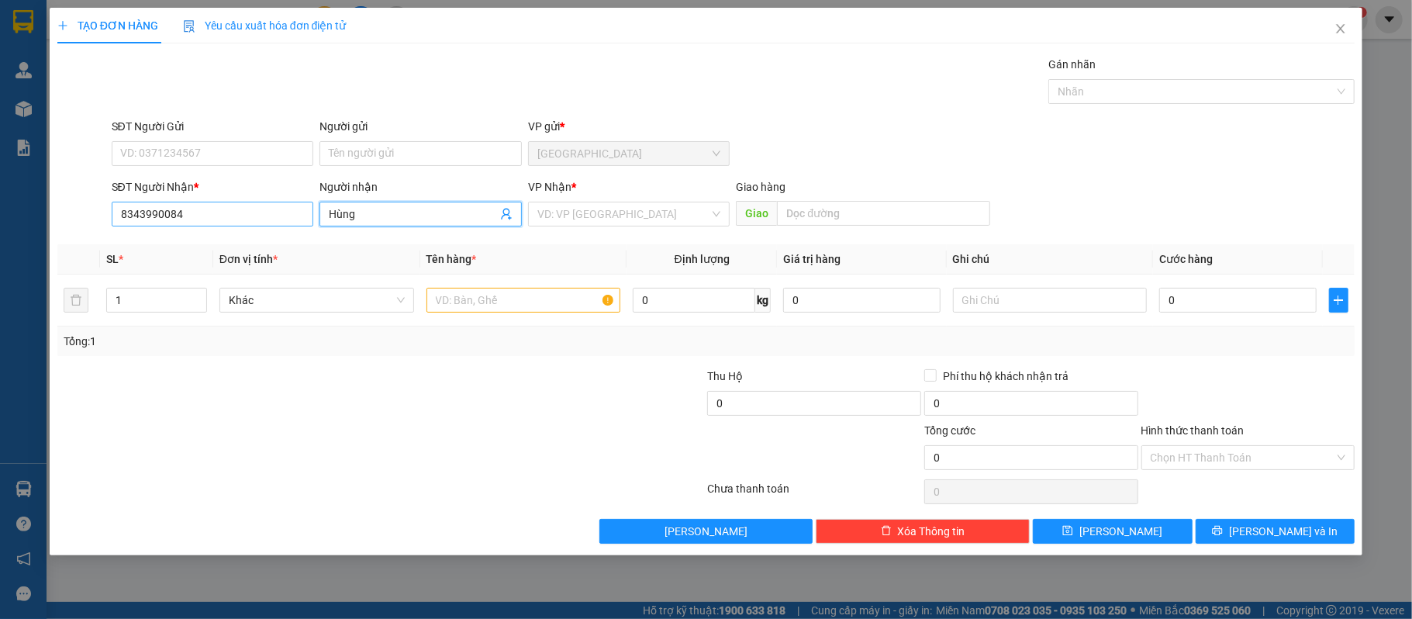
type input "Hùng"
click at [264, 212] on input "8343990084" at bounding box center [213, 214] width 202 height 25
click at [131, 214] on input "8343990084" at bounding box center [213, 214] width 202 height 25
type input "0343990084"
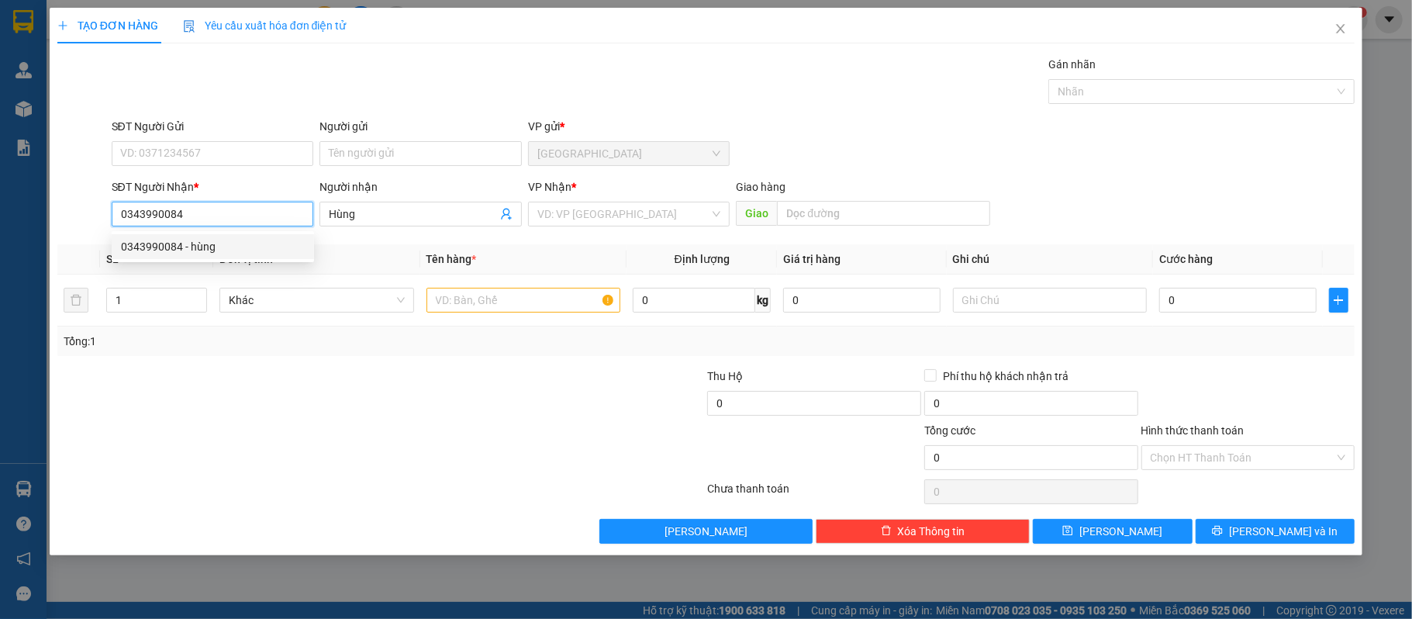
click at [193, 237] on div "0343990084 - hùng" at bounding box center [213, 246] width 202 height 25
type input "hùng"
type input "0343990084"
click at [478, 301] on input "text" at bounding box center [524, 300] width 195 height 25
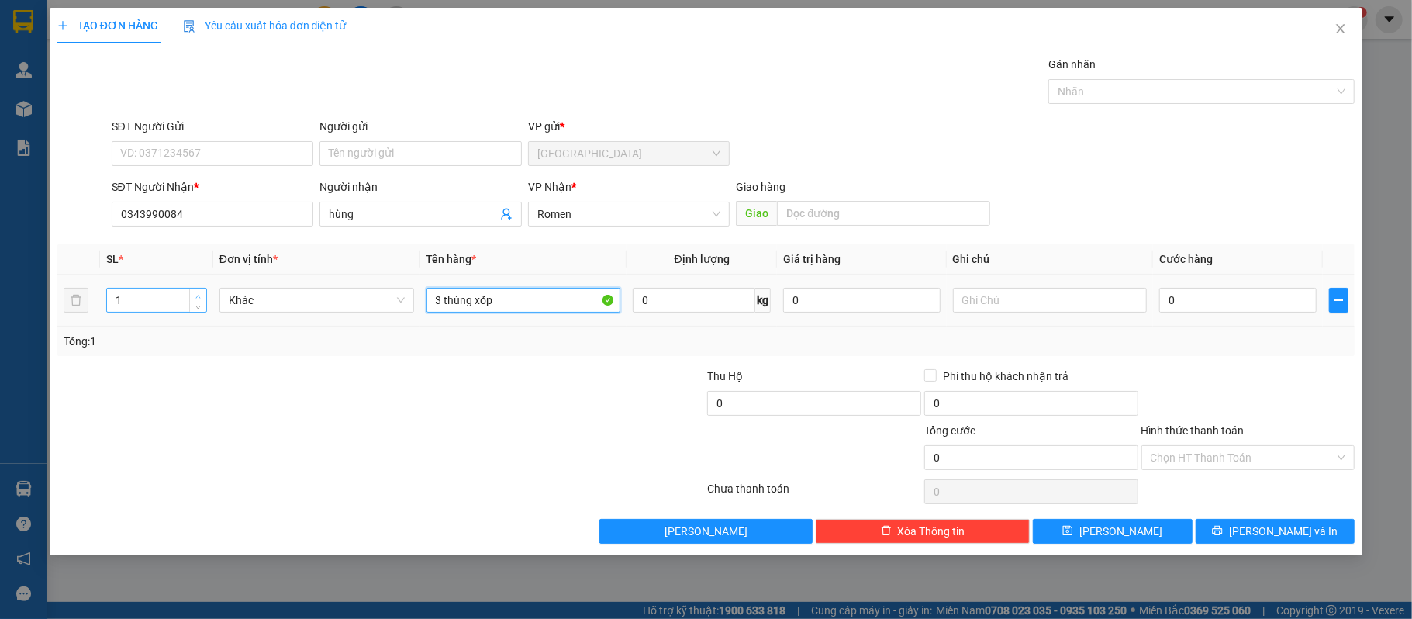
type input "3 thùng xốp"
click at [195, 293] on span "up" at bounding box center [198, 296] width 9 height 9
type input "3"
click at [195, 293] on span "up" at bounding box center [198, 296] width 9 height 9
click at [1204, 304] on input "0" at bounding box center [1237, 300] width 157 height 25
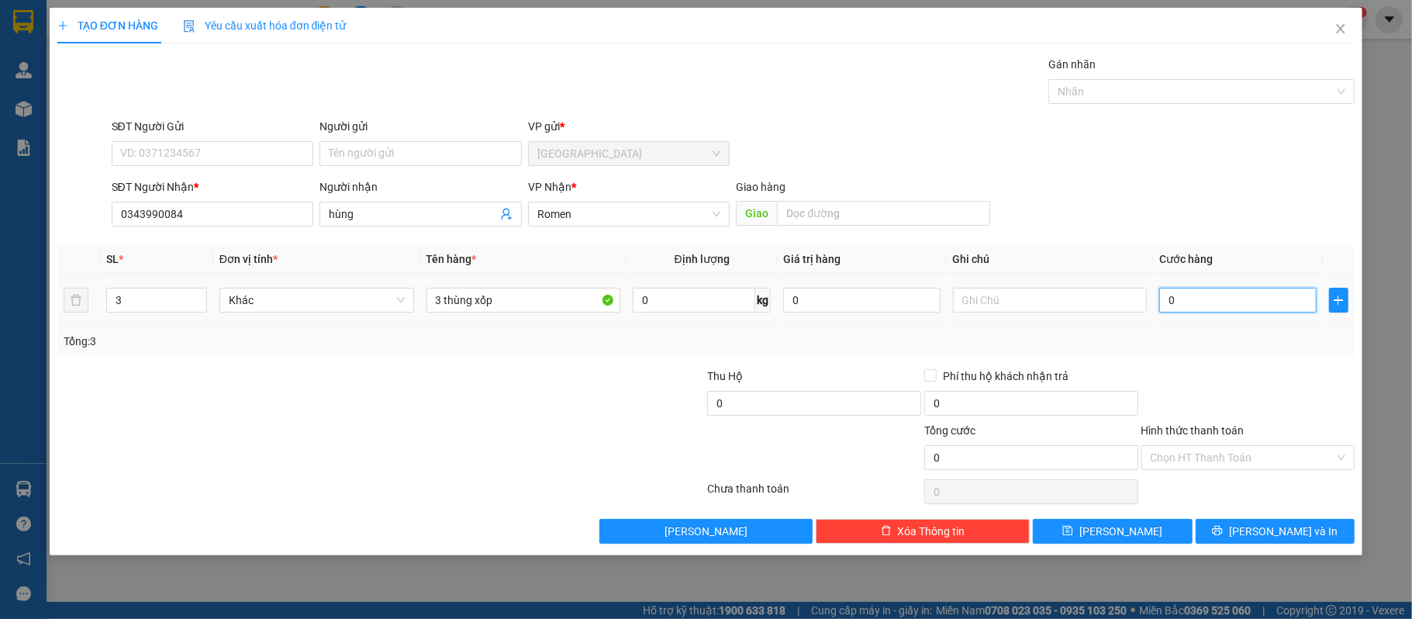
type input "5"
type input "55"
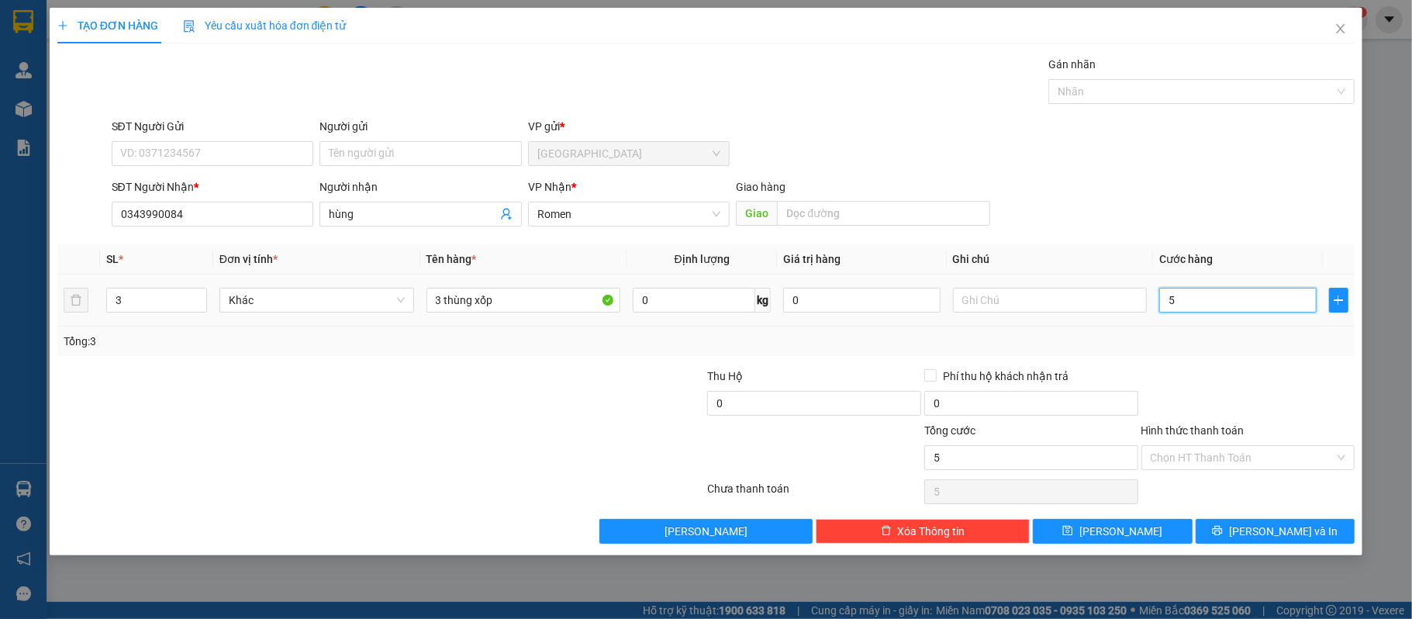
type input "55"
type input "550"
type input "550.000"
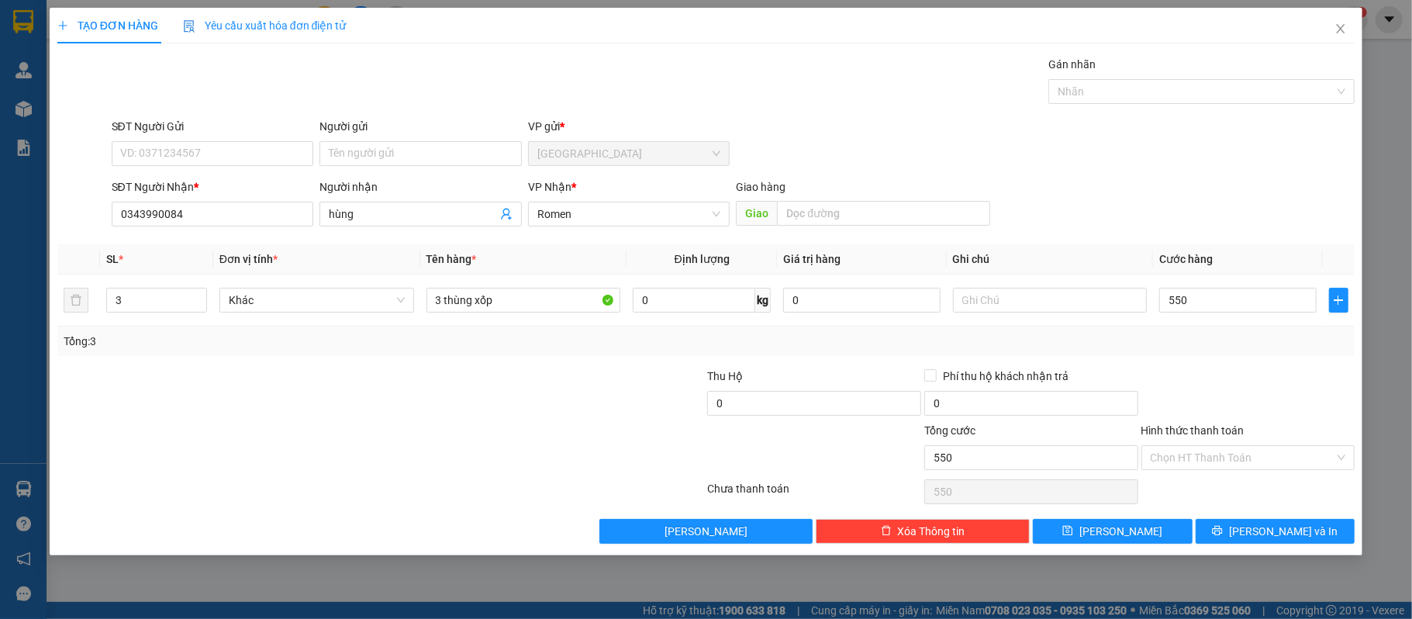
type input "550.000"
click at [1253, 352] on div "Tổng: 3" at bounding box center [706, 340] width 1298 height 29
click at [1242, 295] on input "550.000" at bounding box center [1237, 300] width 157 height 25
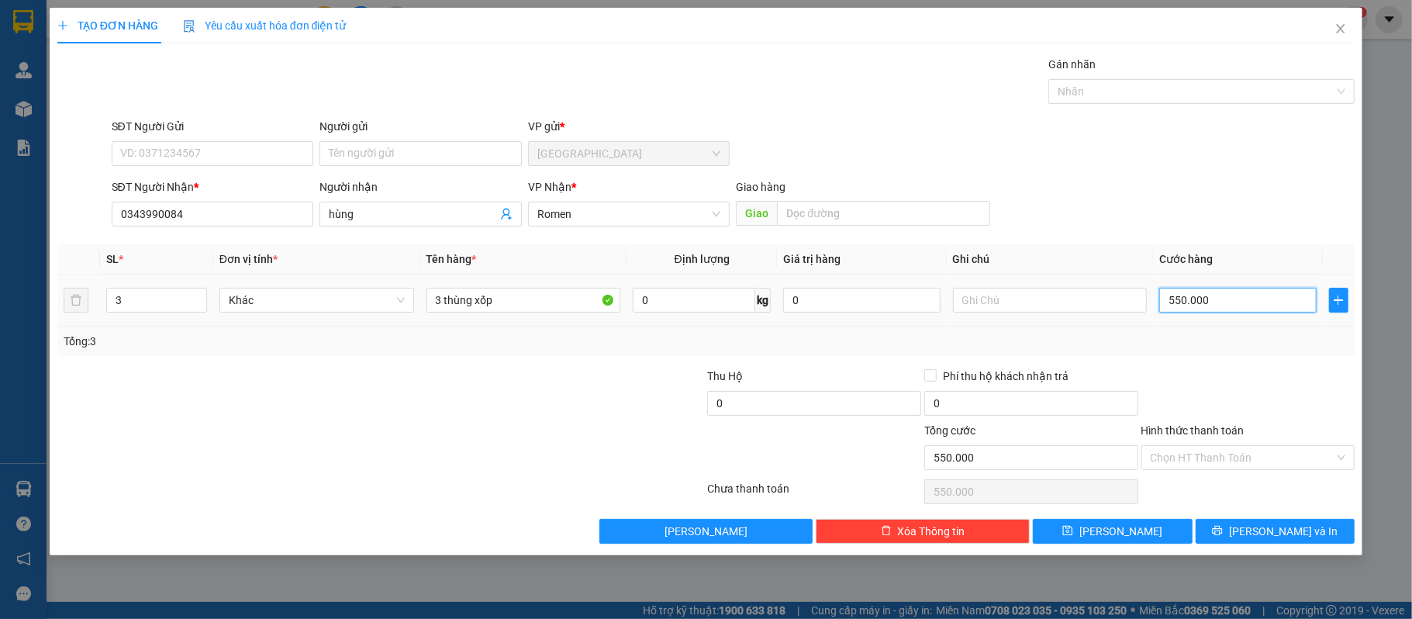
type input "4"
type input "45"
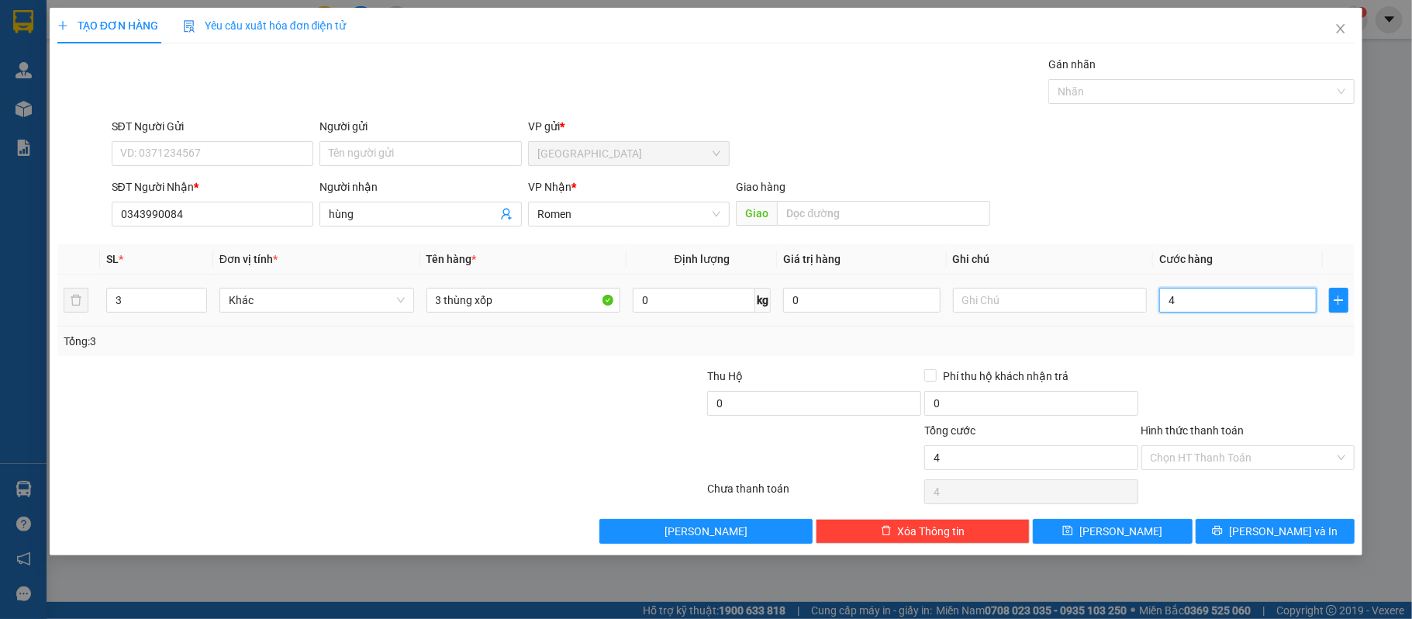
type input "45"
type input "450"
type input "450.000"
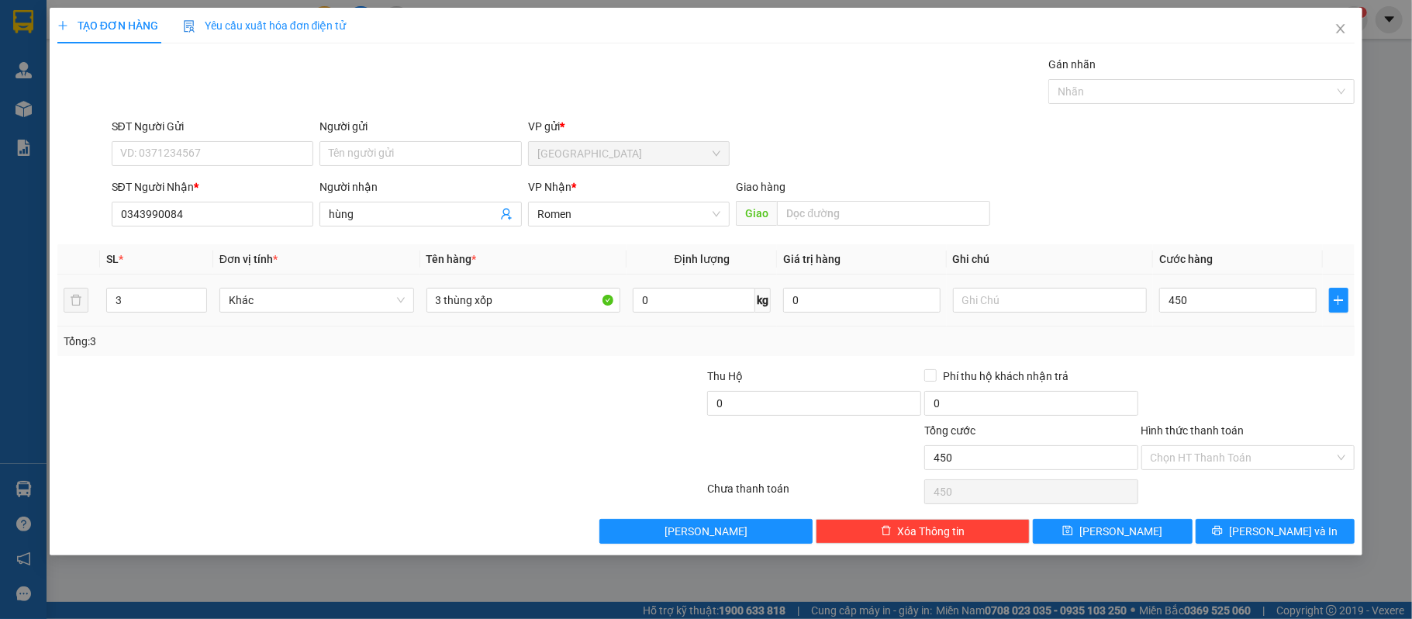
type input "450.000"
click at [1216, 348] on div "Tổng: 3" at bounding box center [707, 341] width 1286 height 17
click at [1278, 454] on input "Hình thức thanh toán" at bounding box center [1243, 457] width 185 height 23
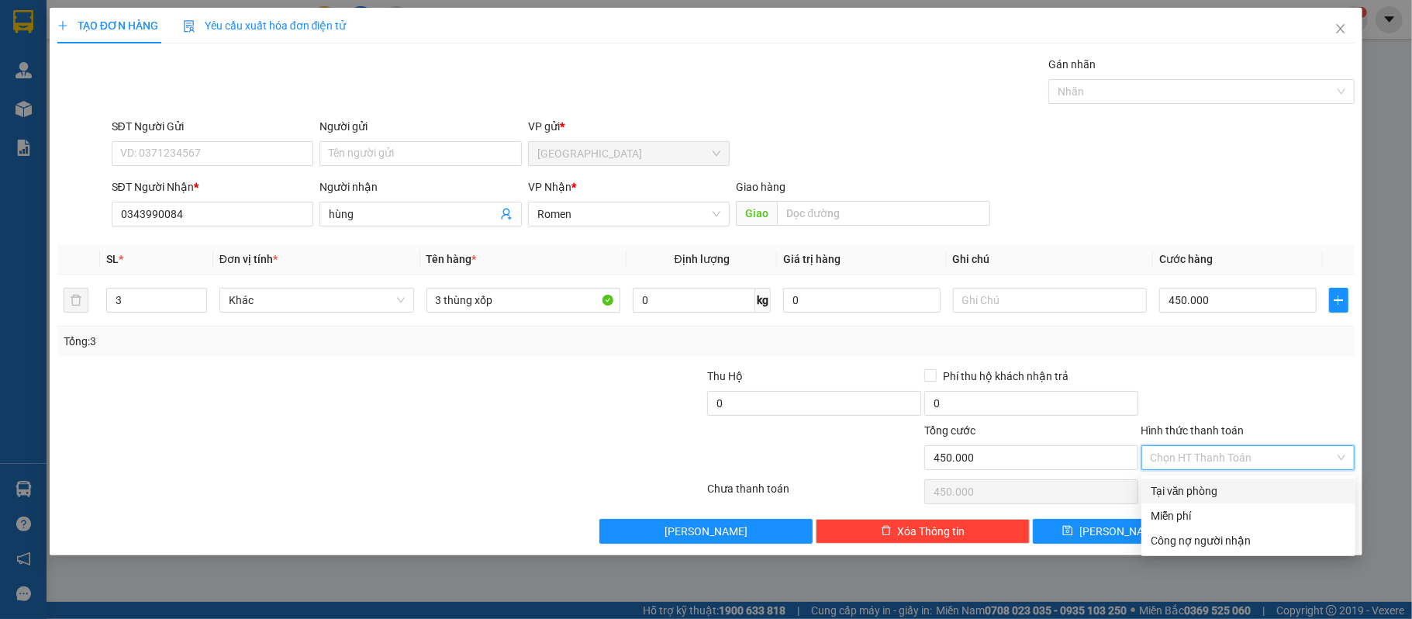
click at [1201, 485] on div "Tại văn phòng" at bounding box center [1248, 490] width 195 height 17
type input "0"
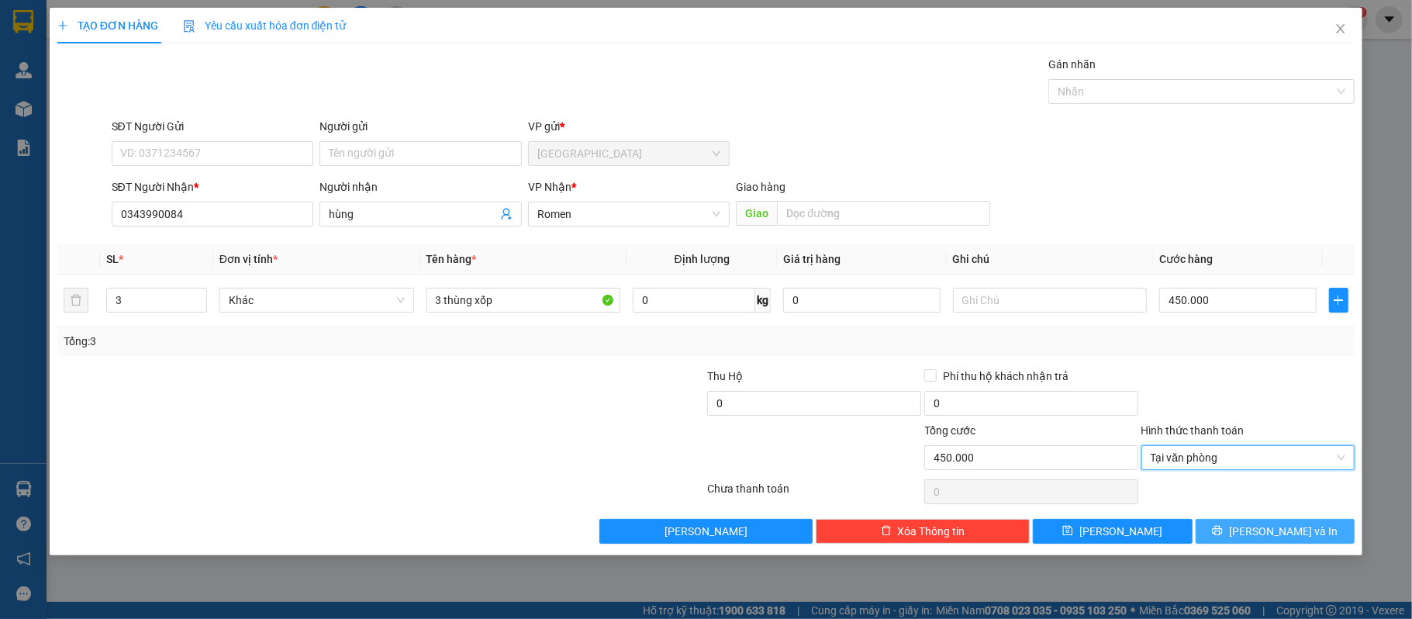
click at [1279, 523] on button "Lưu và In" at bounding box center [1276, 531] width 160 height 25
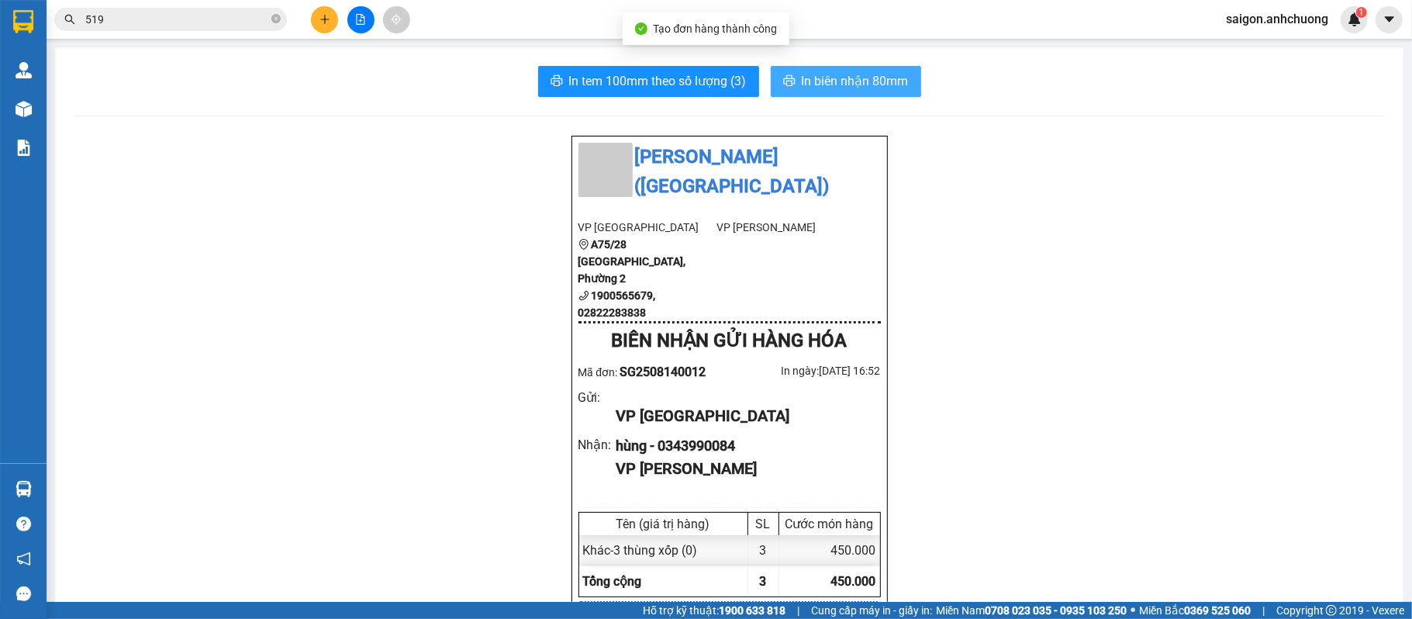
click at [869, 75] on span "In biên nhận 80mm" at bounding box center [855, 80] width 107 height 19
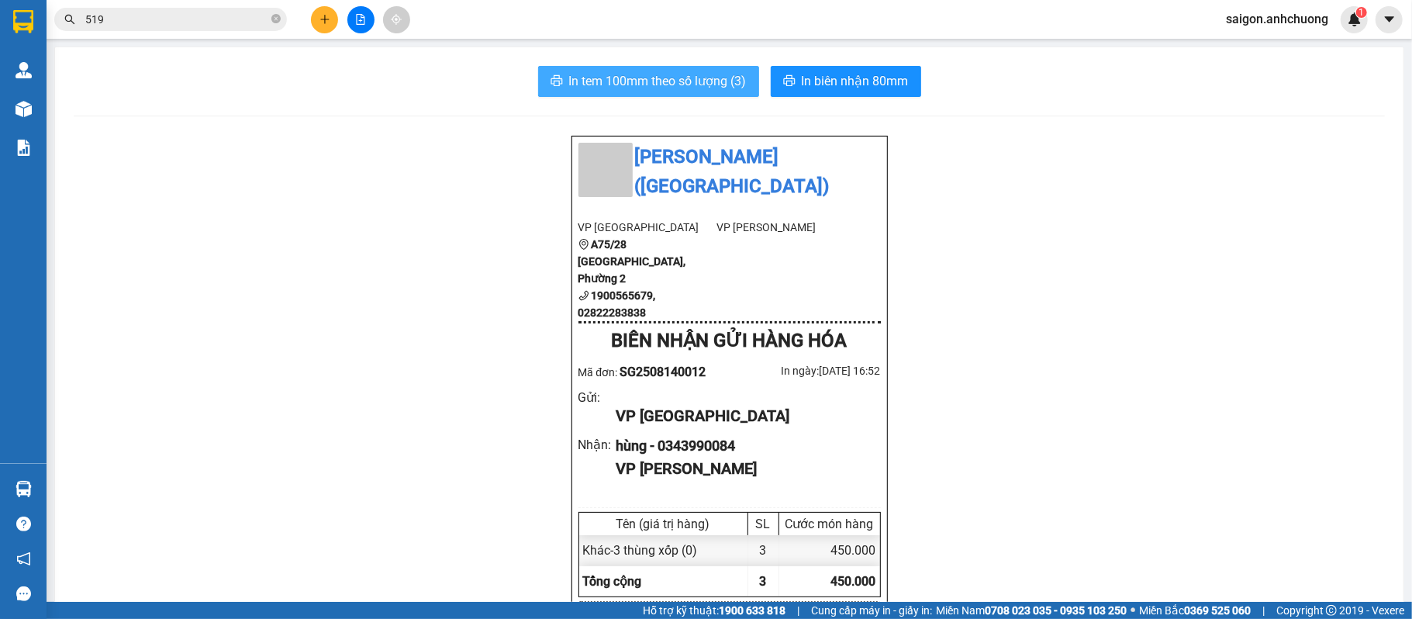
click at [690, 90] on span "In tem 100mm theo số lượng (3)" at bounding box center [658, 80] width 178 height 19
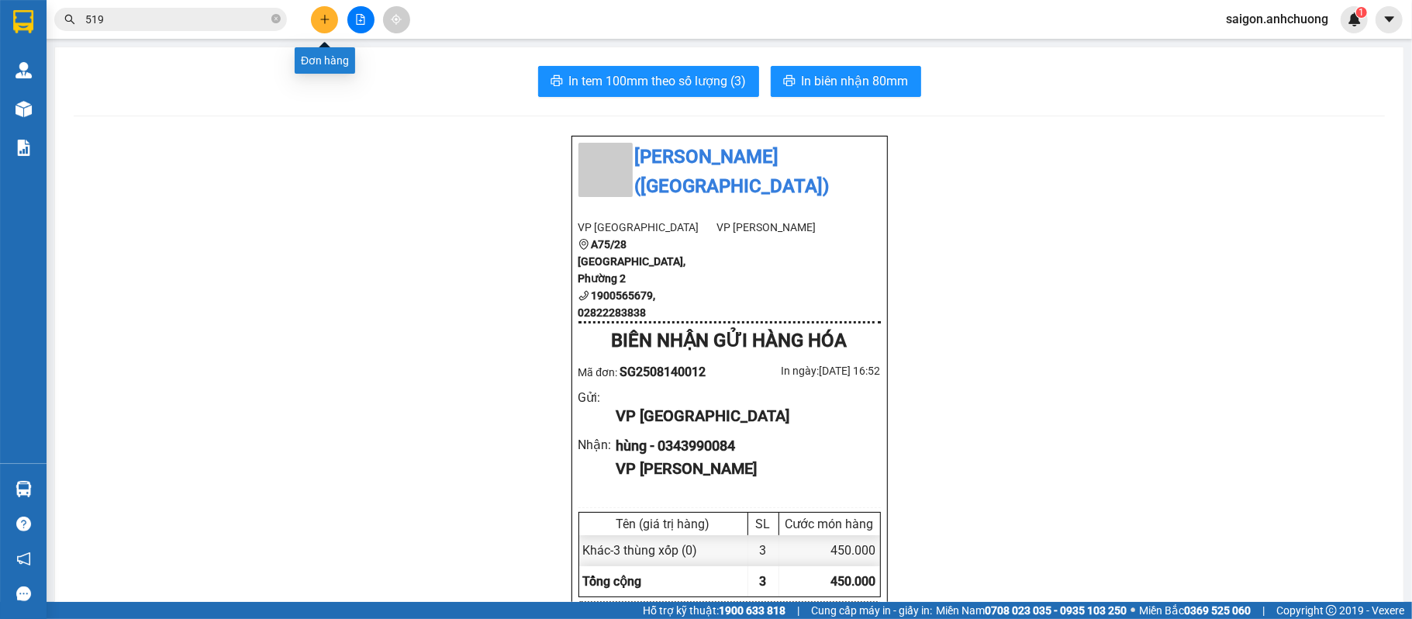
click at [320, 17] on icon "plus" at bounding box center [325, 19] width 11 height 11
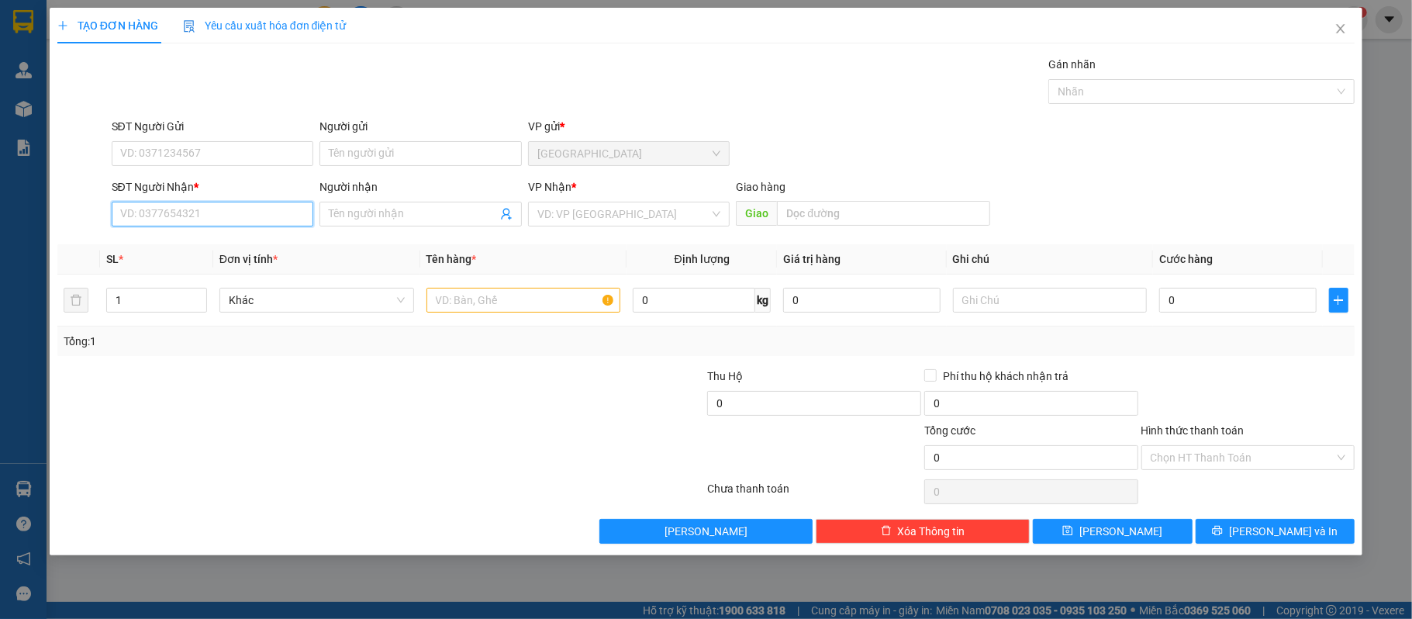
click at [224, 209] on input "SĐT Người Nhận *" at bounding box center [213, 214] width 202 height 25
click at [220, 255] on div "0382495110 - Nguyễn Đức Tính" at bounding box center [213, 246] width 202 height 25
type input "0382495110"
type input "Nguyễn Đức Tính"
type input "0382495110"
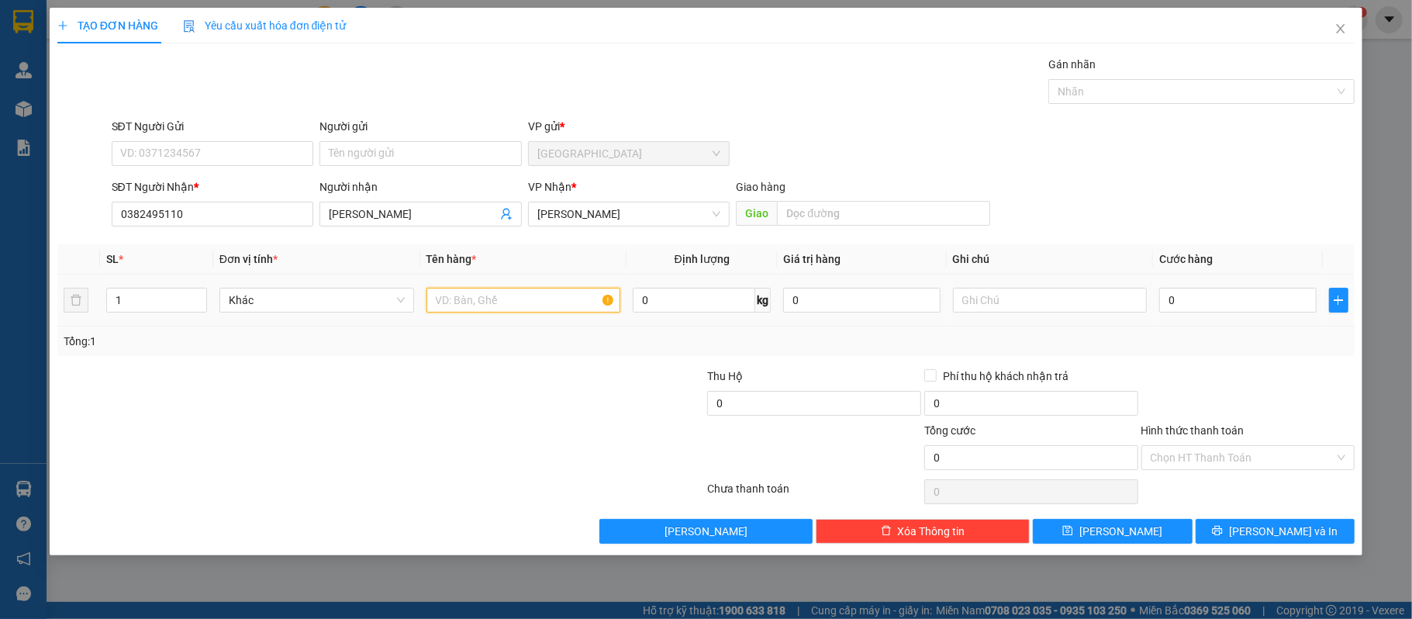
click at [503, 301] on input "text" at bounding box center [524, 300] width 195 height 25
type input "1 thùng"
click at [1204, 298] on input "0" at bounding box center [1237, 300] width 157 height 25
type input "5"
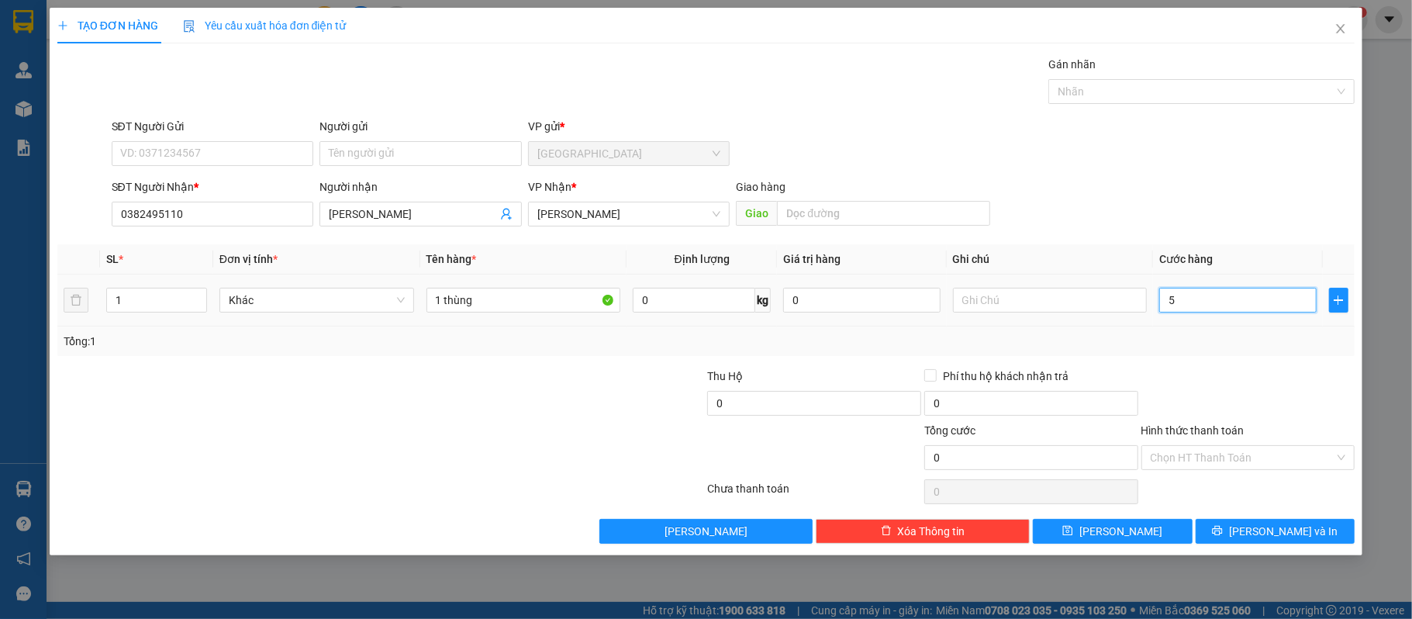
type input "5"
type input "50"
type input "50.000"
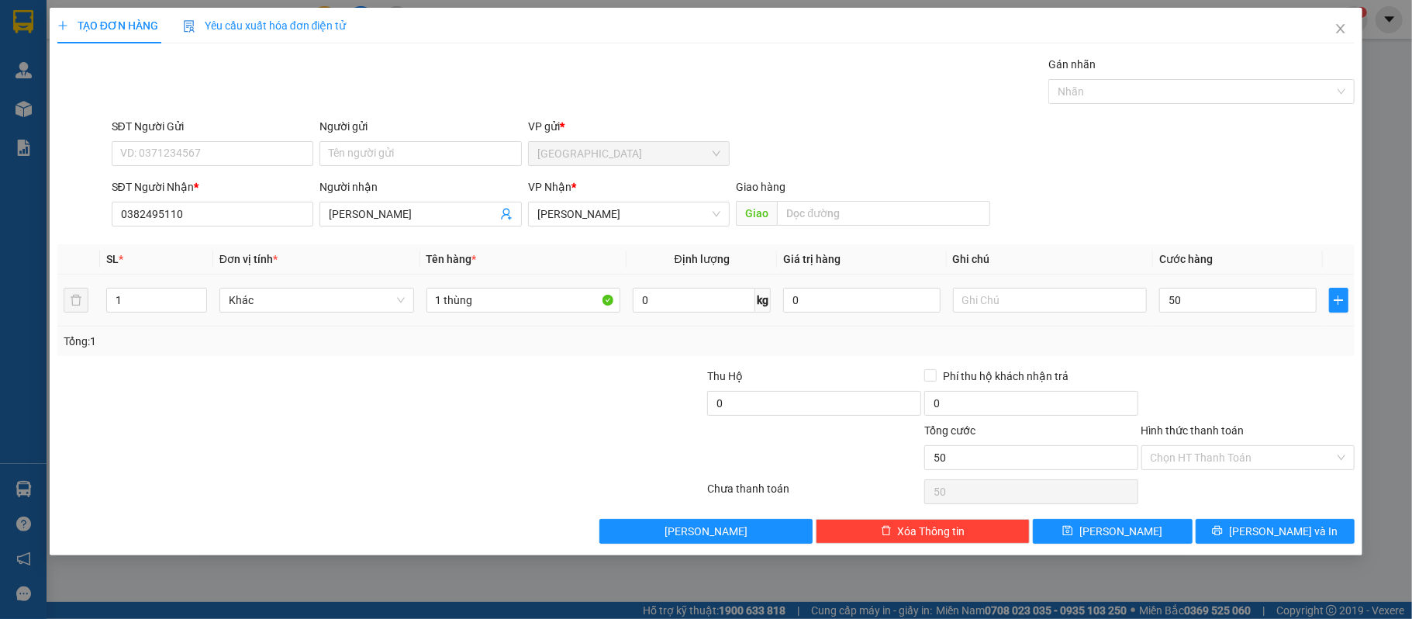
type input "50.000"
click at [1218, 355] on div "Tổng: 1" at bounding box center [706, 340] width 1298 height 29
click at [1307, 523] on button "Lưu và In" at bounding box center [1276, 531] width 160 height 25
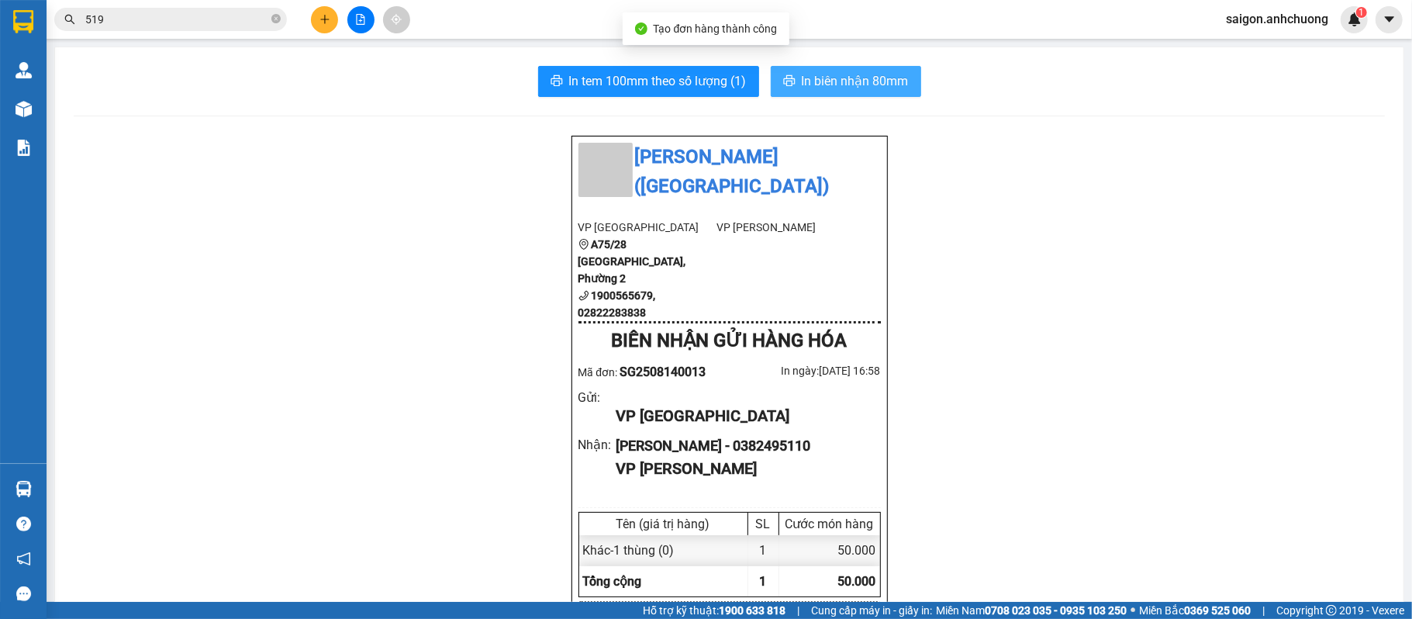
click at [862, 78] on span "In biên nhận 80mm" at bounding box center [855, 80] width 107 height 19
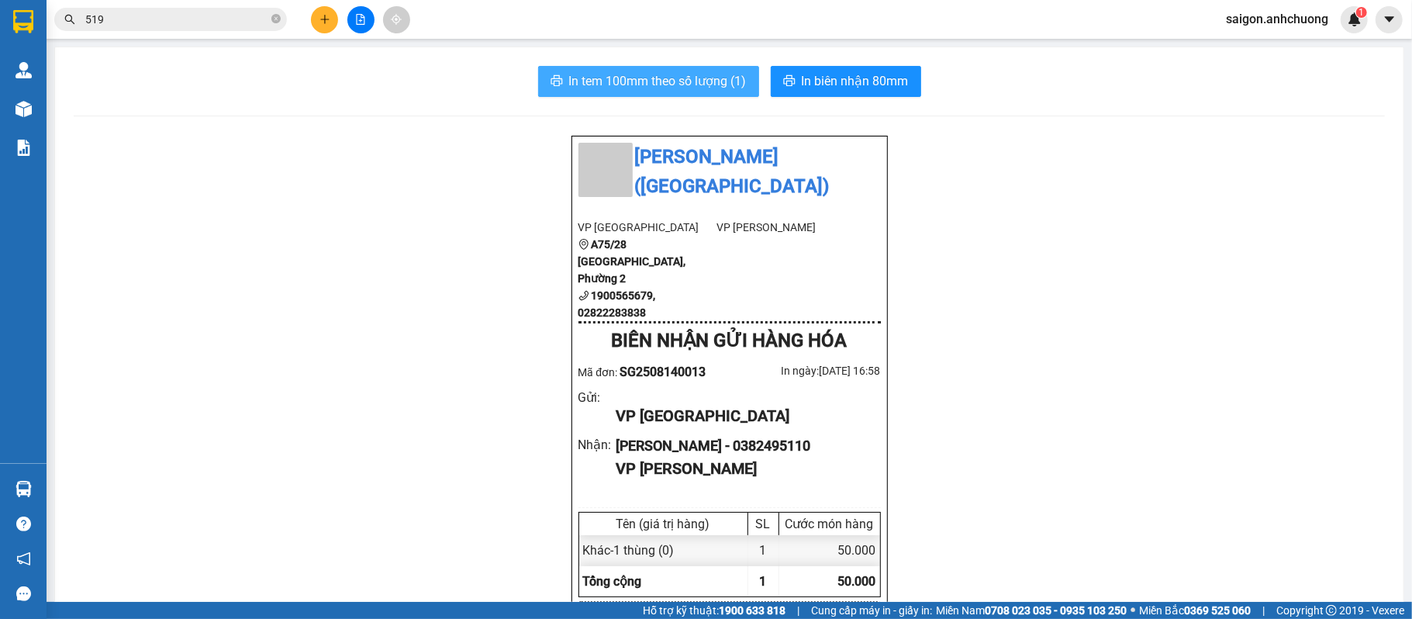
click at [678, 78] on span "In tem 100mm theo số lượng (1)" at bounding box center [658, 80] width 178 height 19
